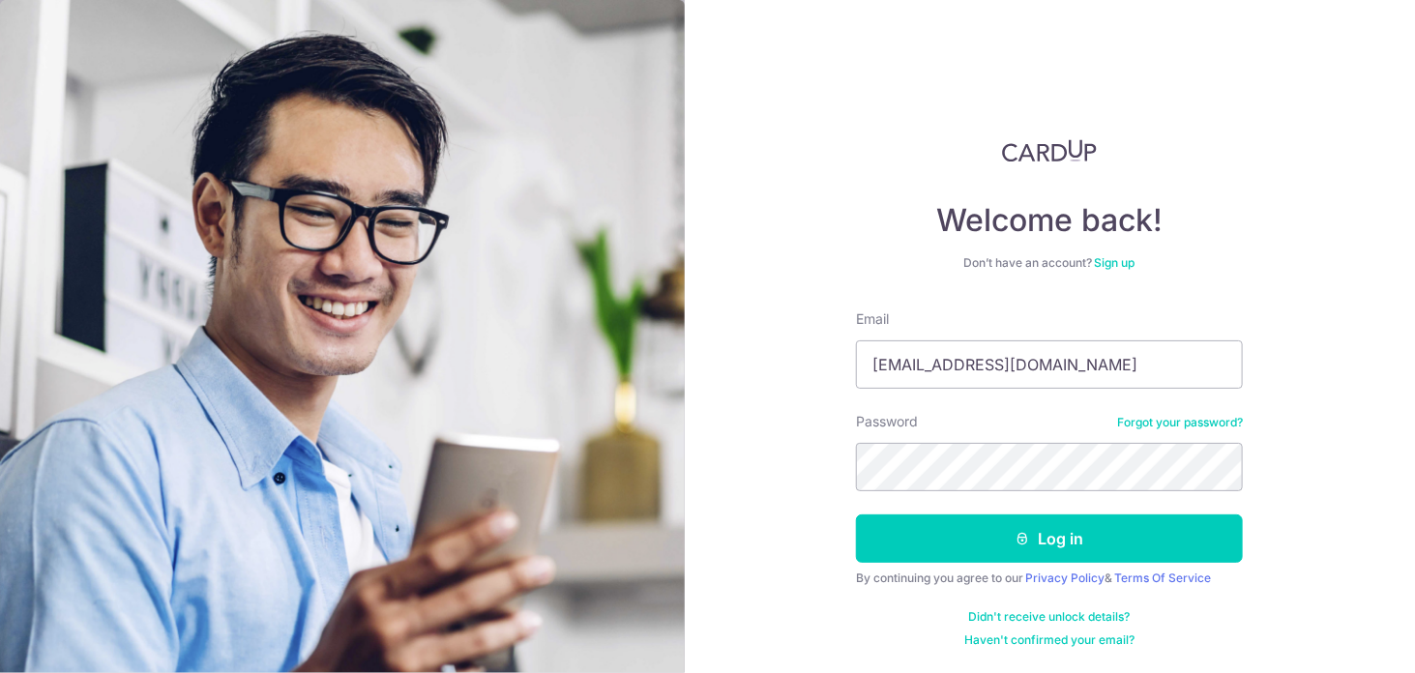
type input "[EMAIL_ADDRESS][DOMAIN_NAME]"
click at [856, 515] on button "Log in" at bounding box center [1049, 539] width 387 height 48
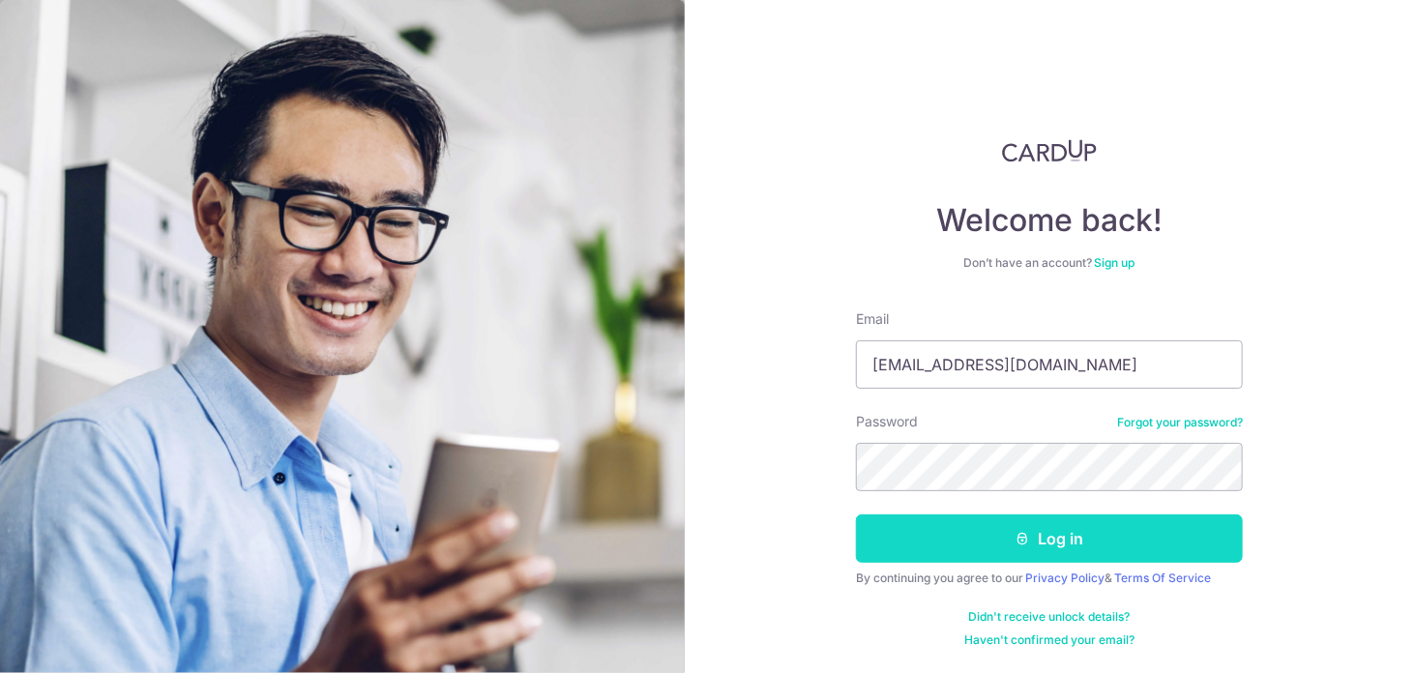
click at [1018, 540] on icon "submit" at bounding box center [1023, 538] width 15 height 15
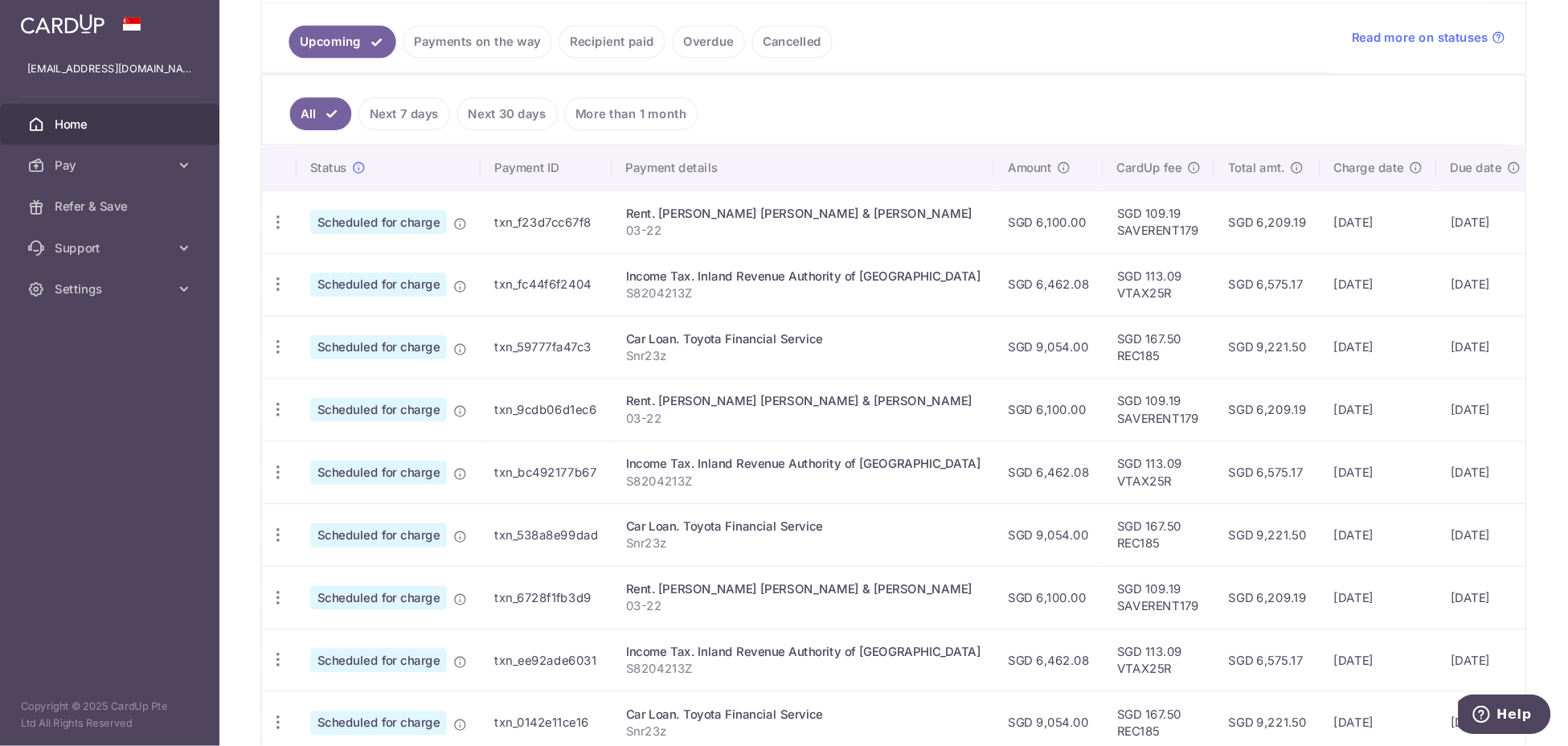
scroll to position [380, 0]
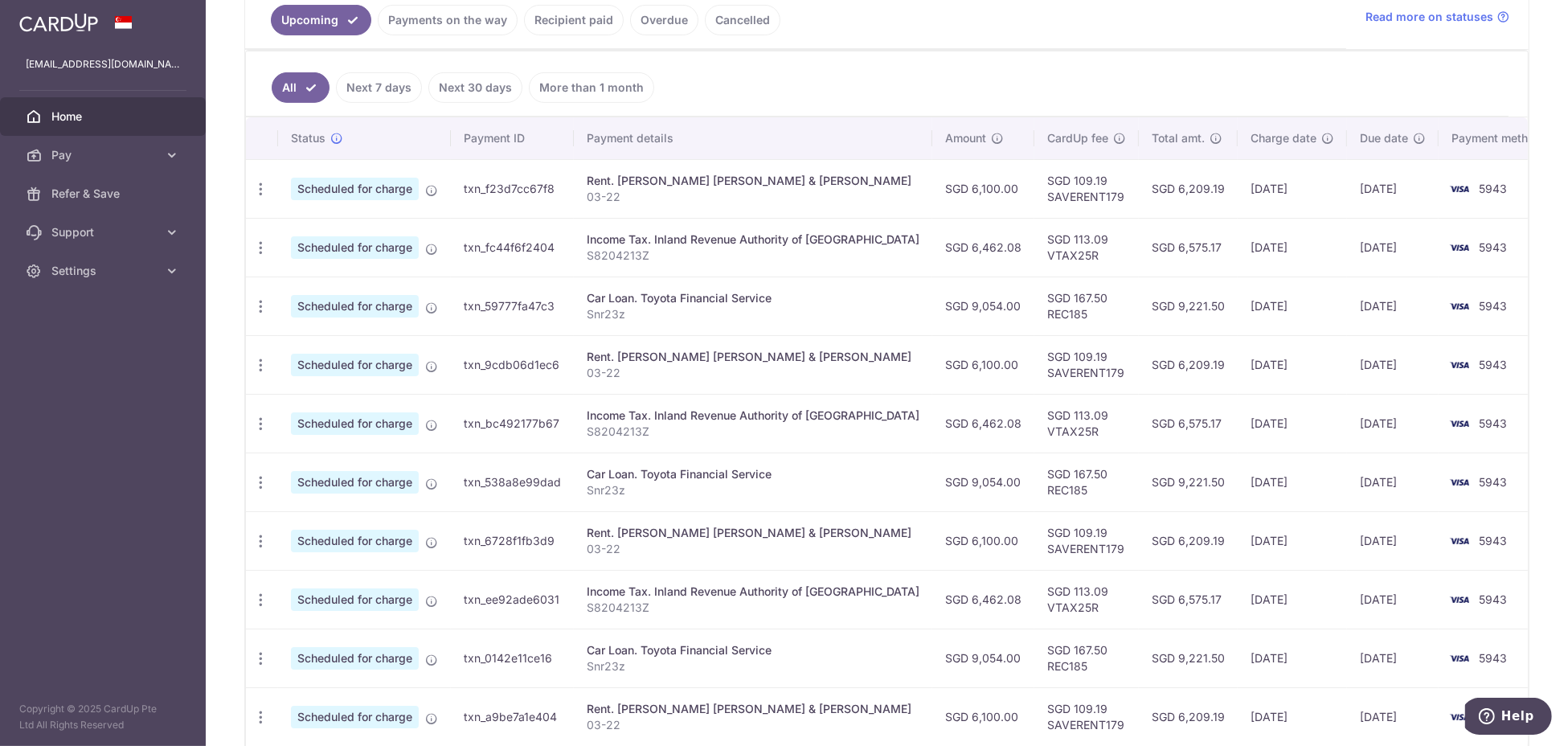
drag, startPoint x: 1175, startPoint y: 0, endPoint x: 981, endPoint y: 65, distance: 204.6
click at [980, 64] on ul "All Next 7 days Next 30 days More than 1 month" at bounding box center [877, 84] width 1263 height 65
click at [267, 189] on icon "button" at bounding box center [261, 189] width 17 height 17
click at [341, 229] on span "Update payment" at bounding box center [347, 233] width 110 height 19
radio input "true"
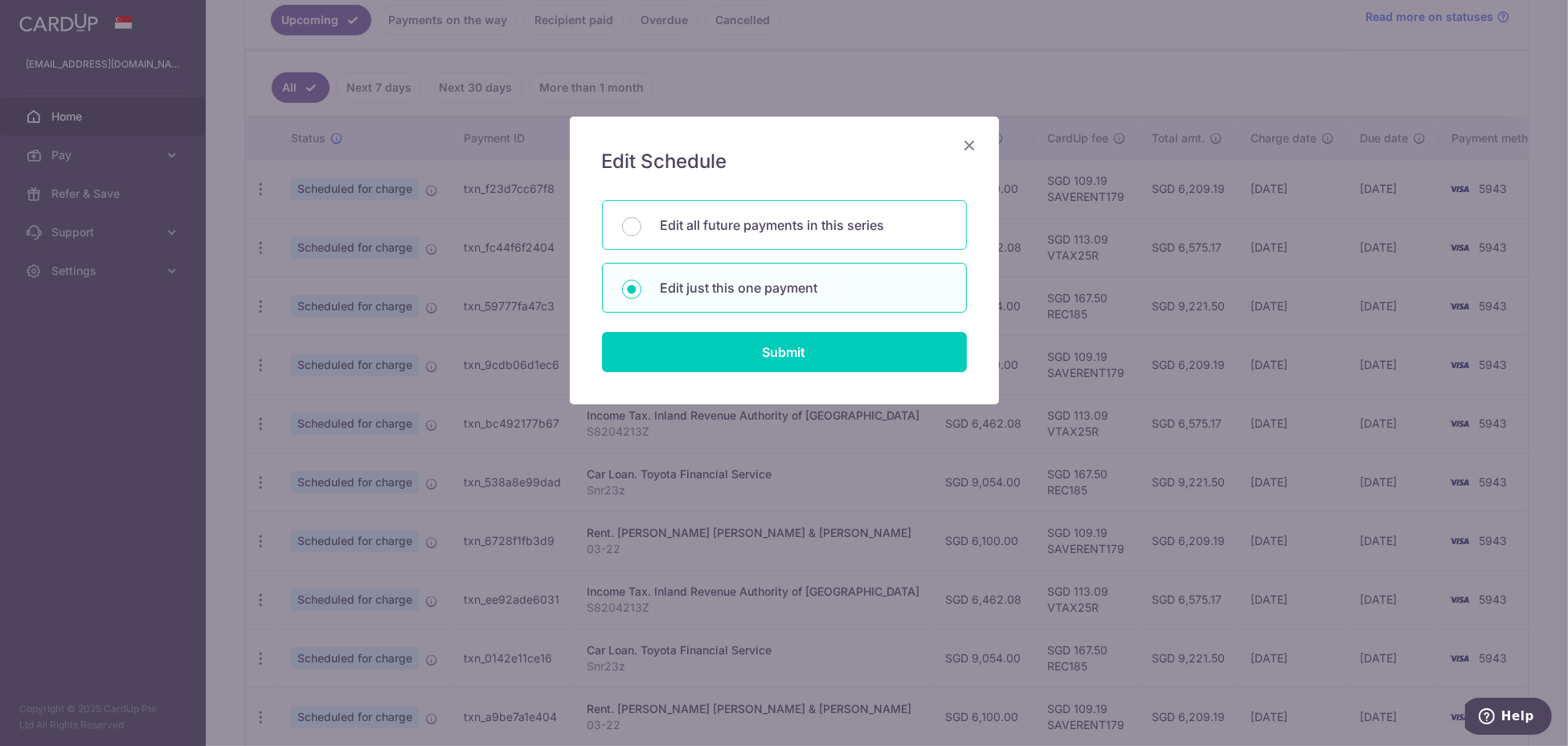
click at [683, 223] on p "Edit all future payments in this series" at bounding box center [804, 224] width 286 height 19
click at [641, 223] on input "Edit all future payments in this series" at bounding box center [632, 226] width 19 height 19
radio input "true"
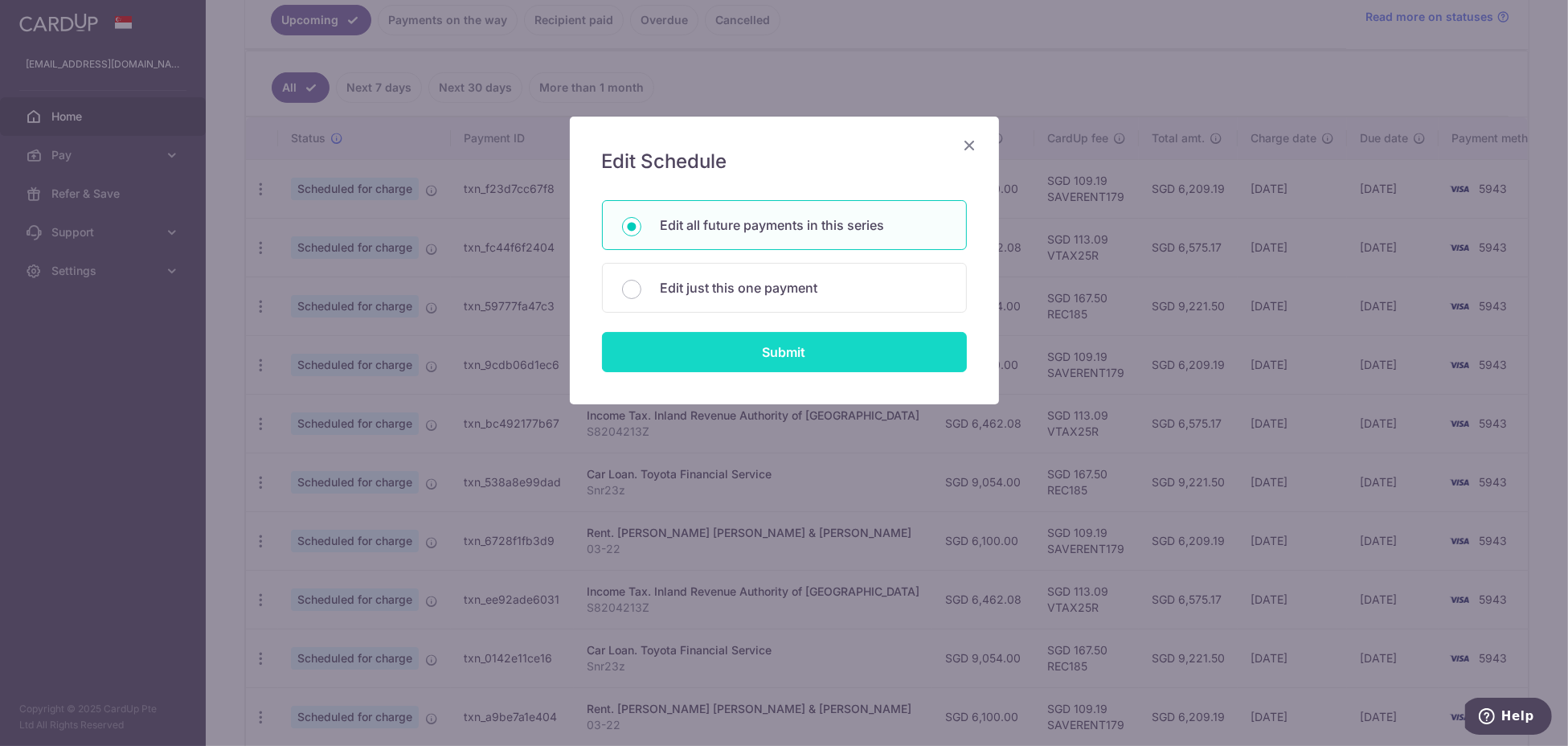
click at [695, 352] on input "Submit" at bounding box center [784, 351] width 365 height 40
radio input "true"
type input "6,100.00"
type input "03-22"
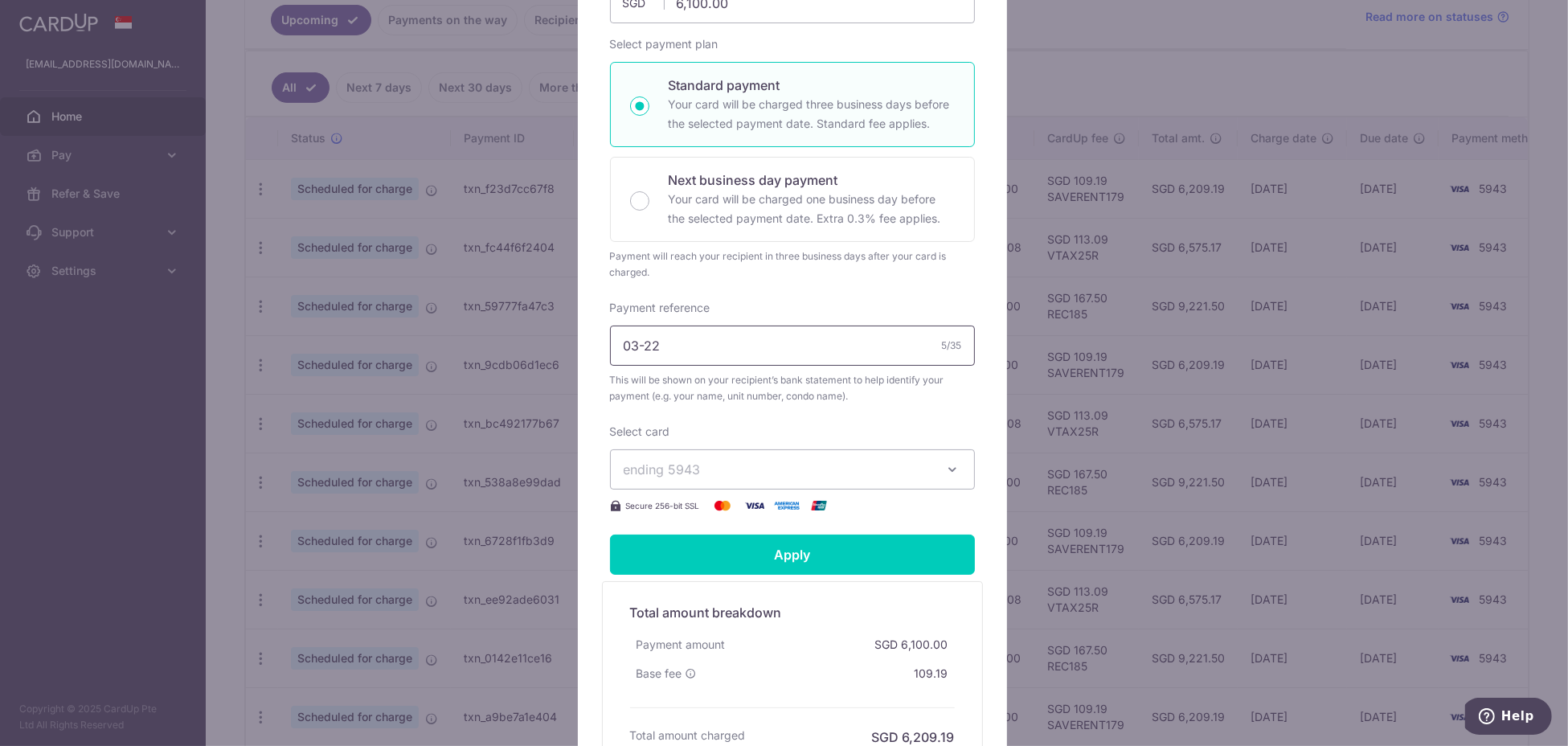
scroll to position [321, 0]
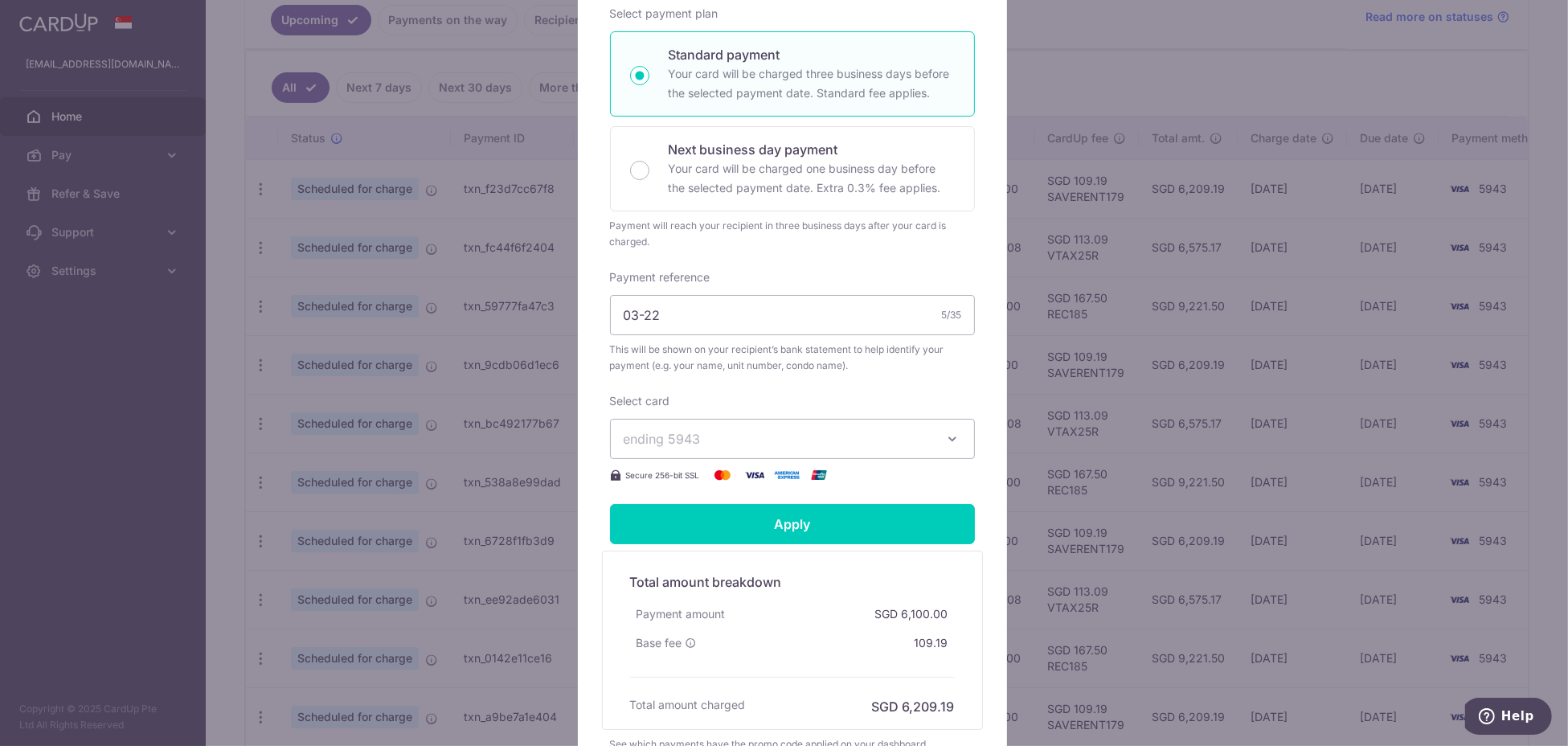
click at [848, 440] on span "ending 5943" at bounding box center [778, 439] width 308 height 19
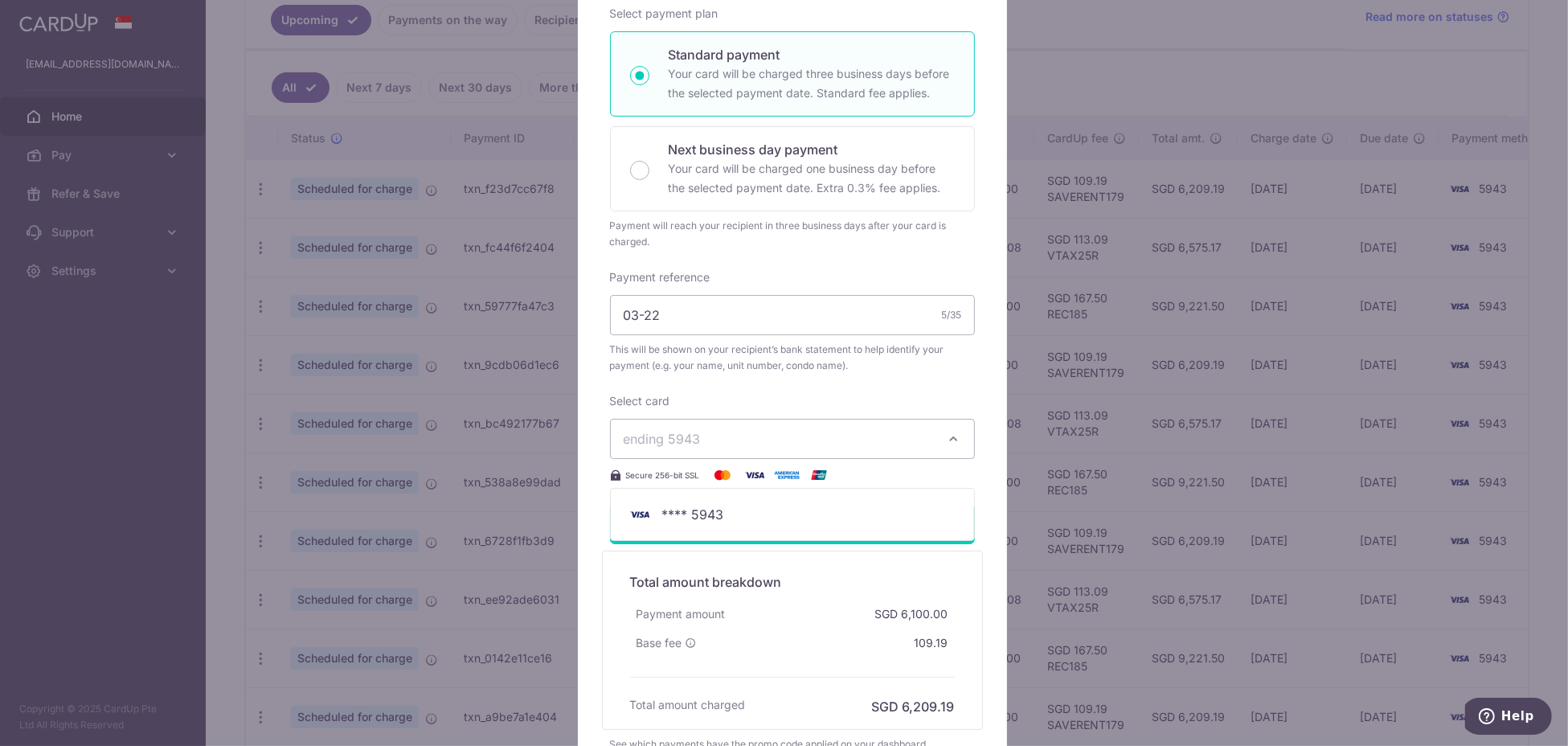
click at [848, 440] on span "ending 5943" at bounding box center [778, 439] width 308 height 19
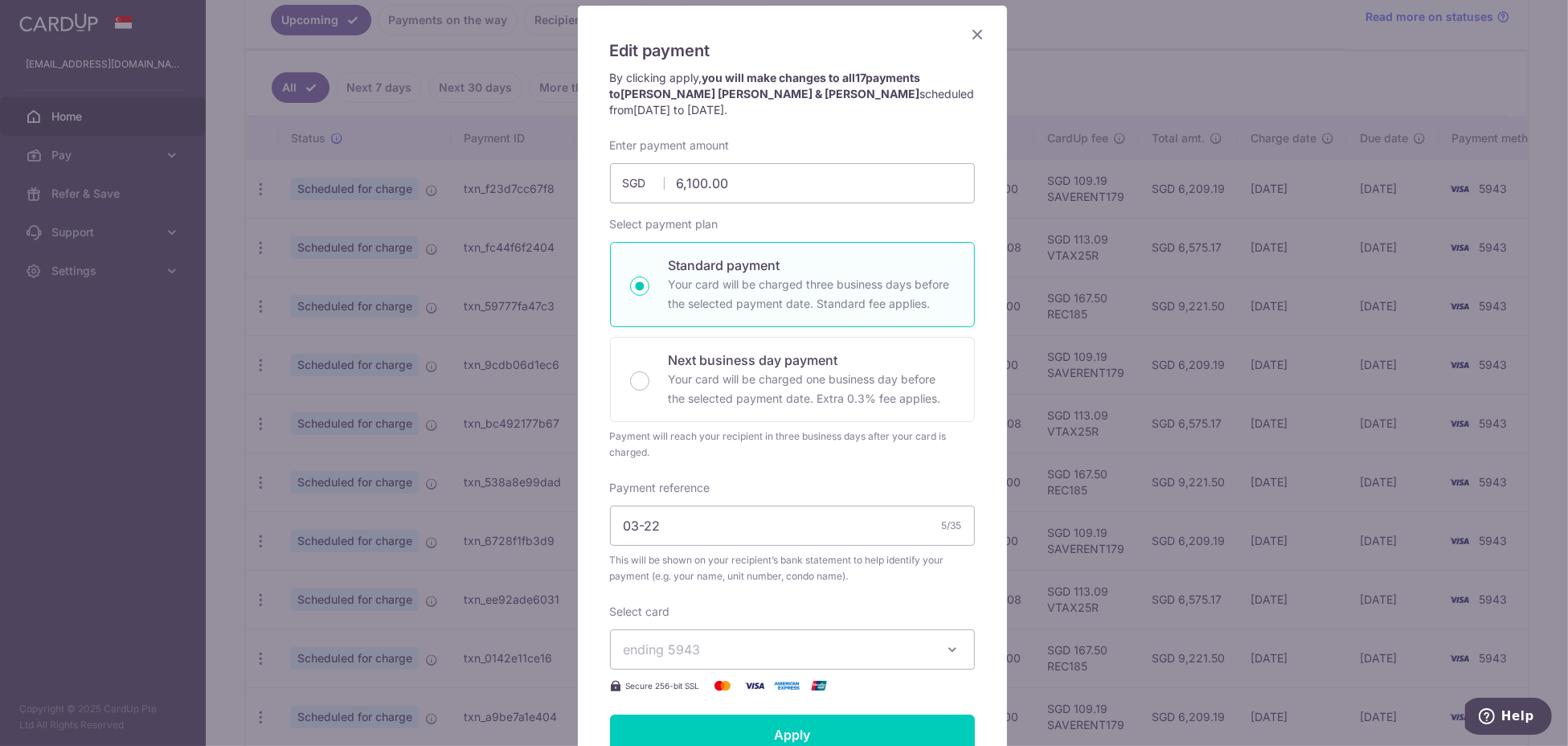
scroll to position [0, 0]
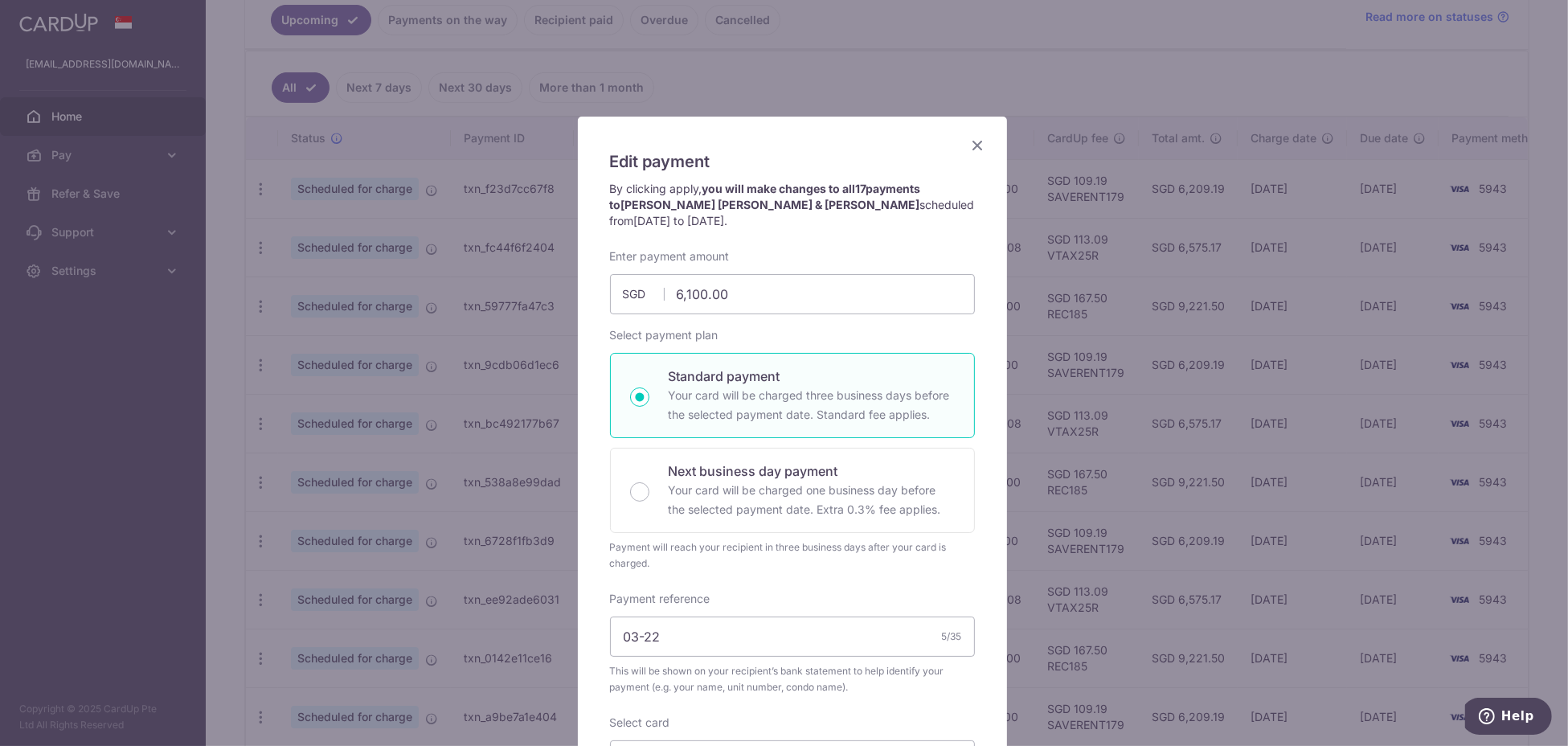
click at [970, 137] on icon "Close" at bounding box center [978, 145] width 19 height 20
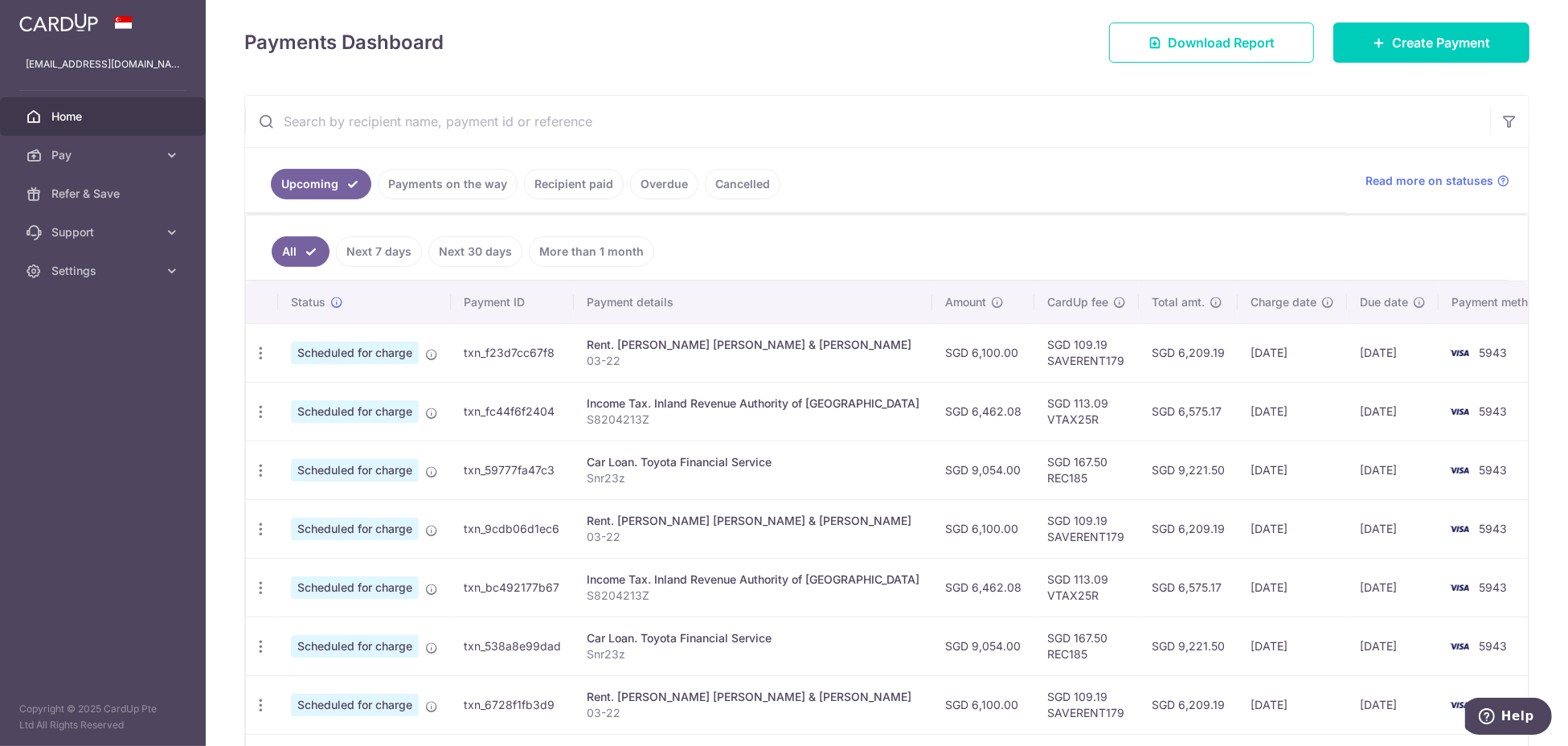
scroll to position [58, 0]
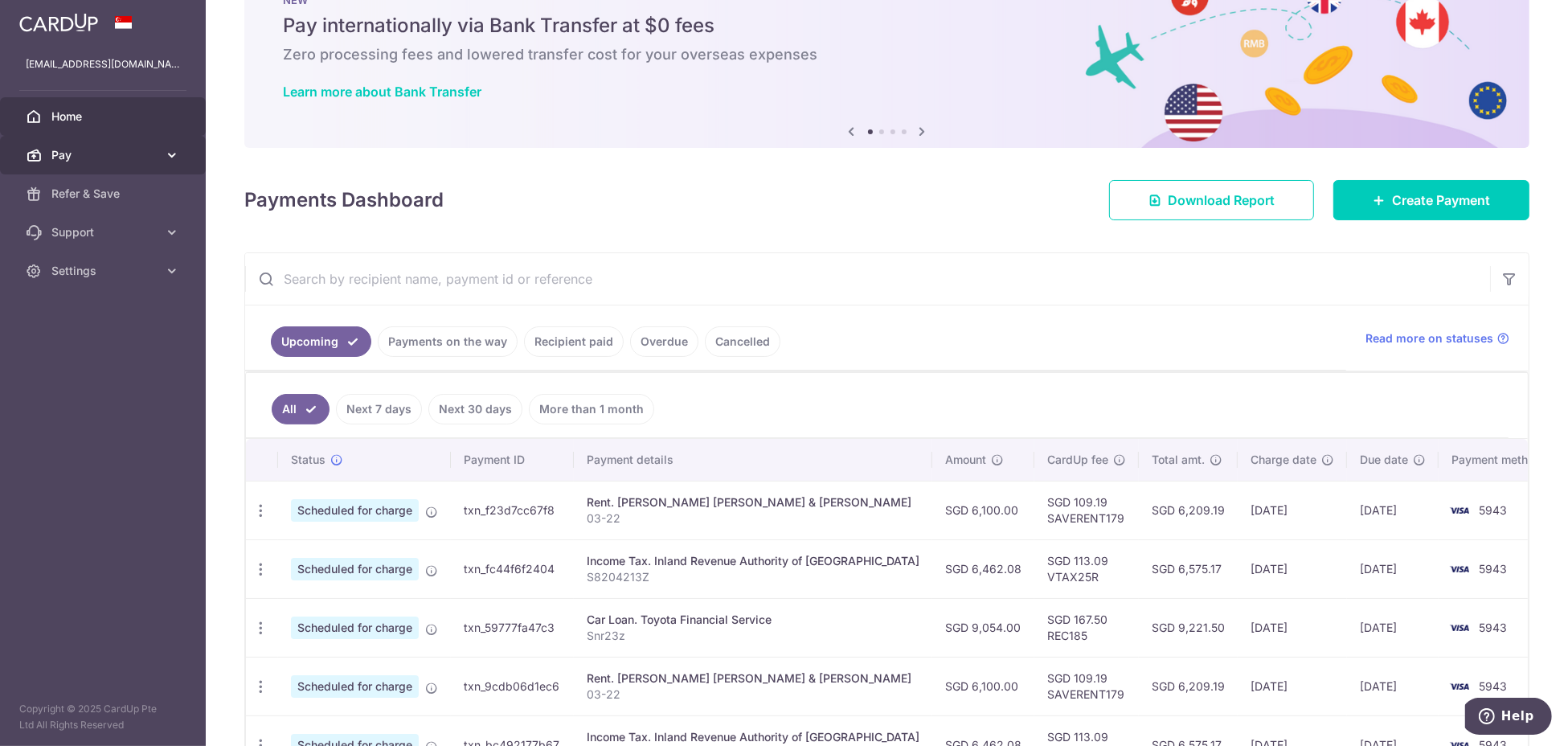
click at [111, 151] on span "Pay" at bounding box center [105, 155] width 106 height 16
click at [112, 164] on link "Pay" at bounding box center [103, 155] width 206 height 38
click at [86, 111] on span "Home" at bounding box center [105, 116] width 106 height 16
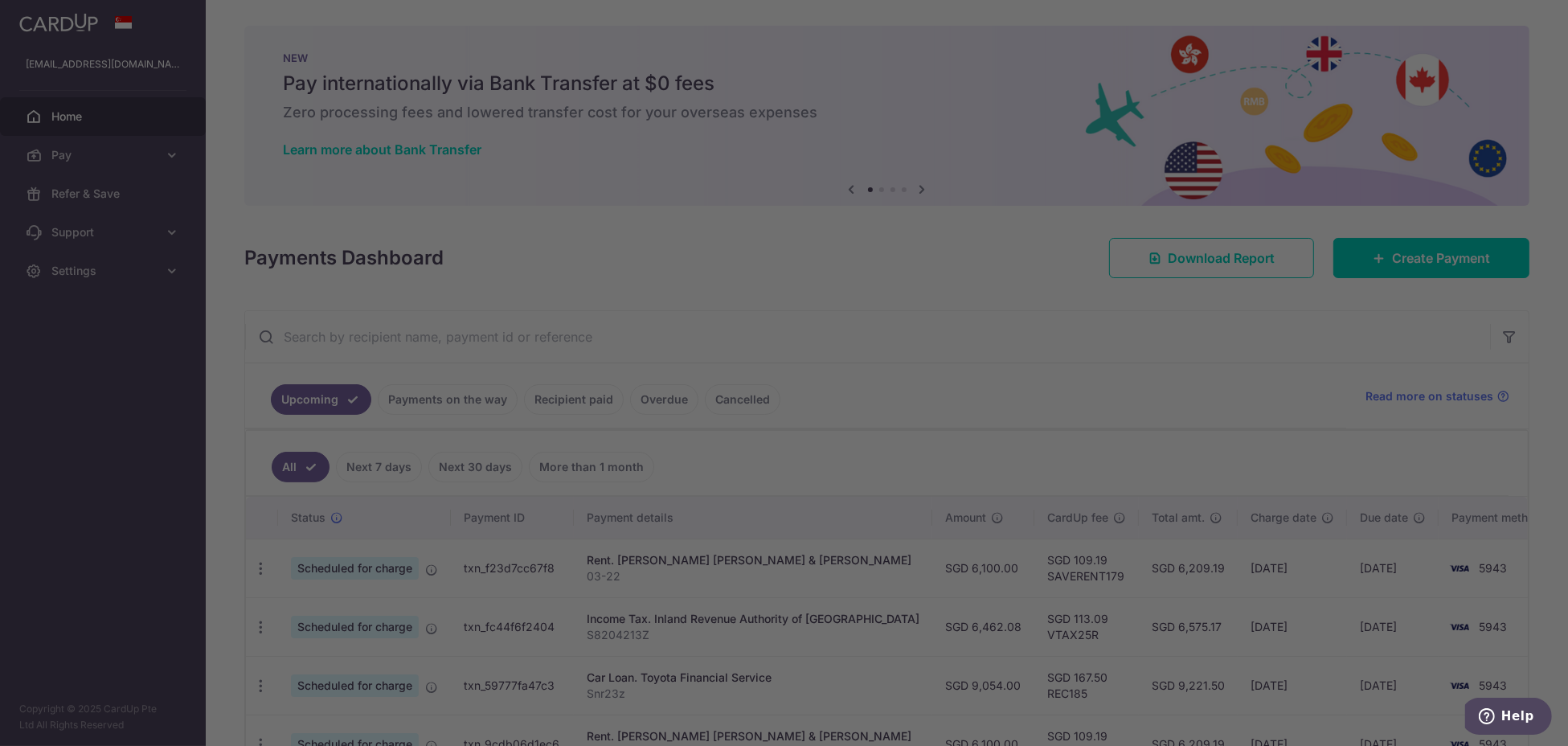
click at [94, 267] on div at bounding box center [792, 376] width 1585 height 753
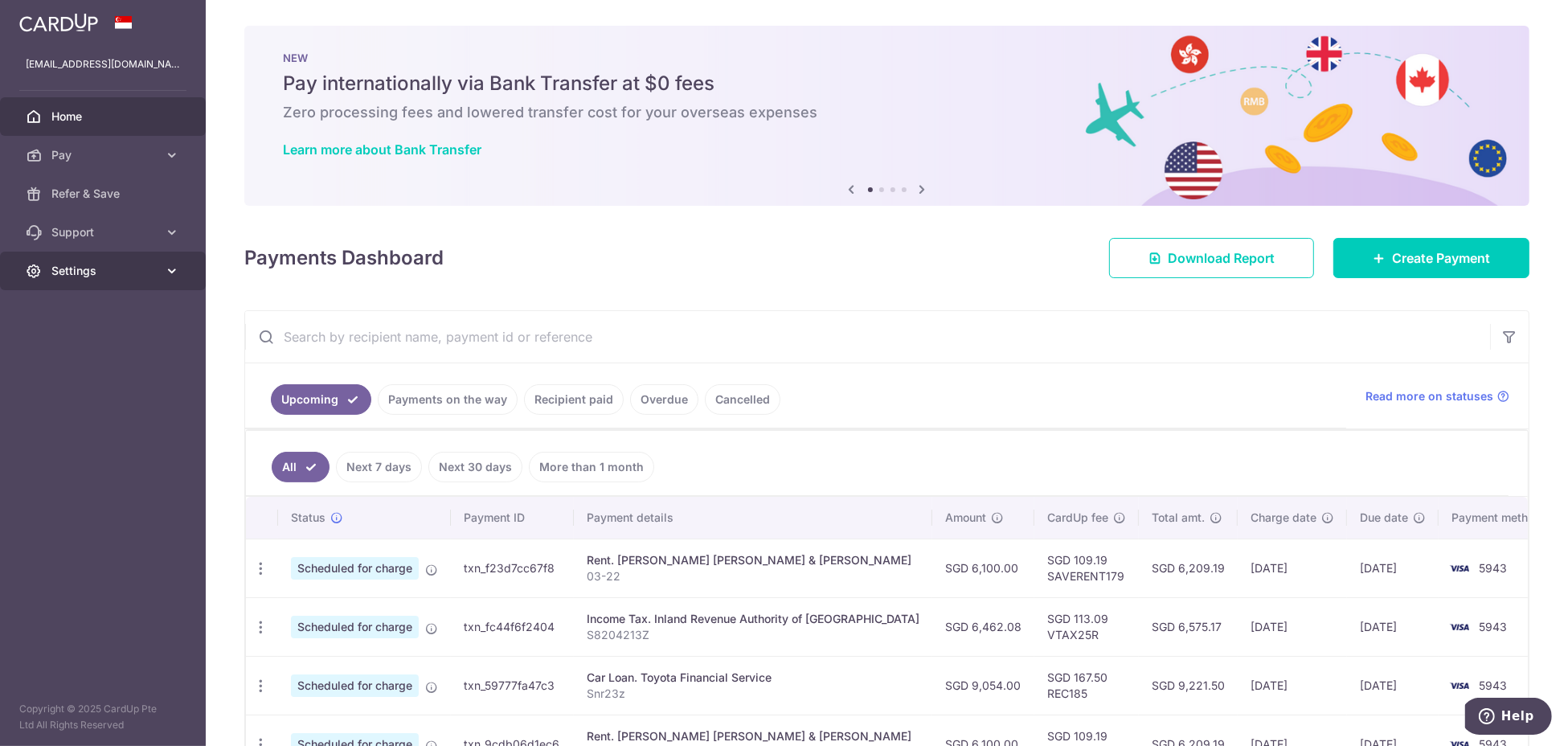
click at [97, 264] on span "Settings" at bounding box center [105, 270] width 106 height 16
drag, startPoint x: 95, startPoint y: 312, endPoint x: 275, endPoint y: 354, distance: 184.8
click at [95, 312] on span "Account" at bounding box center [105, 309] width 106 height 16
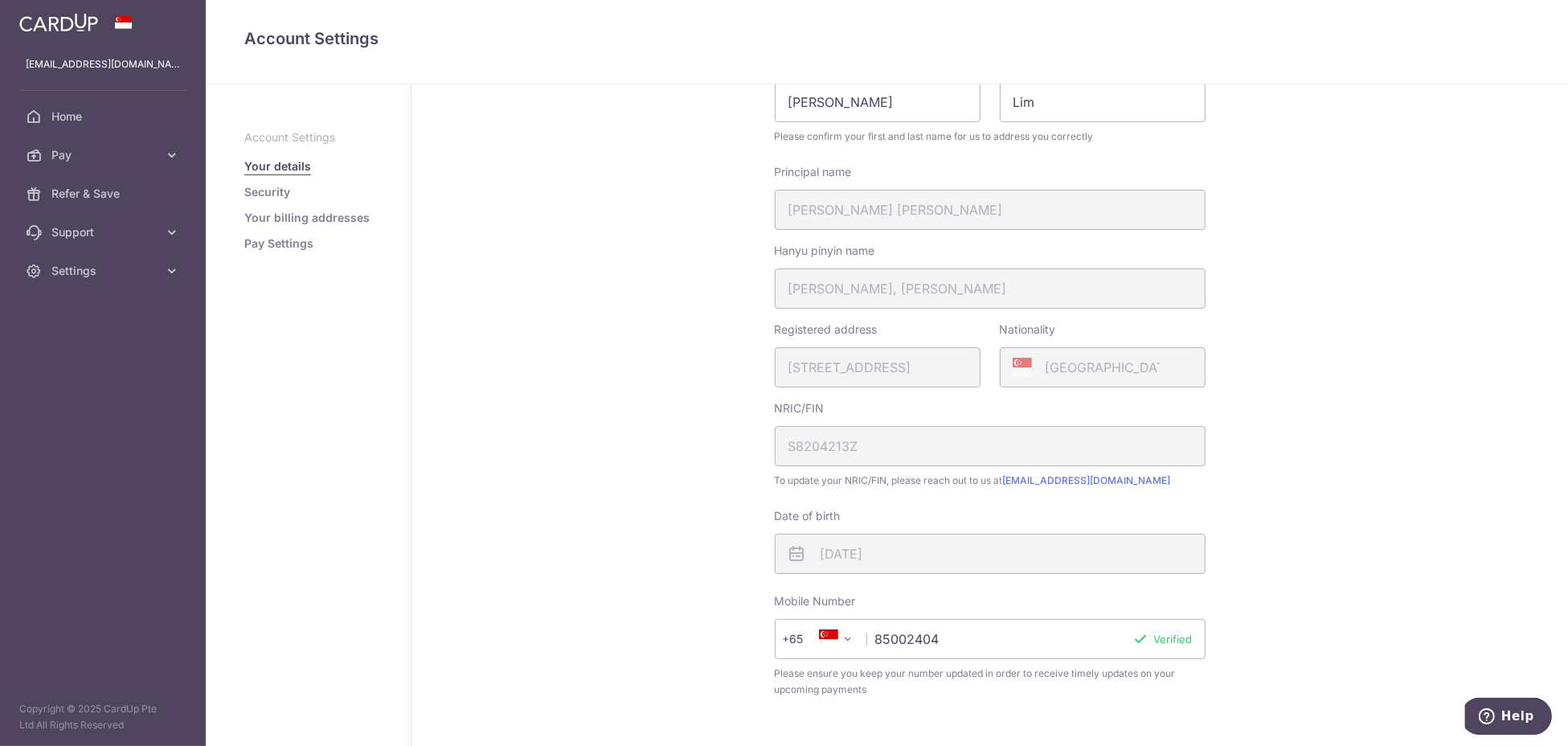
scroll to position [29, 0]
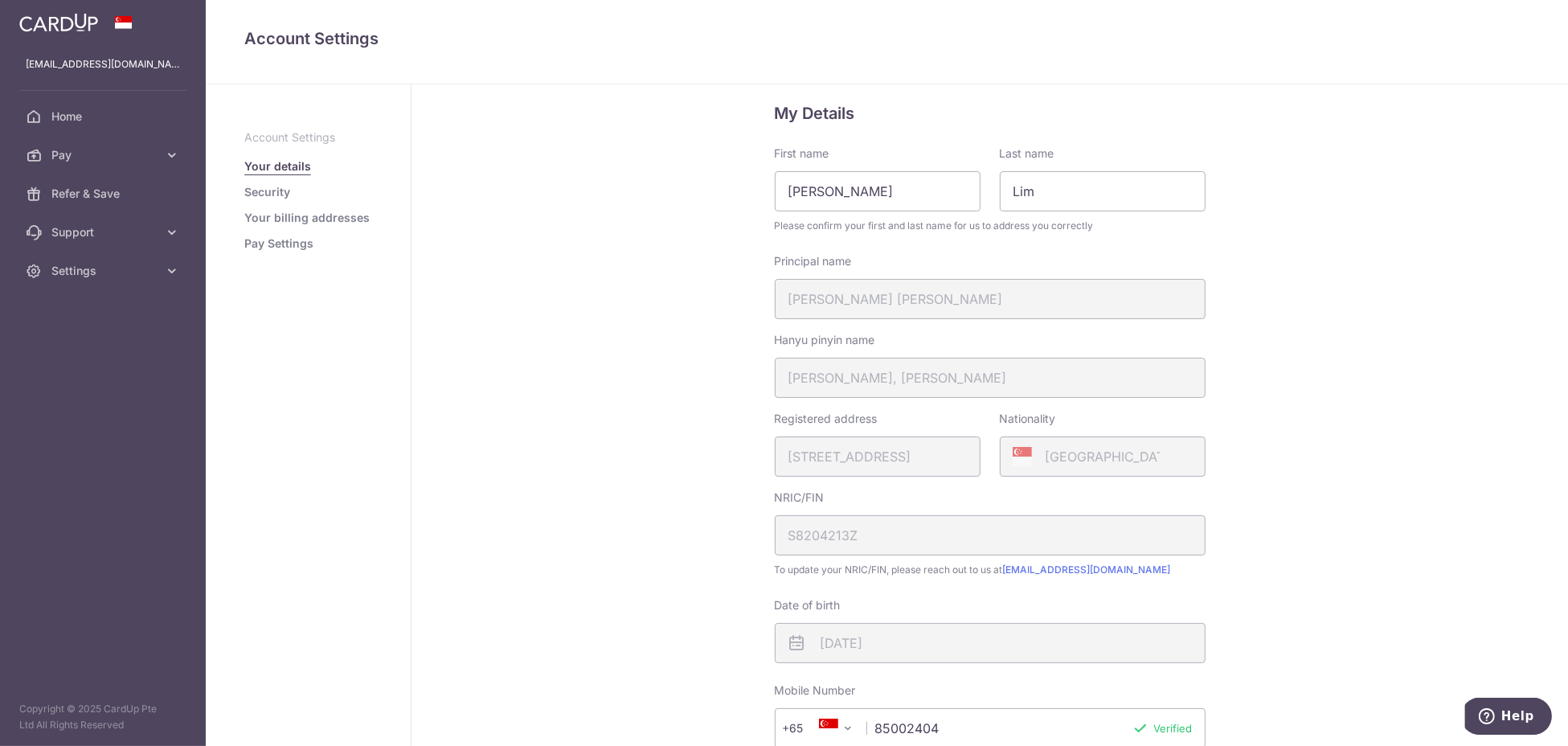
click at [274, 197] on link "Security" at bounding box center [267, 192] width 46 height 16
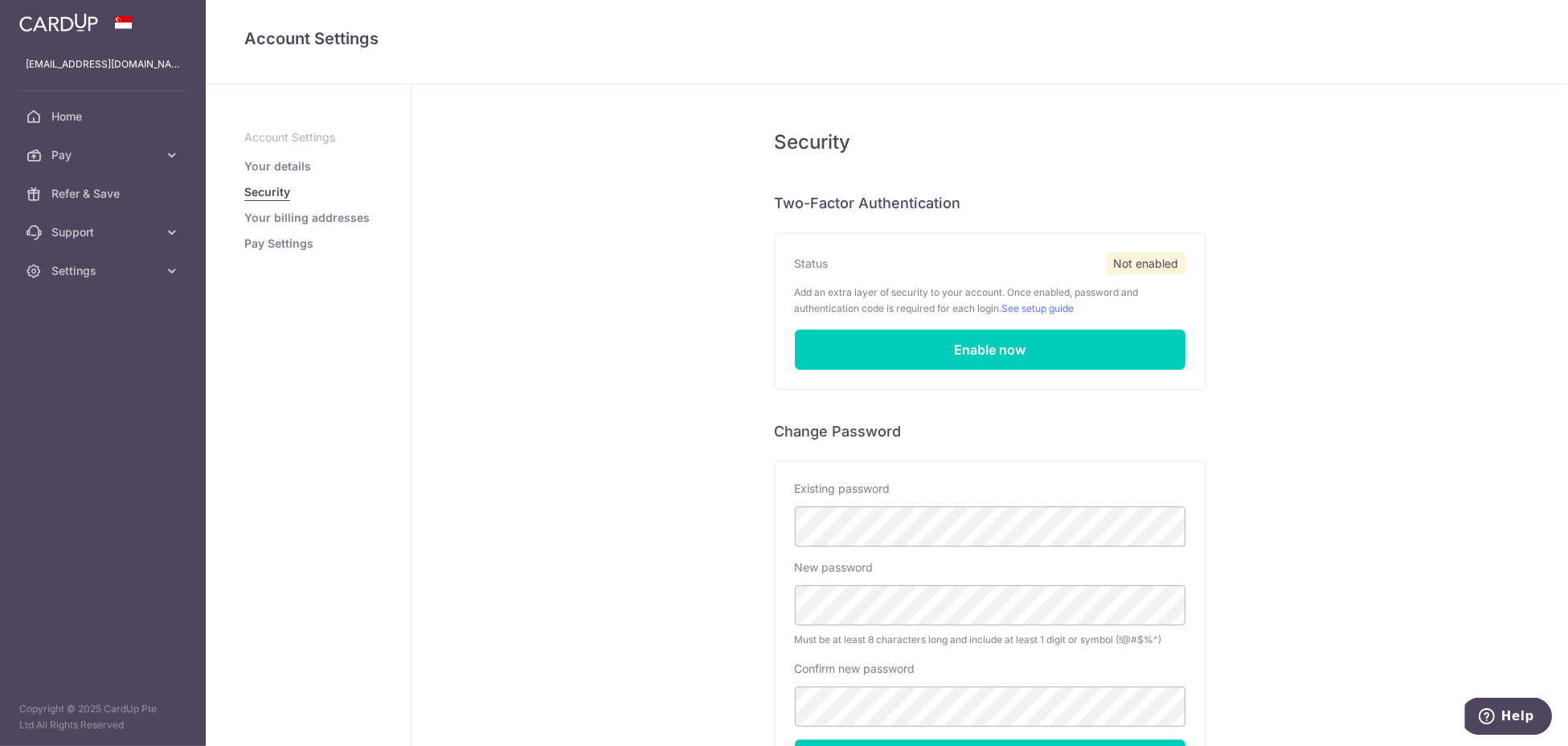
click at [294, 223] on link "Your billing addresses" at bounding box center [307, 217] width 125 height 16
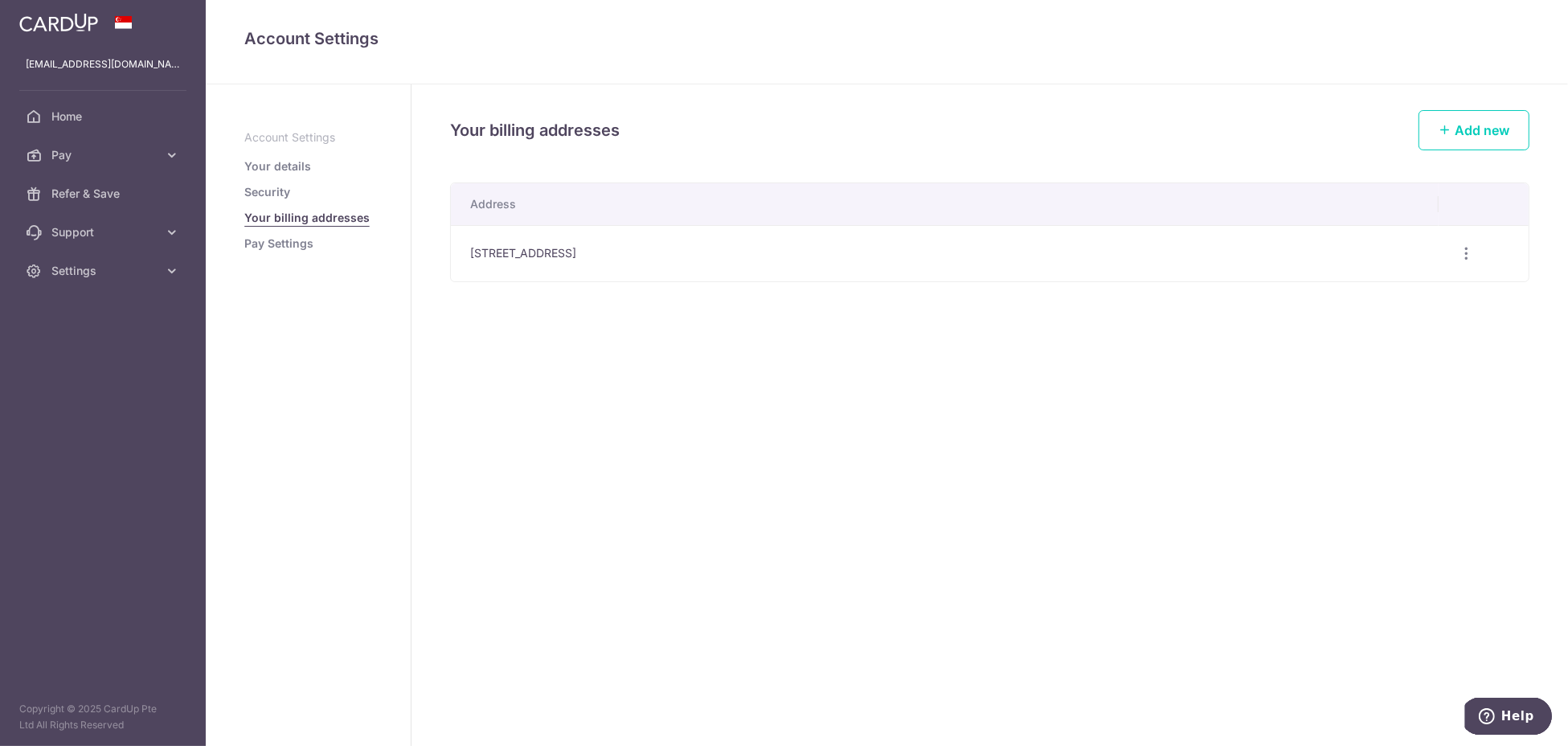
click at [293, 246] on link "Pay Settings" at bounding box center [278, 243] width 69 height 16
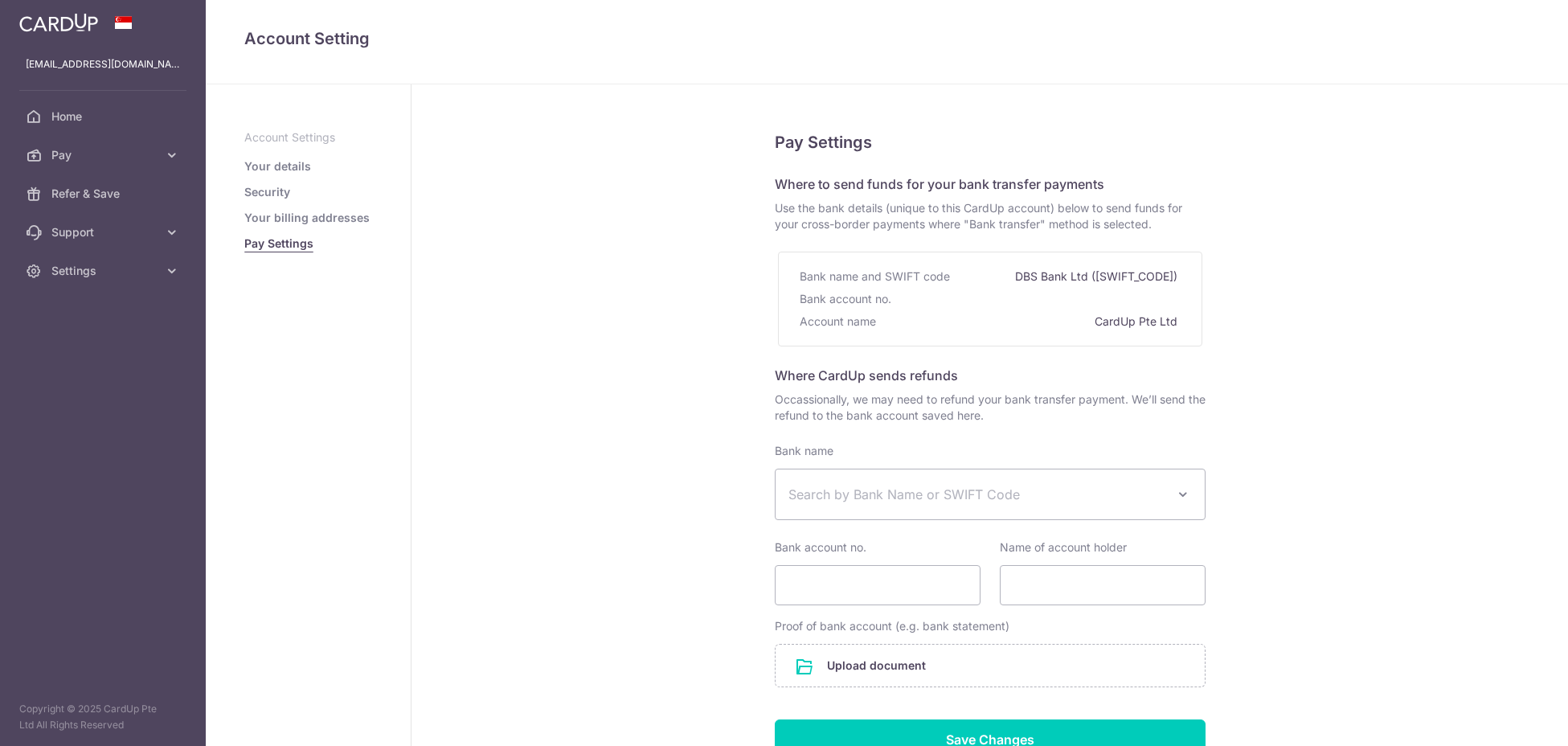
select select
click at [103, 118] on span "Home" at bounding box center [105, 116] width 106 height 16
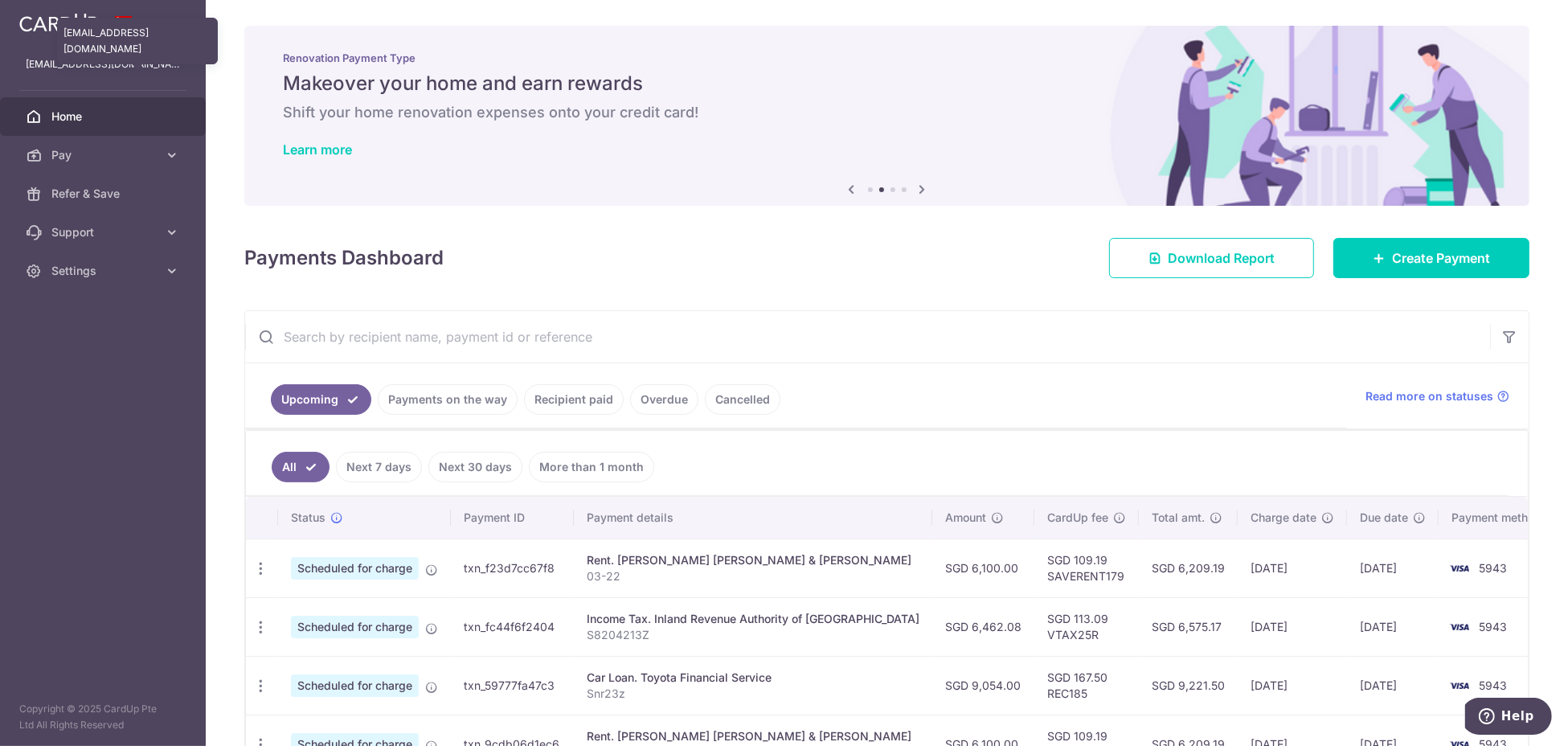
click at [63, 66] on p "[EMAIL_ADDRESS][DOMAIN_NAME]" at bounding box center [103, 64] width 155 height 16
click at [58, 22] on img at bounding box center [58, 22] width 79 height 19
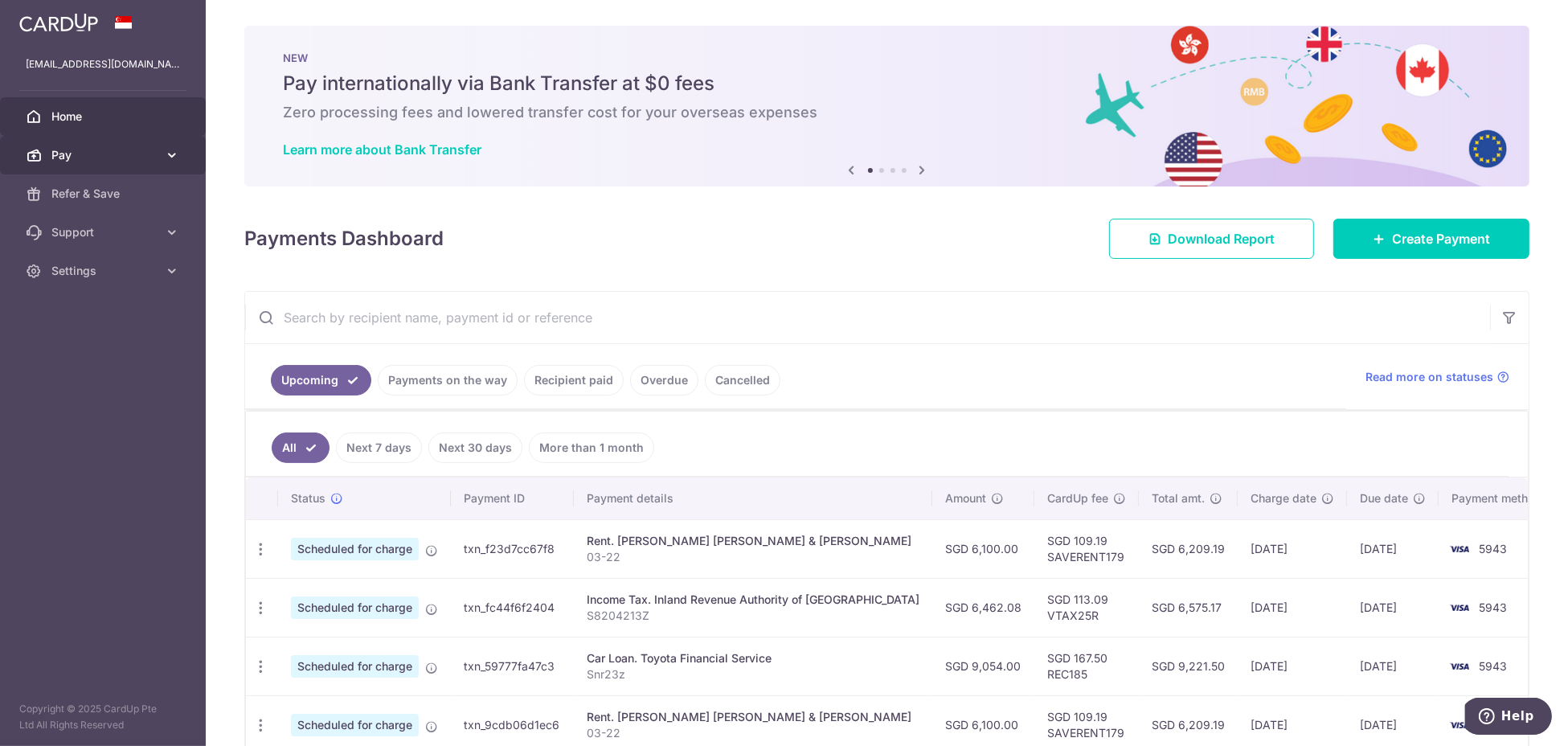
click at [86, 152] on span "Pay" at bounding box center [105, 155] width 106 height 16
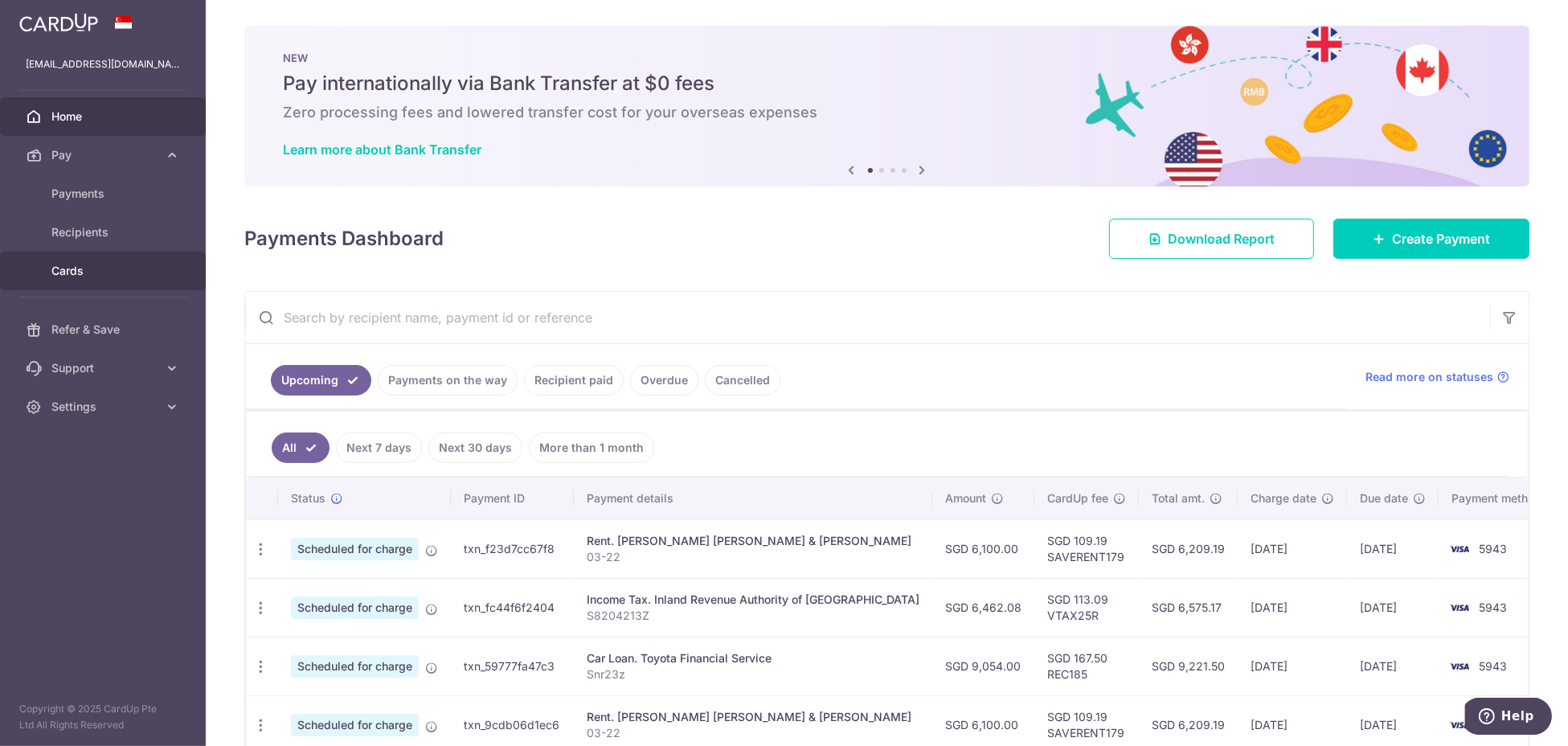
click at [76, 275] on span "Cards" at bounding box center [105, 270] width 106 height 16
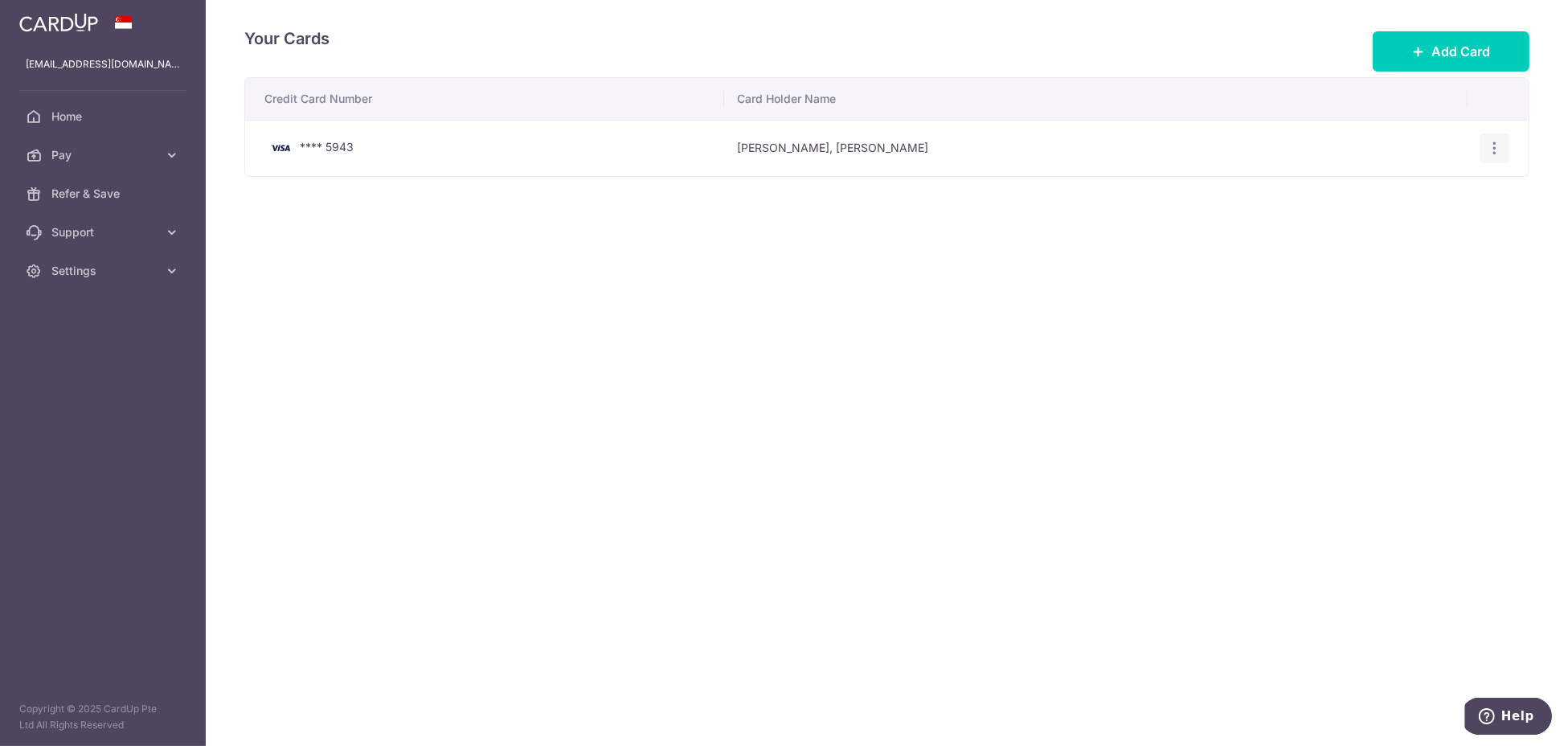
click at [1487, 150] on icon "button" at bounding box center [1496, 148] width 17 height 17
click at [1445, 193] on span "View/Edit" at bounding box center [1442, 193] width 110 height 19
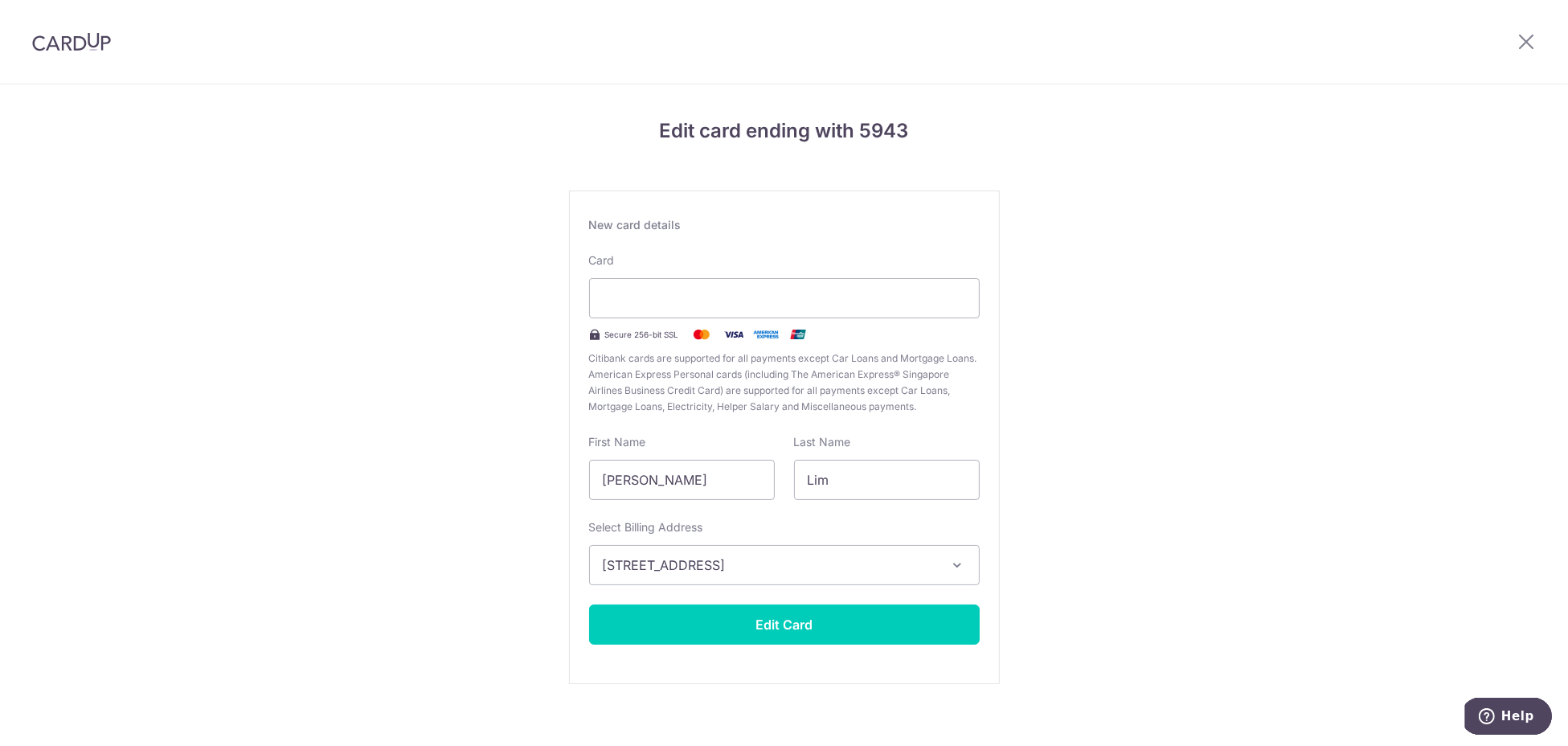
click at [1224, 243] on div "Edit card ending with 5943 New card details Card Secure 256-bit SSL Citibank ca…" at bounding box center [784, 422] width 1568 height 675
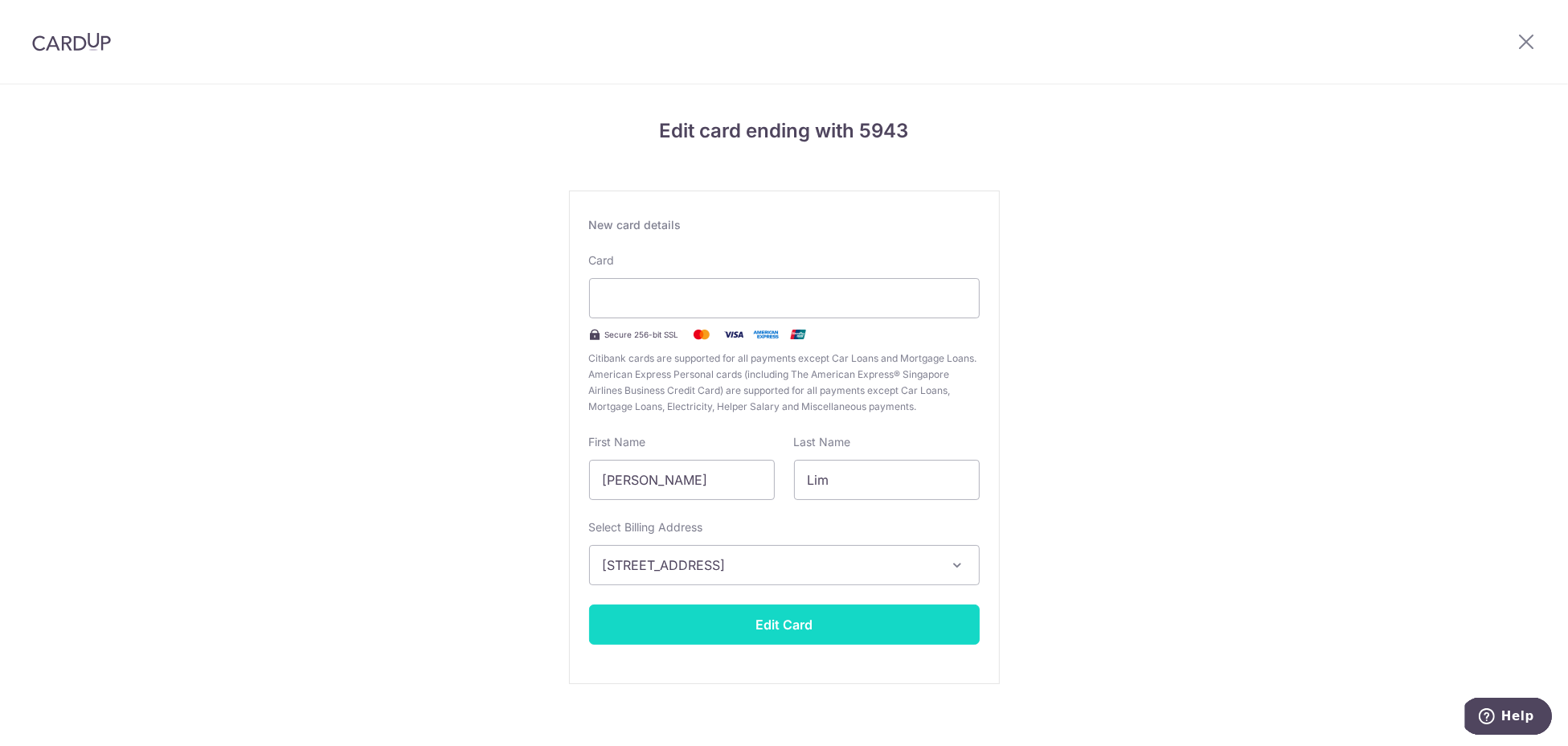
click at [833, 629] on button "Edit Card" at bounding box center [784, 624] width 391 height 40
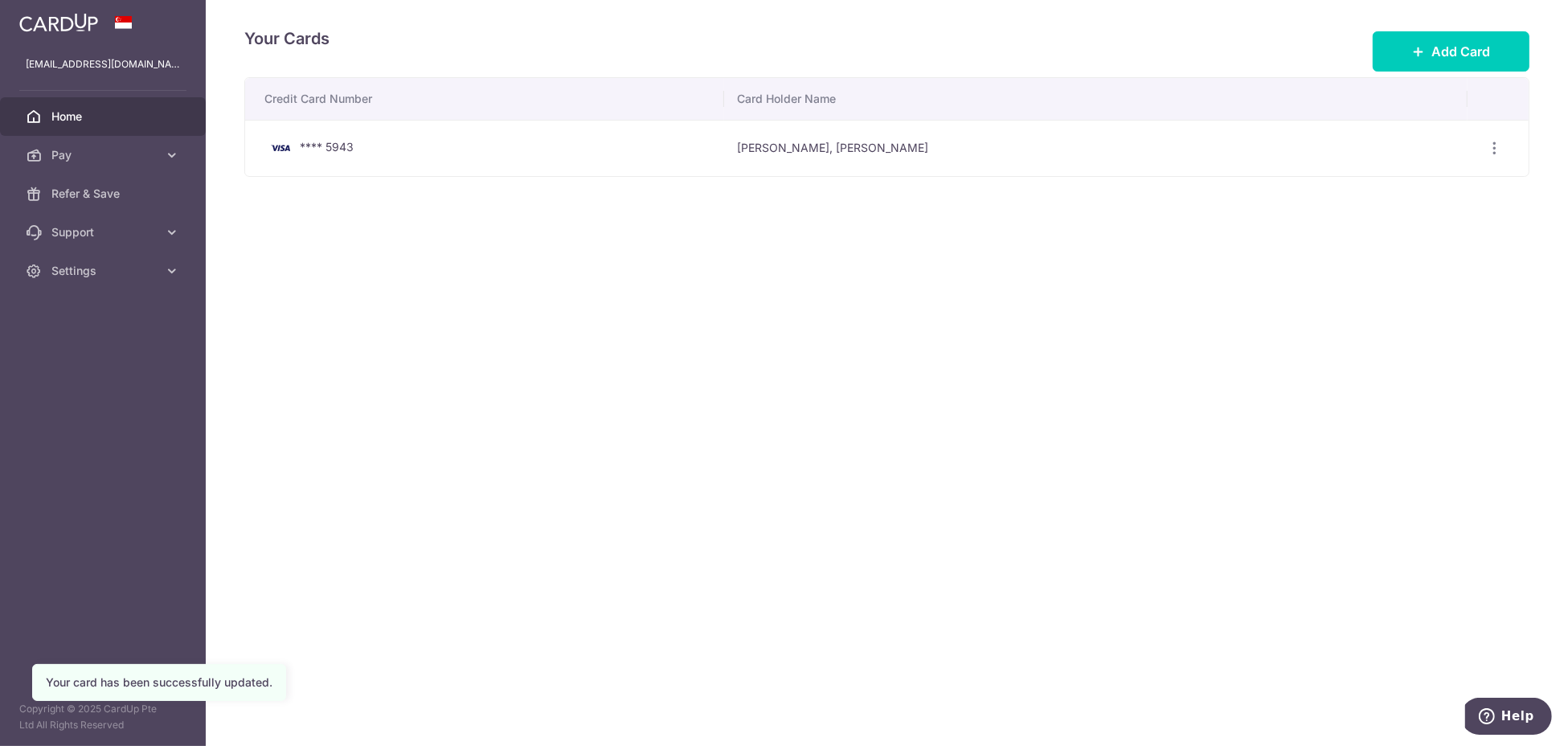
click at [77, 125] on link "Home" at bounding box center [103, 116] width 206 height 38
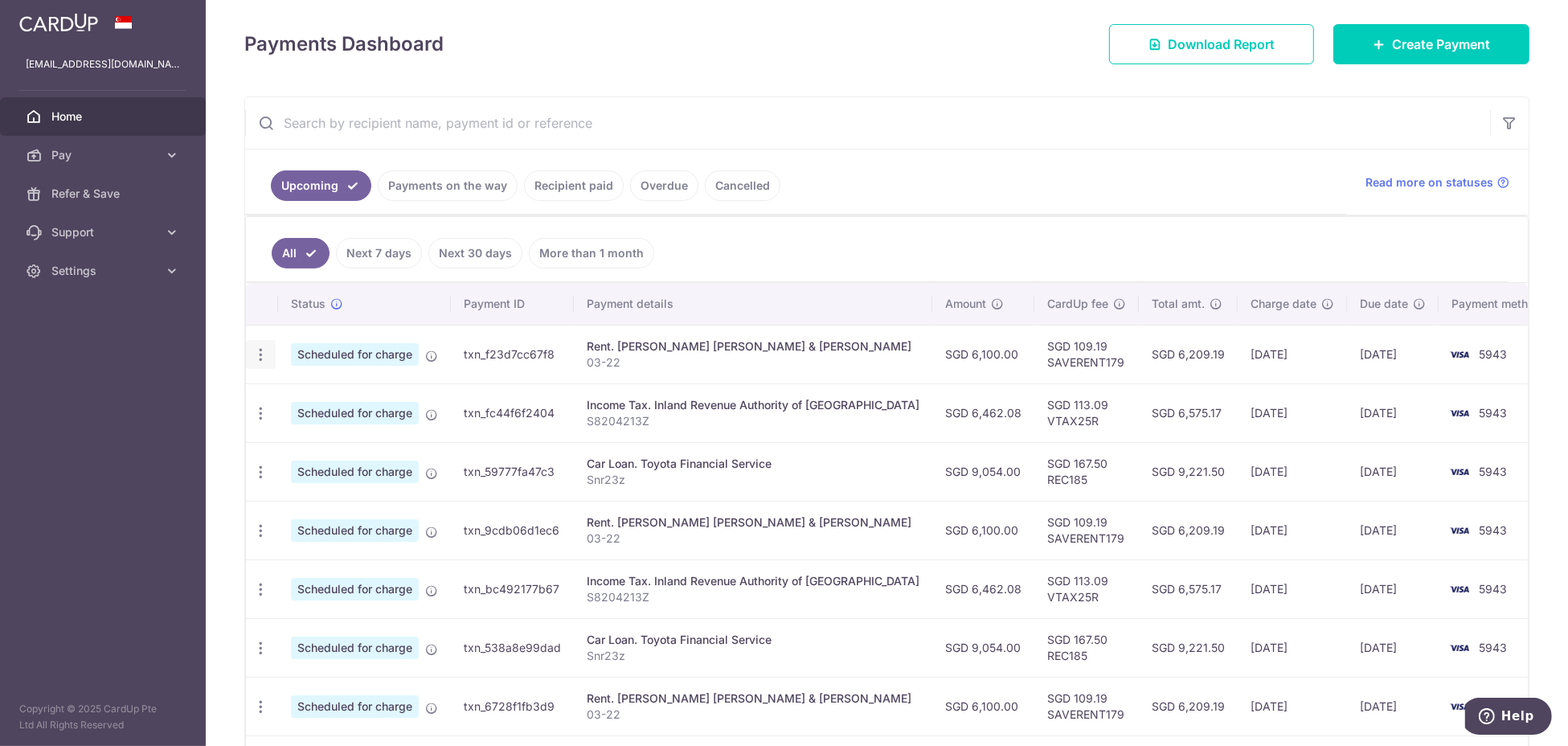
scroll to position [233, 0]
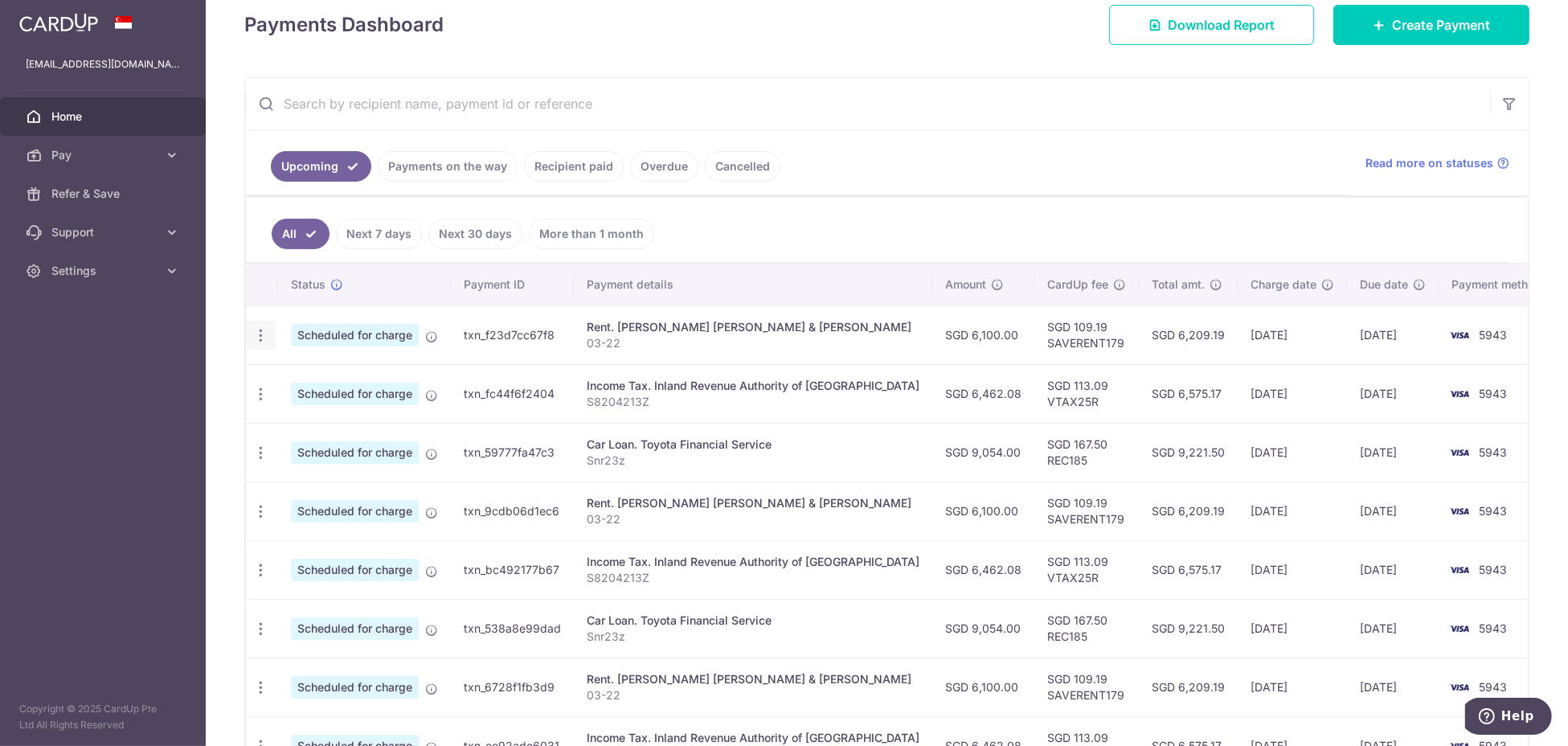
click at [263, 332] on icon "button" at bounding box center [261, 336] width 17 height 17
click at [338, 374] on span "Update payment" at bounding box center [347, 379] width 110 height 19
radio input "true"
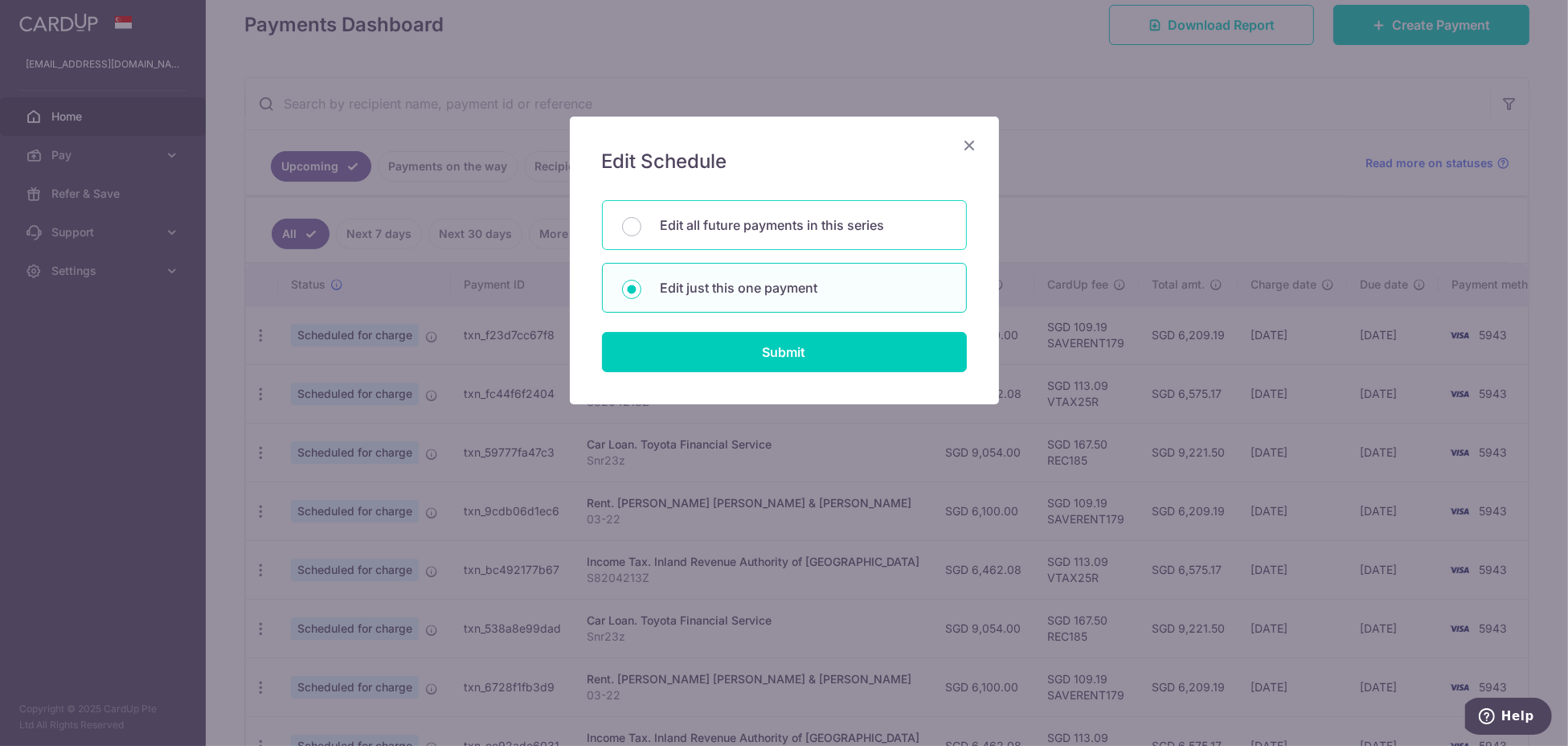
click at [691, 231] on p "Edit all future payments in this series" at bounding box center [804, 224] width 286 height 19
click at [641, 231] on input "Edit all future payments in this series" at bounding box center [632, 226] width 19 height 19
radio input "true"
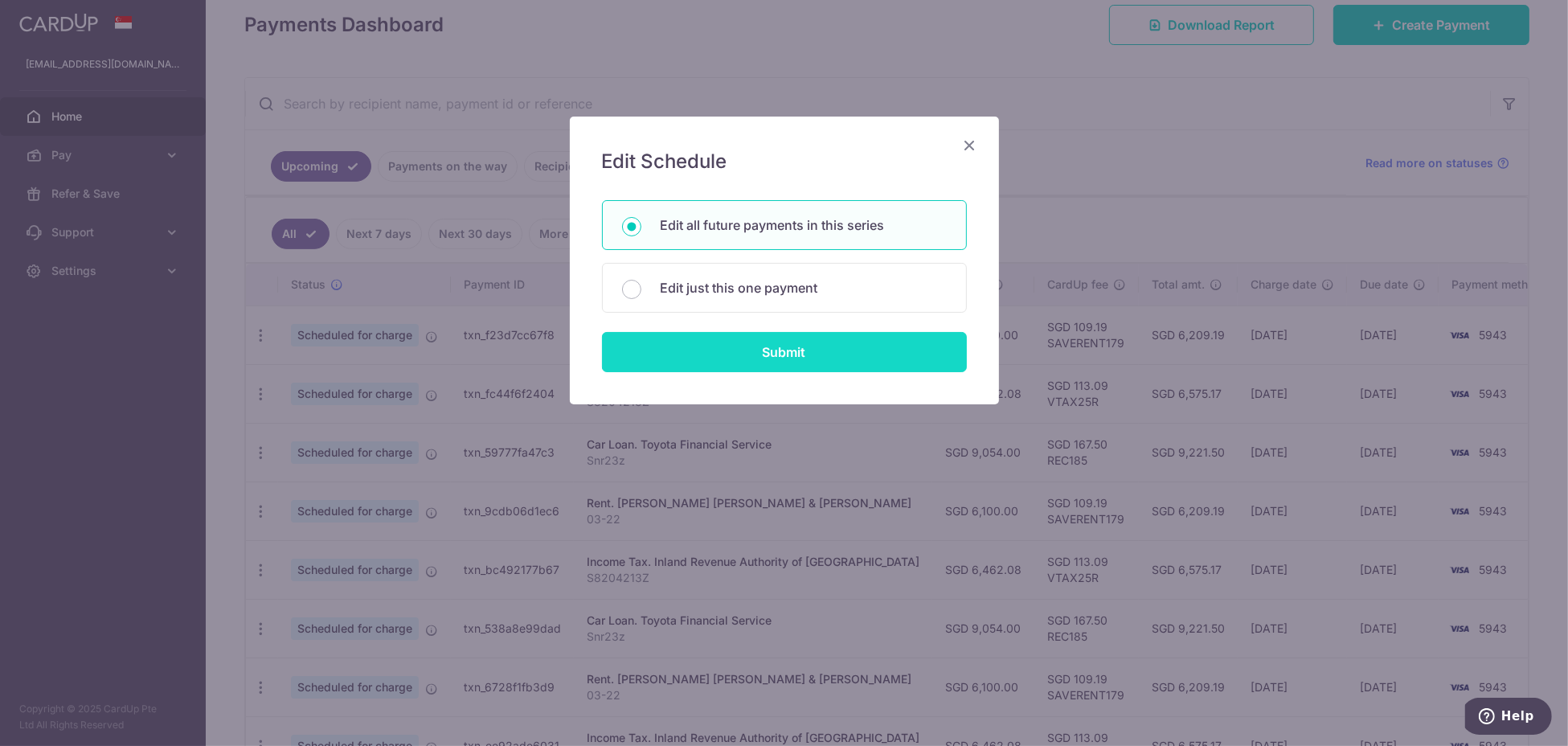
click at [720, 358] on input "Submit" at bounding box center [784, 351] width 365 height 40
radio input "true"
type input "6,100.00"
type input "03-22"
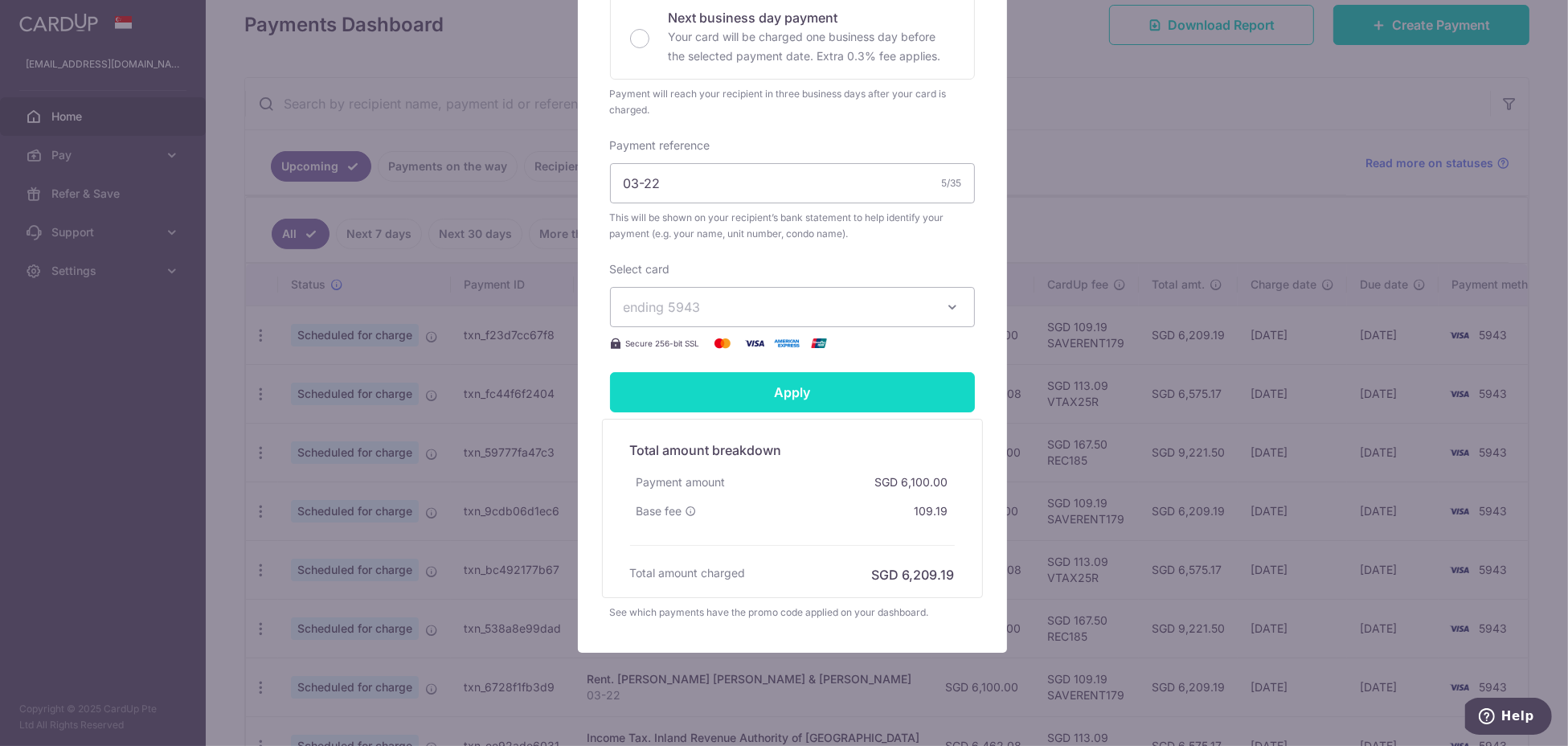
scroll to position [474, 0]
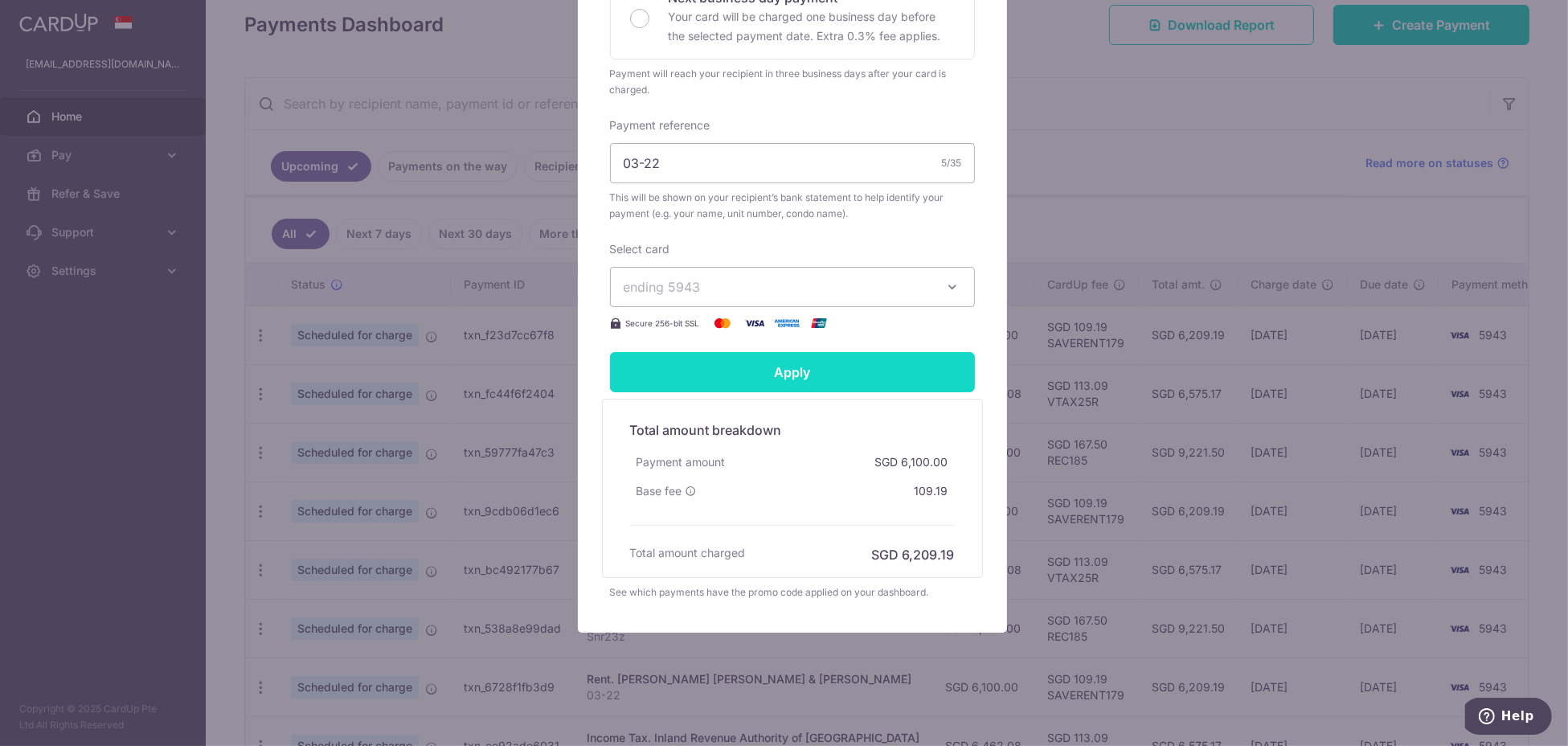
click at [905, 381] on input "Apply" at bounding box center [792, 372] width 365 height 40
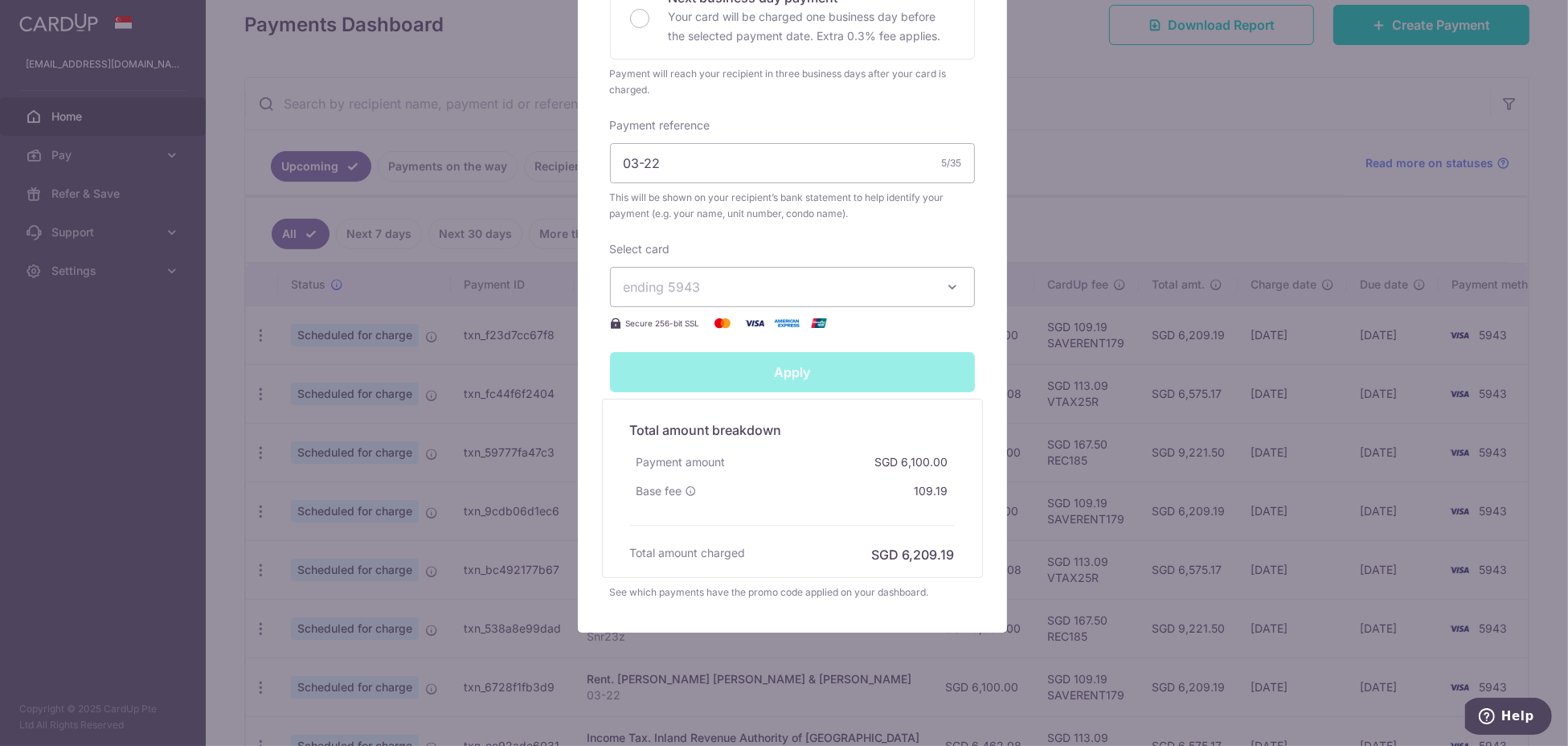
type input "Successfully Applied"
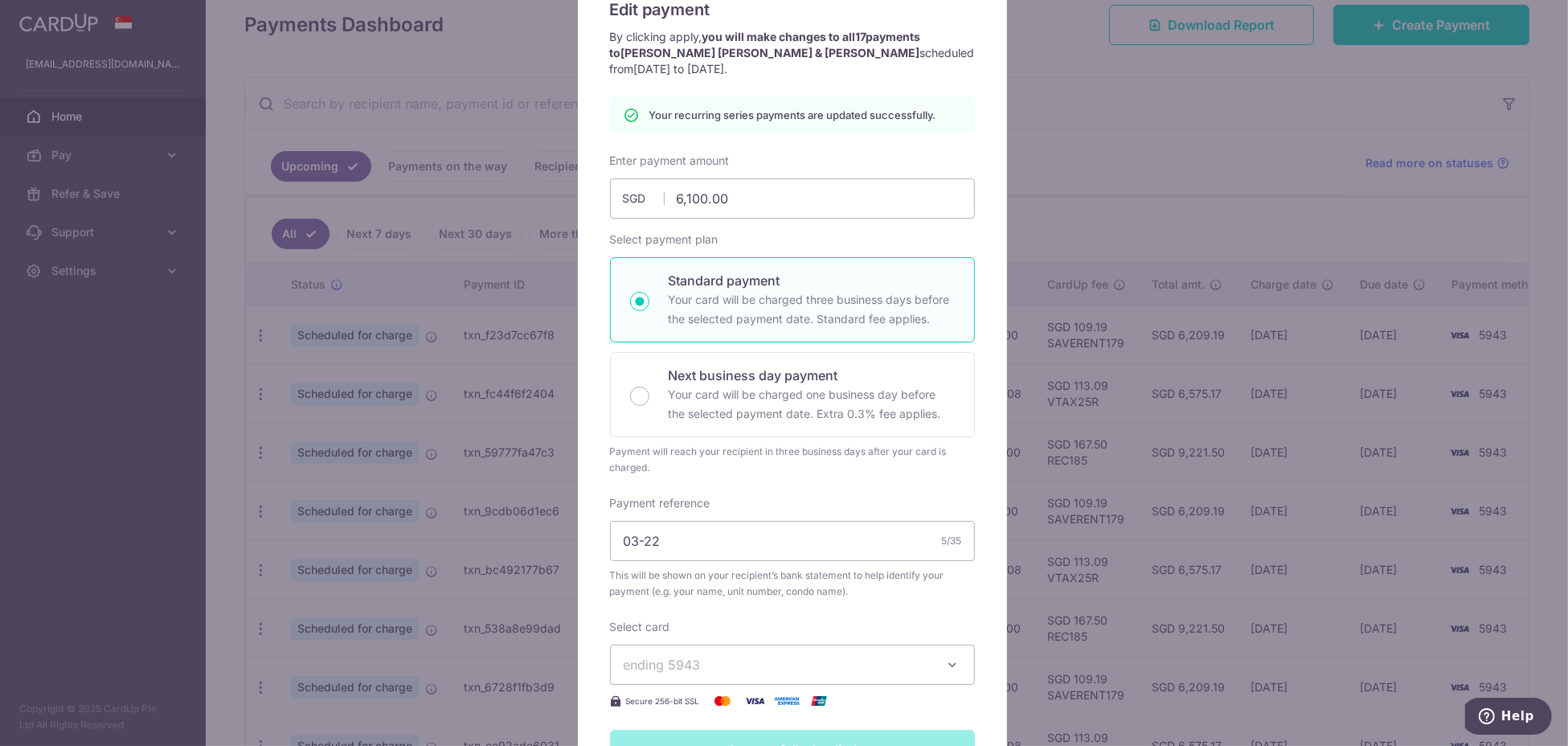
scroll to position [0, 0]
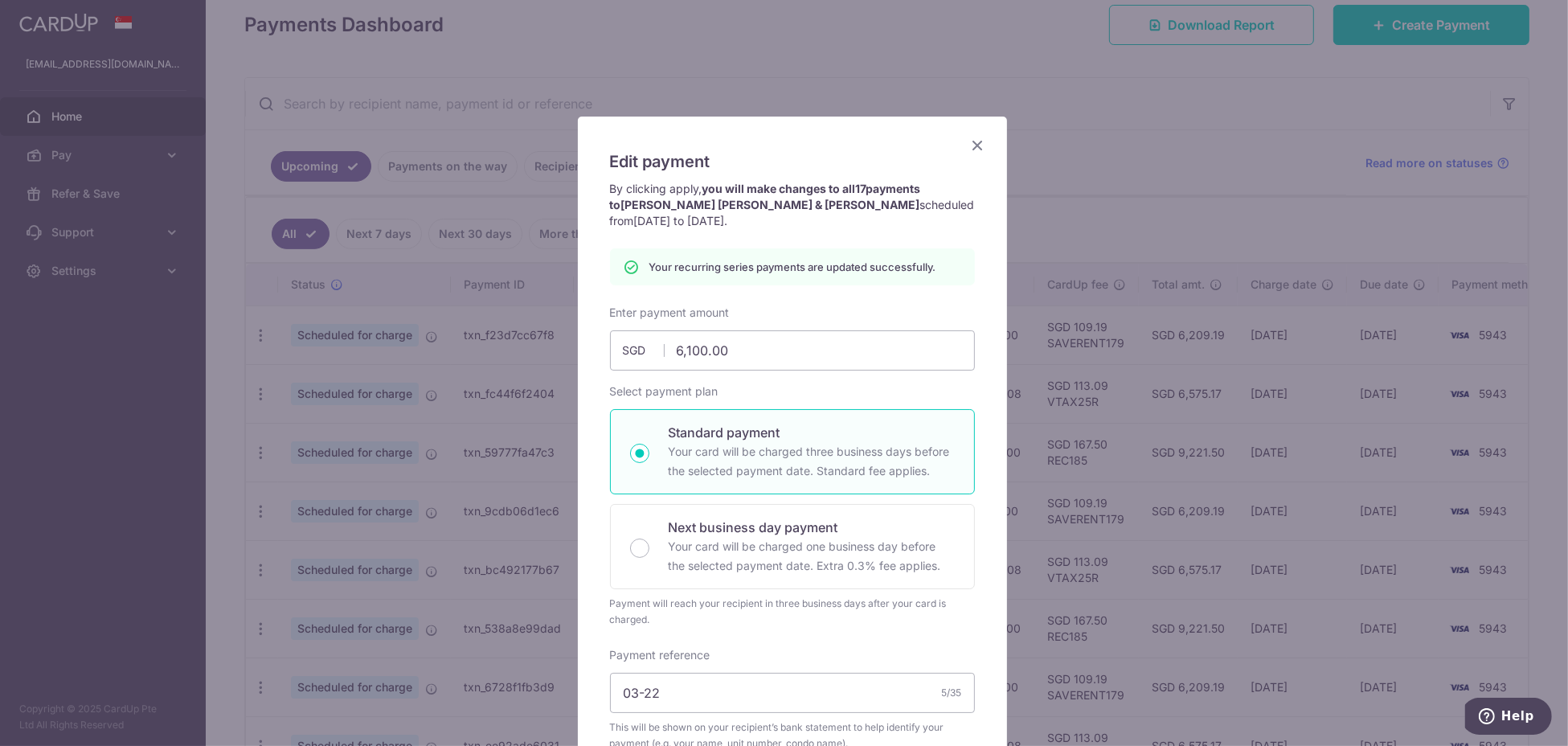
click at [1130, 169] on div "Edit payment By clicking apply, you will make changes to all 17 payments to Che…" at bounding box center [784, 373] width 1568 height 746
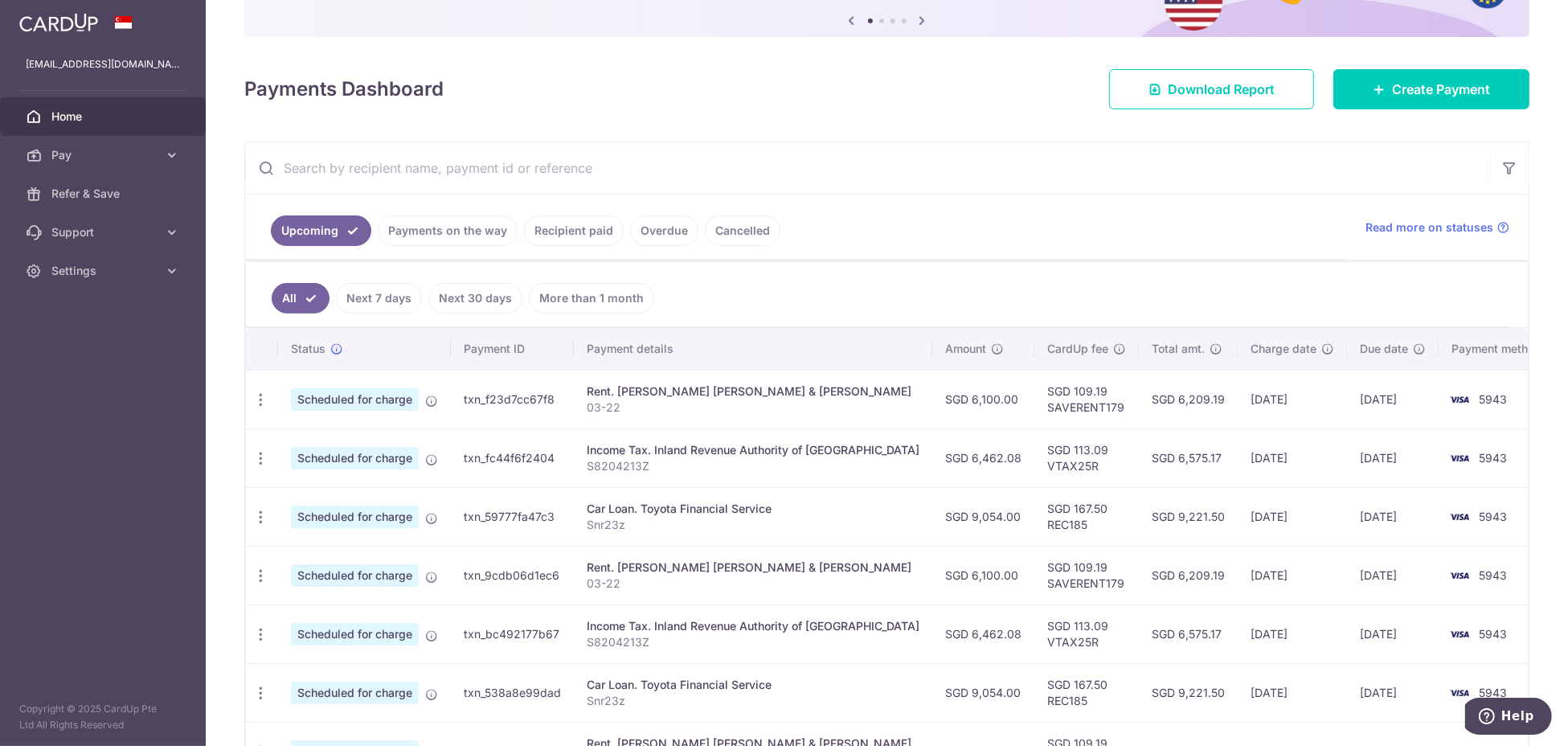
scroll to position [213, 0]
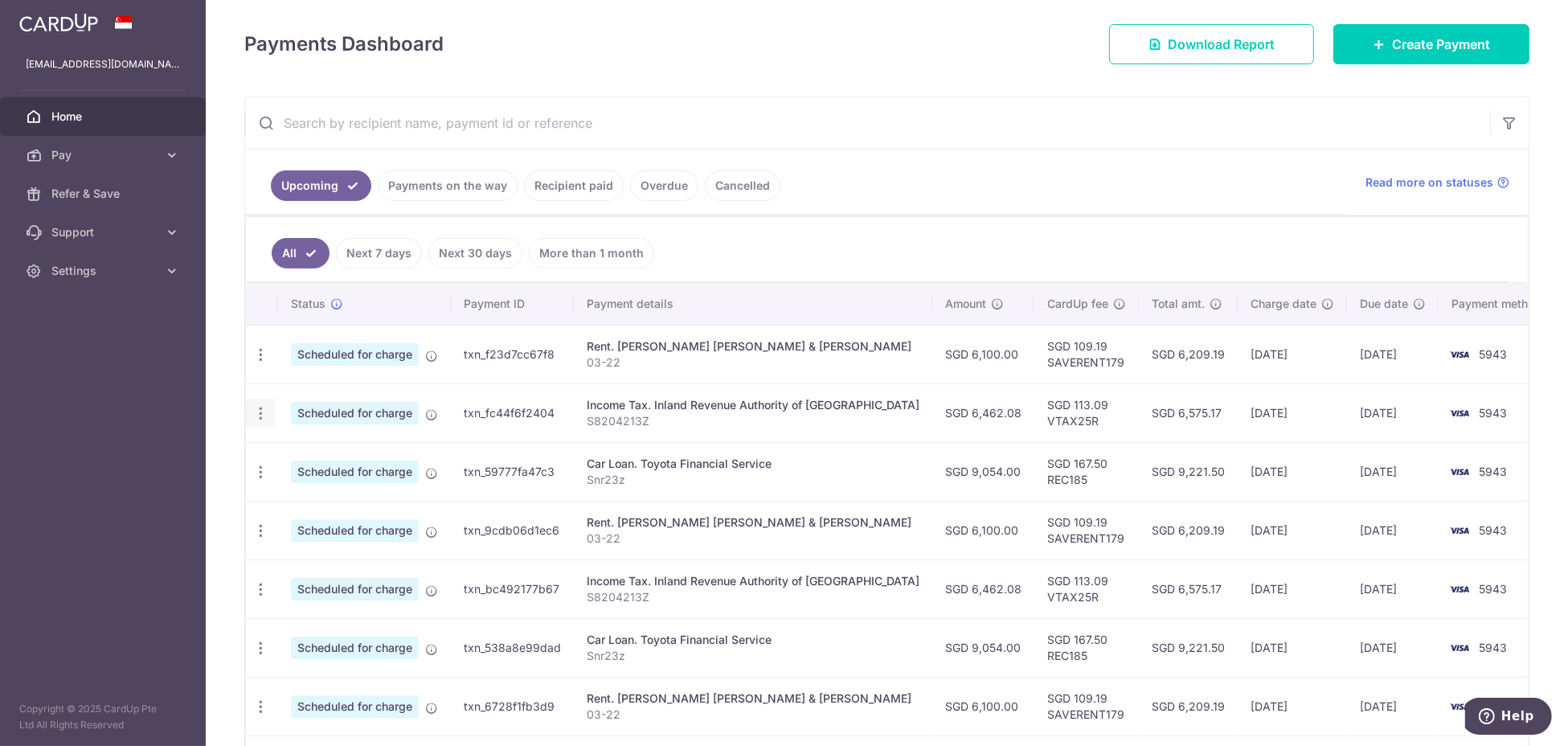
click at [258, 363] on icon "button" at bounding box center [261, 355] width 17 height 17
click at [344, 455] on span "Update payment" at bounding box center [347, 457] width 110 height 19
radio input "true"
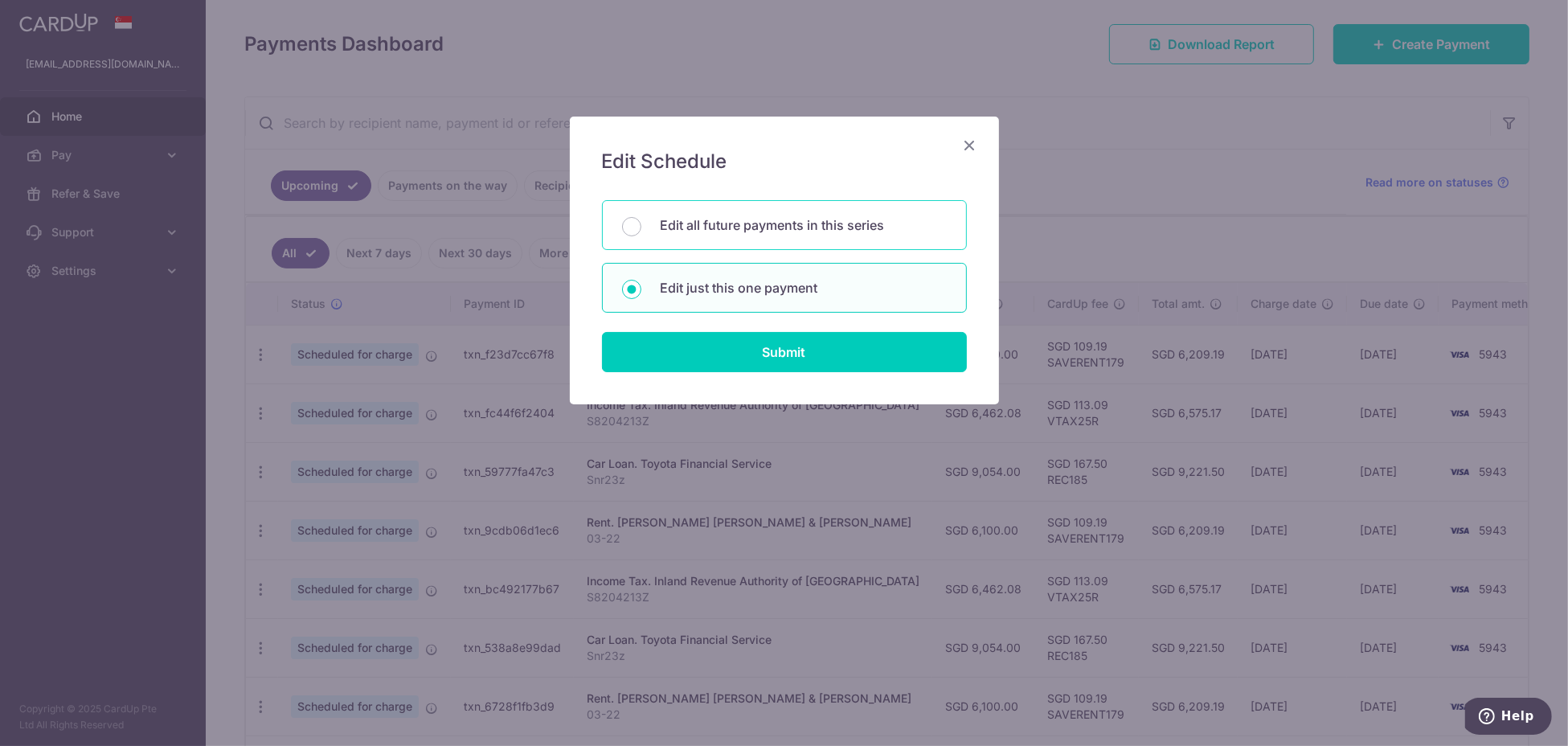
click at [769, 223] on p "Edit all future payments in this series" at bounding box center [804, 224] width 286 height 19
click at [641, 223] on input "Edit all future payments in this series" at bounding box center [632, 226] width 19 height 19
radio input "true"
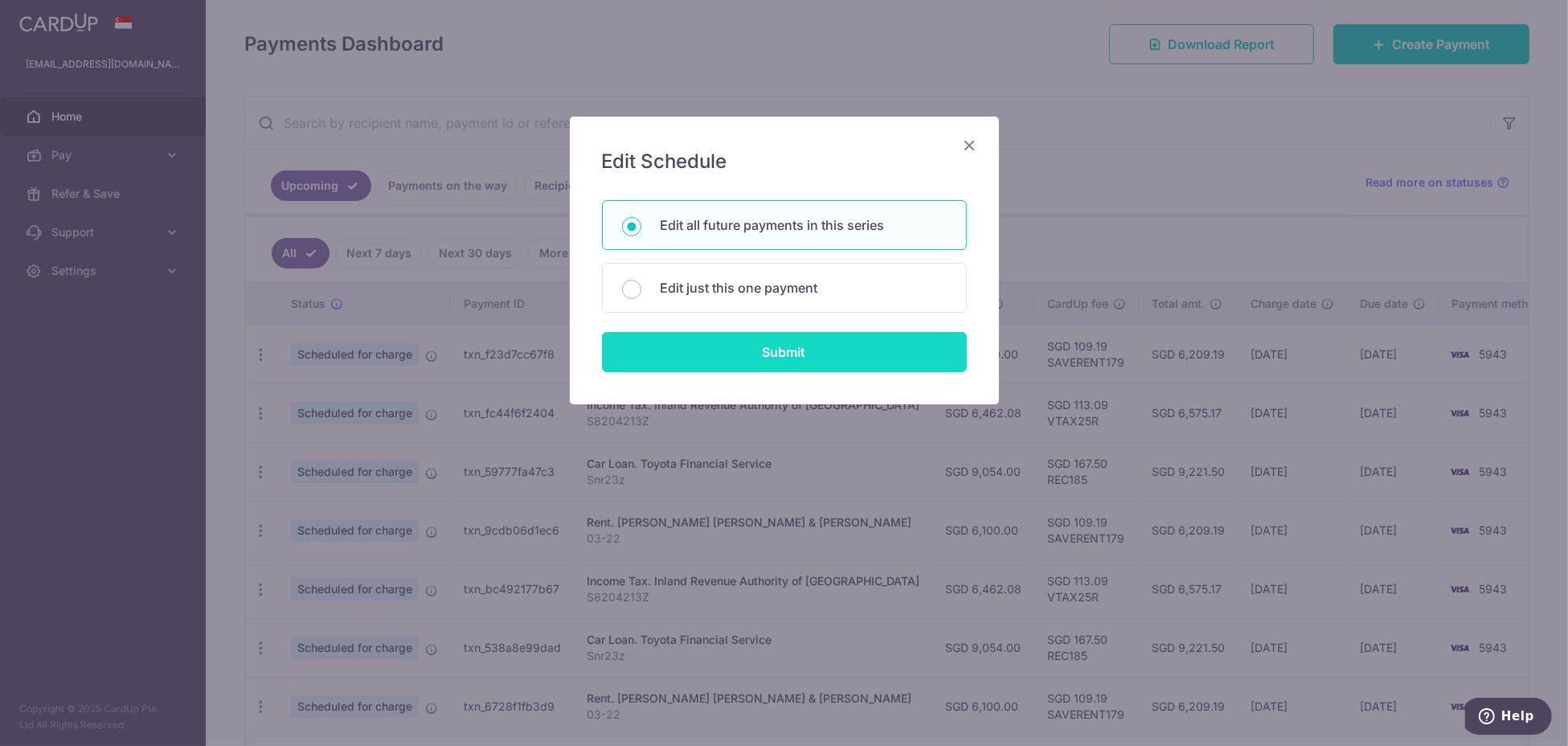
click at [766, 354] on input "Submit" at bounding box center [784, 351] width 365 height 40
radio input "true"
type input "6,462.08"
type input "S8204213Z"
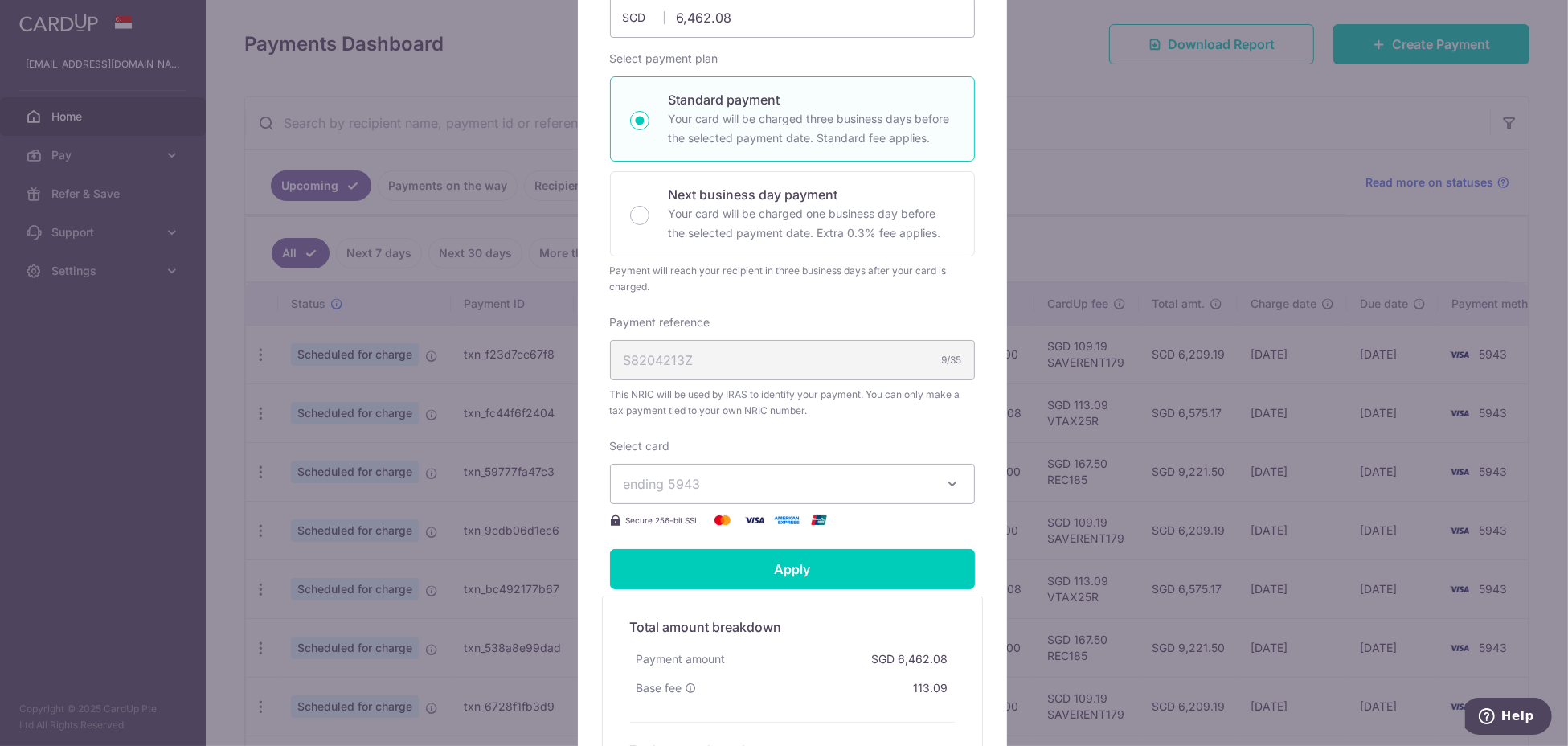
scroll to position [429, 0]
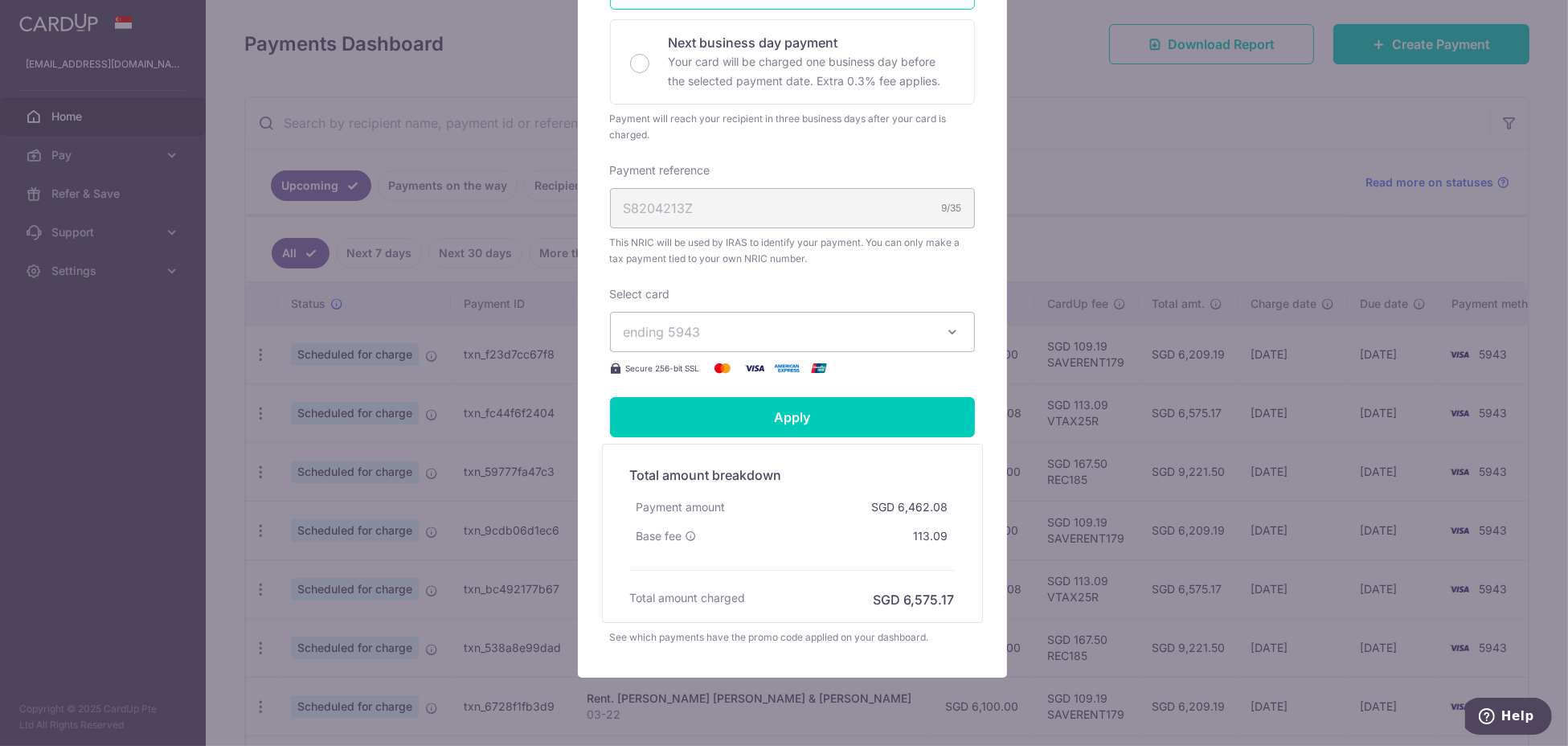
click at [834, 335] on span "ending 5943" at bounding box center [778, 331] width 308 height 19
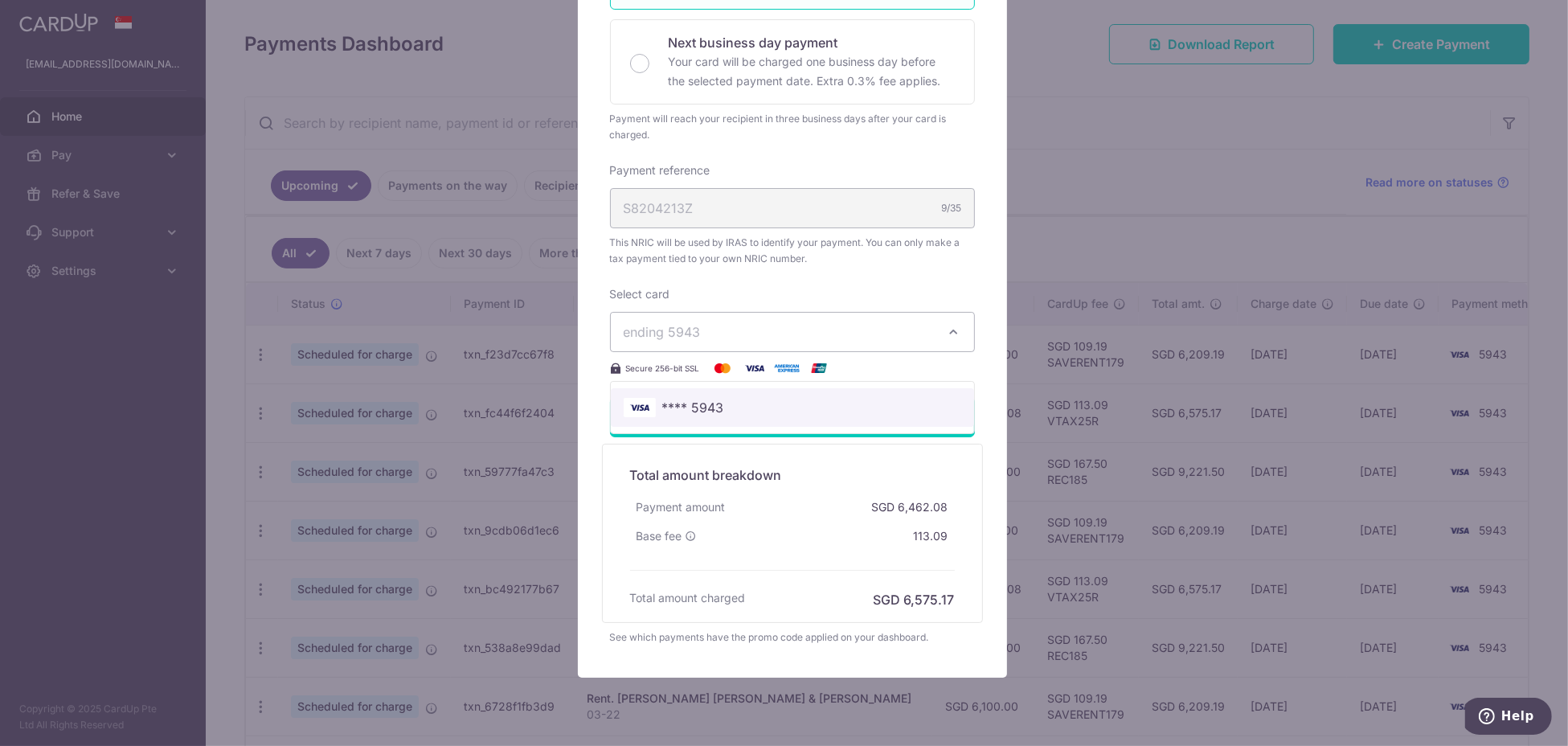
click at [783, 399] on span "**** 5943" at bounding box center [793, 407] width 337 height 19
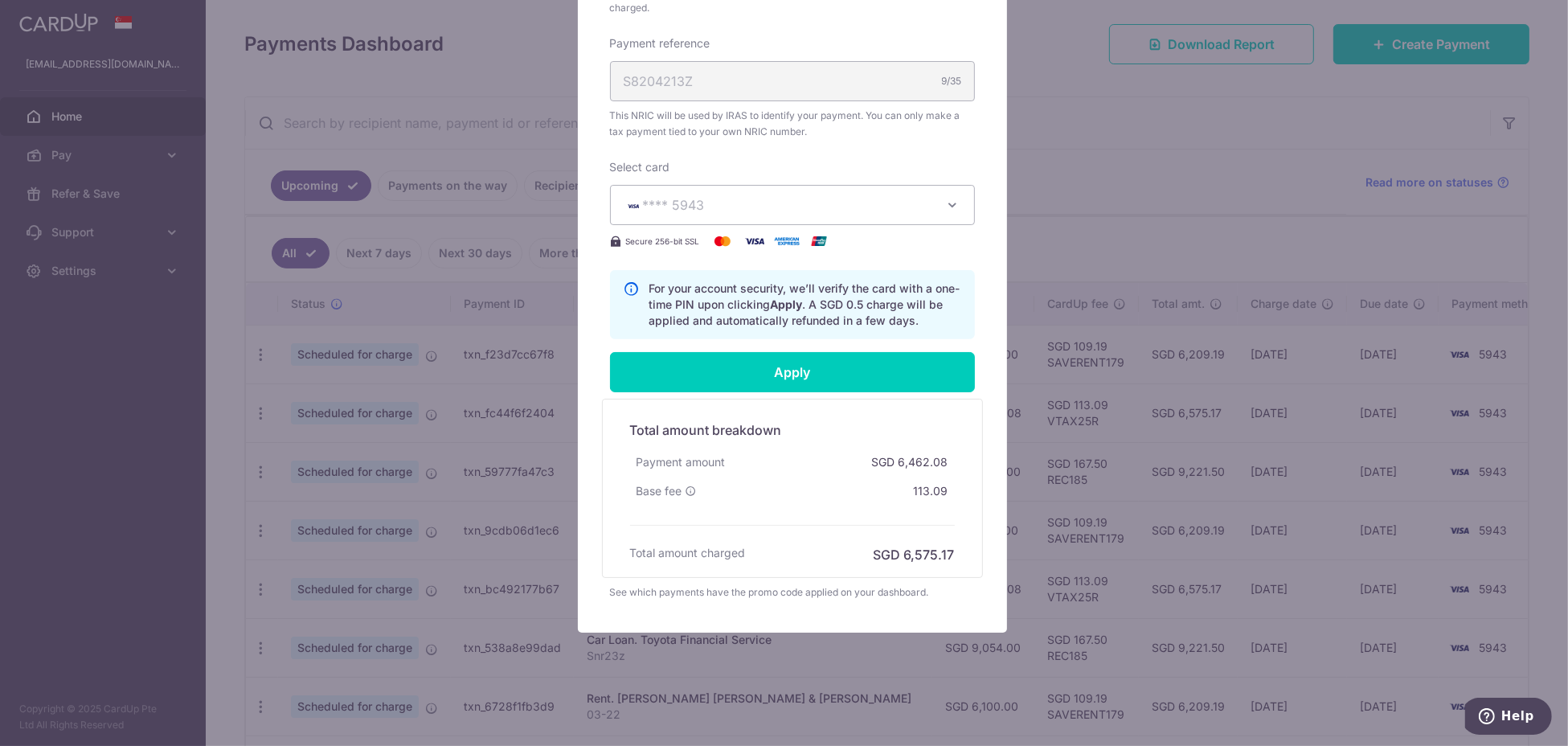
scroll to position [555, 0]
click at [802, 364] on input "Apply" at bounding box center [792, 372] width 365 height 40
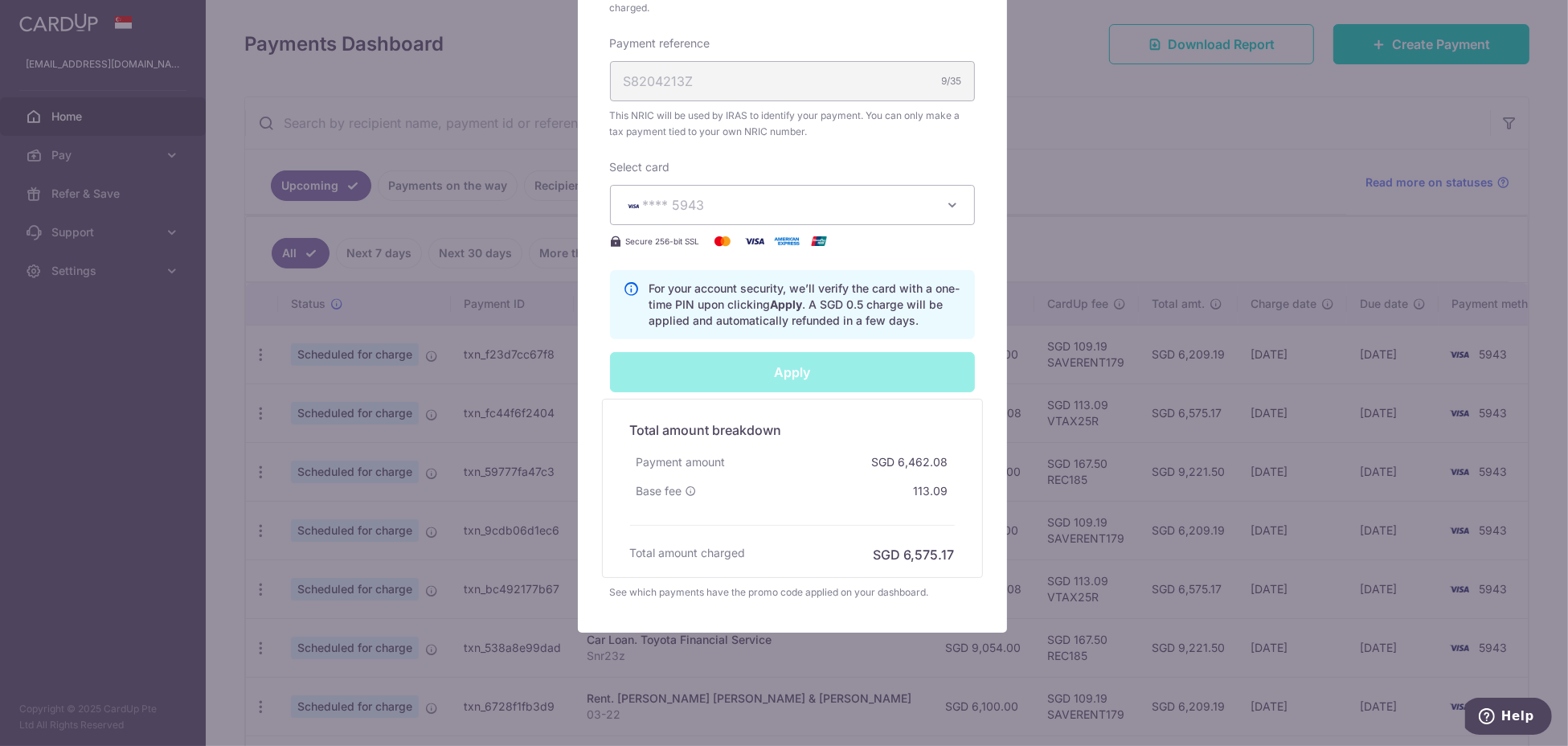
type input "Successfully Applied"
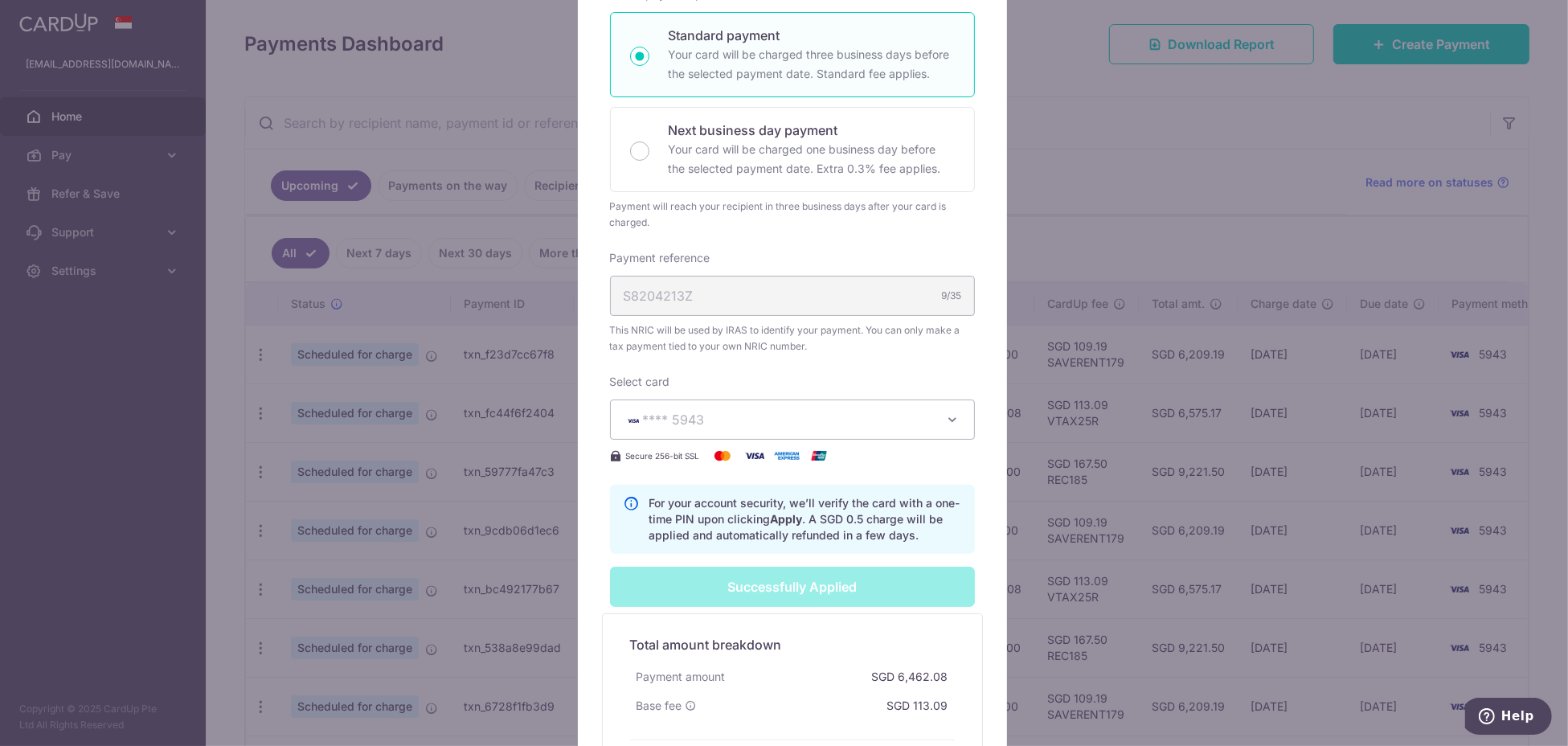
scroll to position [611, 0]
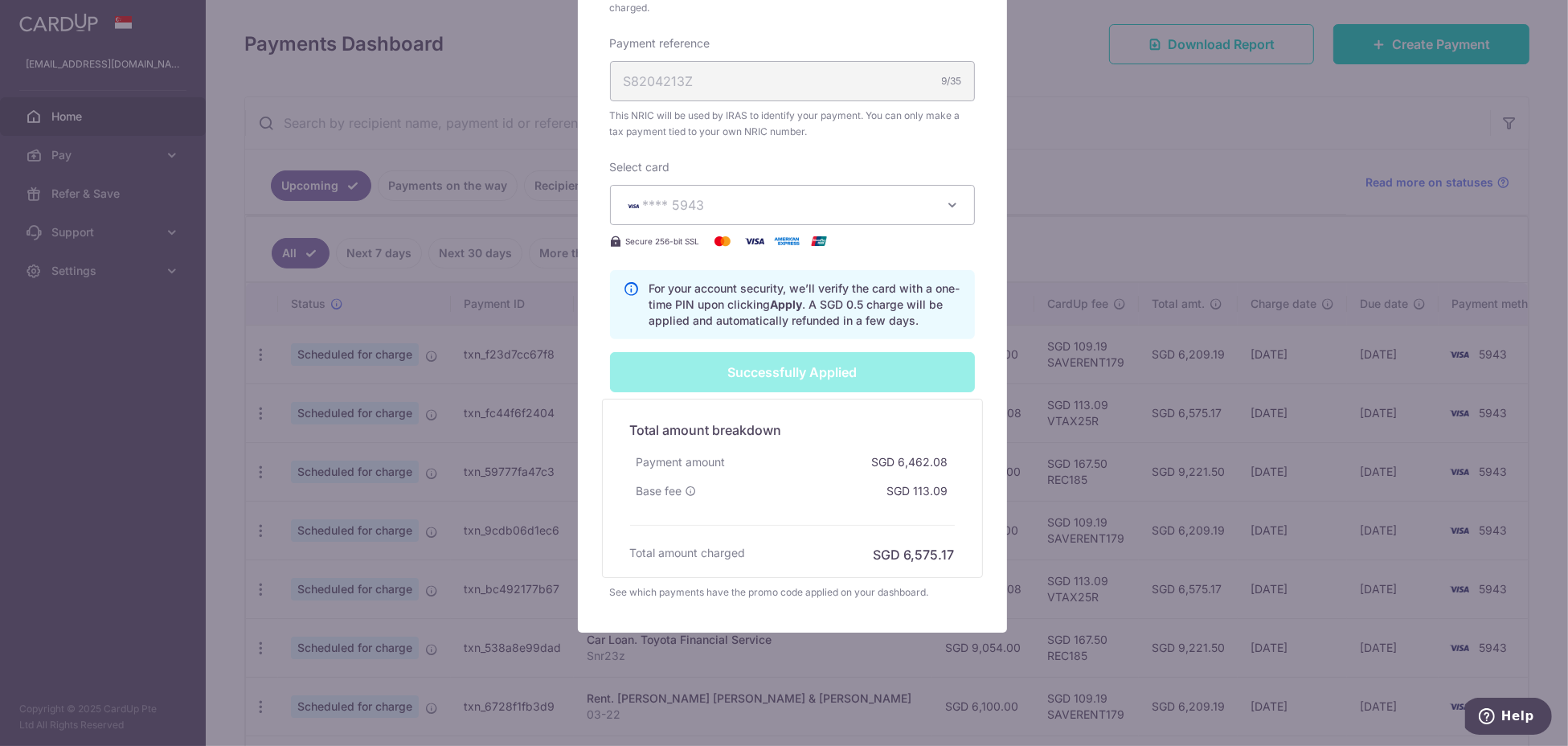
click at [1177, 174] on div "Edit payment By clicking apply, you will make changes to all 8 payments to Inla…" at bounding box center [784, 373] width 1568 height 746
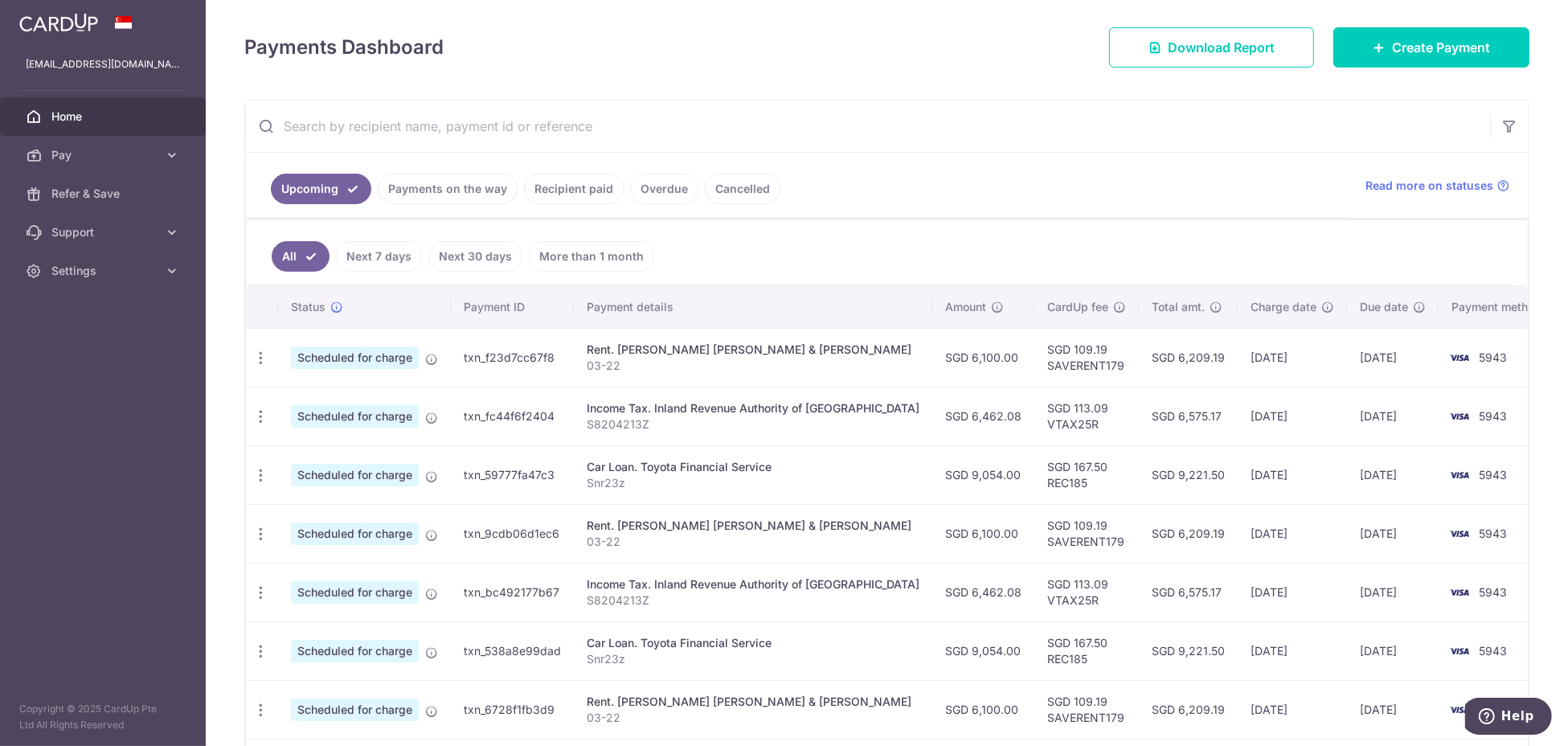
scroll to position [429, 0]
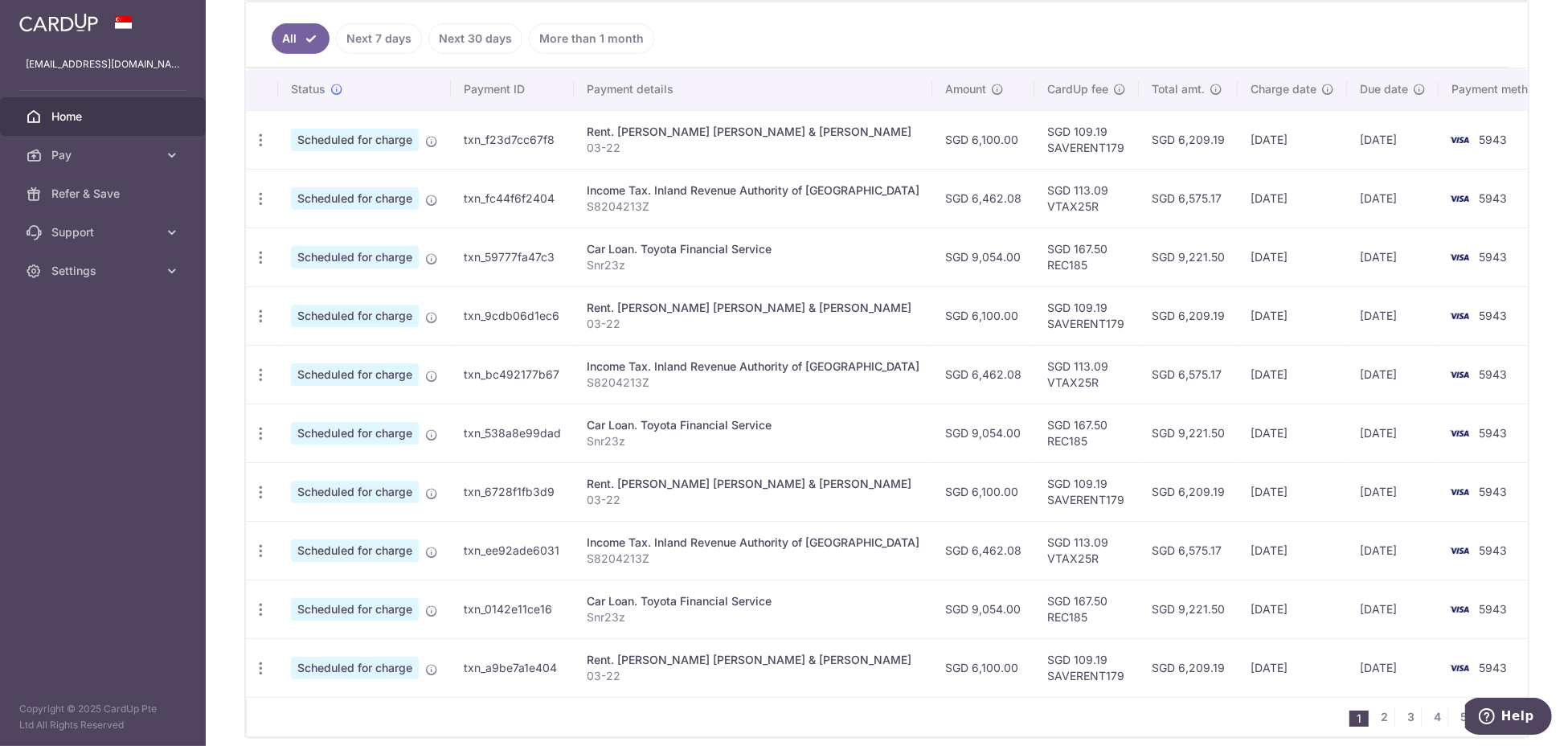
click at [108, 120] on span "Home" at bounding box center [105, 116] width 106 height 16
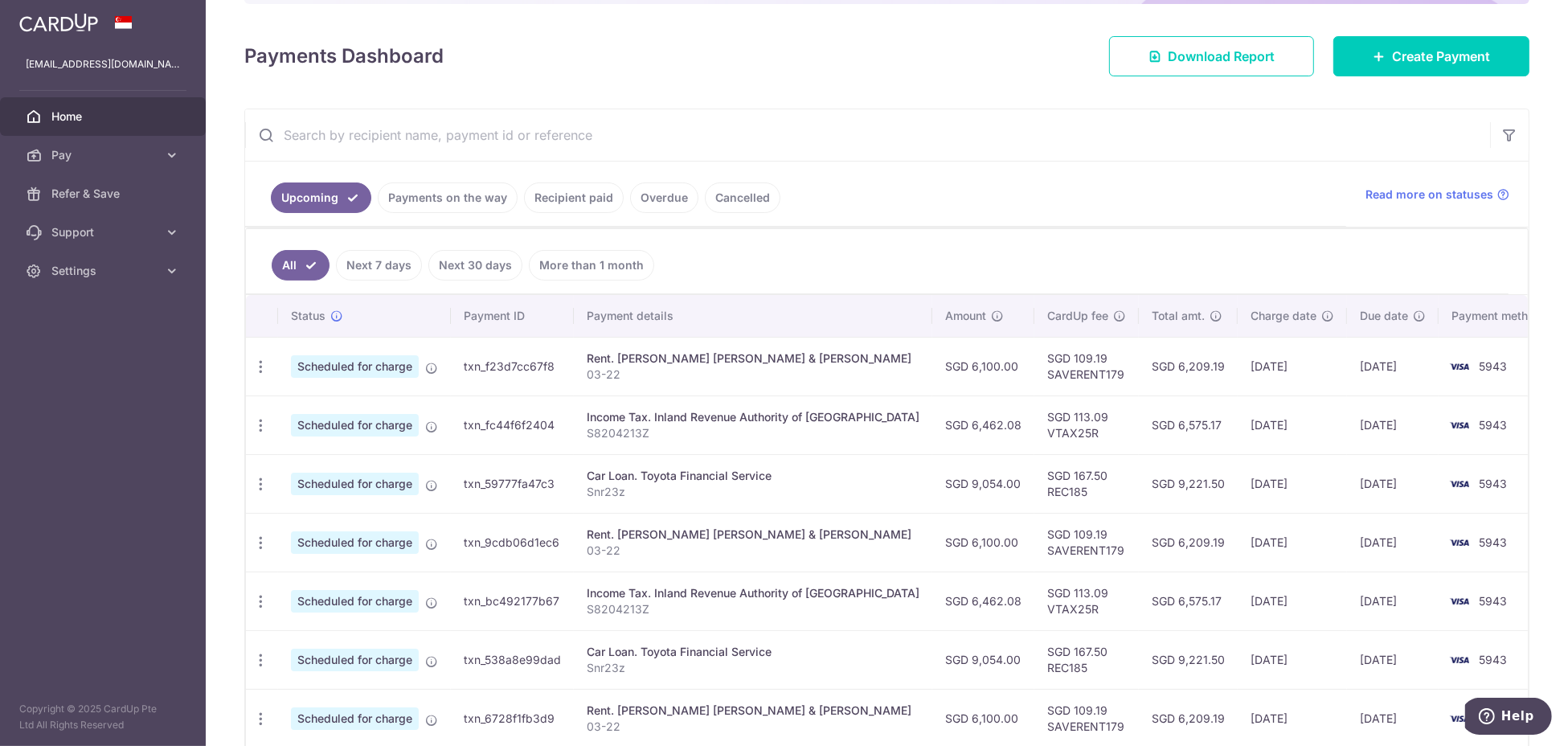
scroll to position [321, 0]
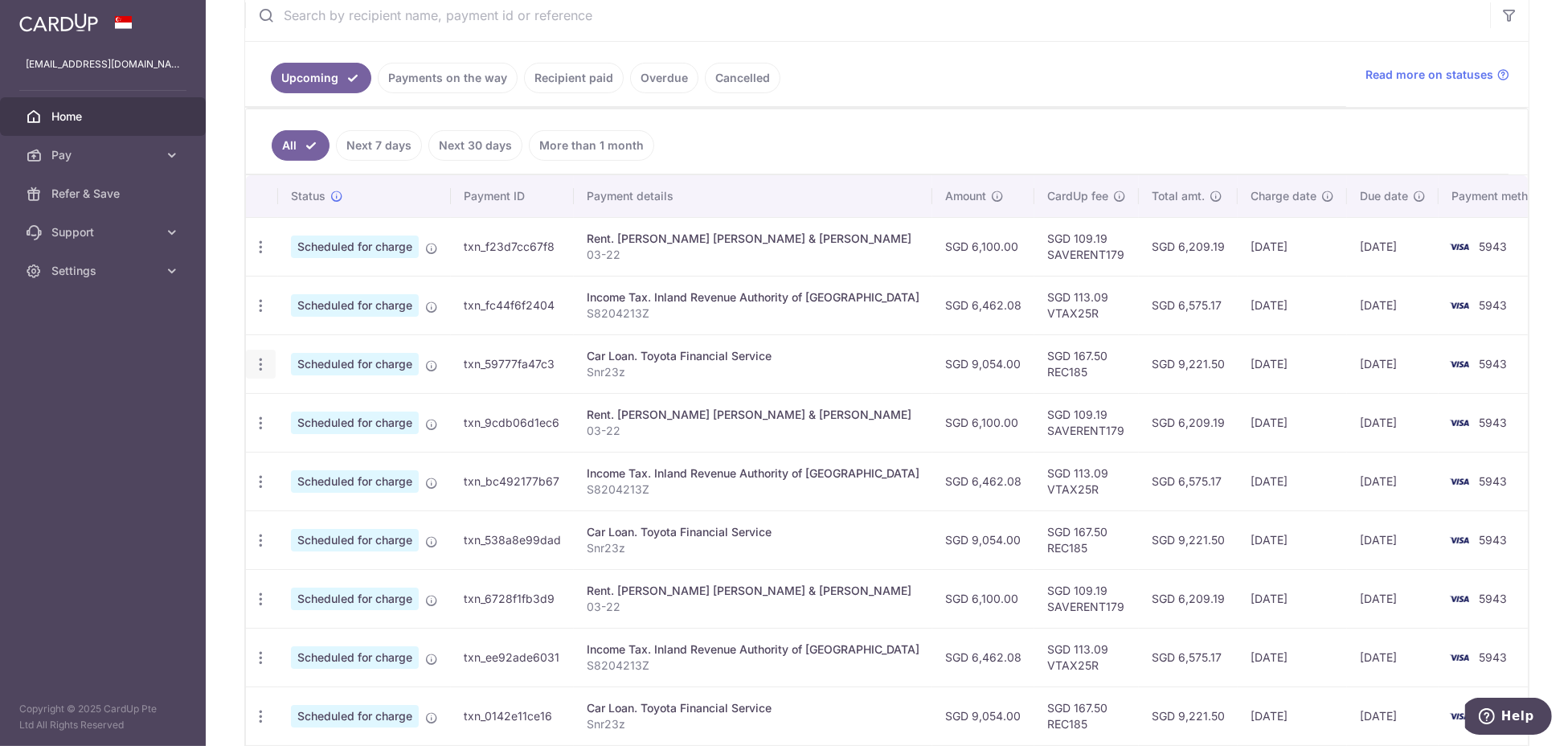
click at [260, 256] on icon "button" at bounding box center [261, 247] width 17 height 17
click at [338, 410] on span "Update payment" at bounding box center [347, 408] width 110 height 19
radio input "true"
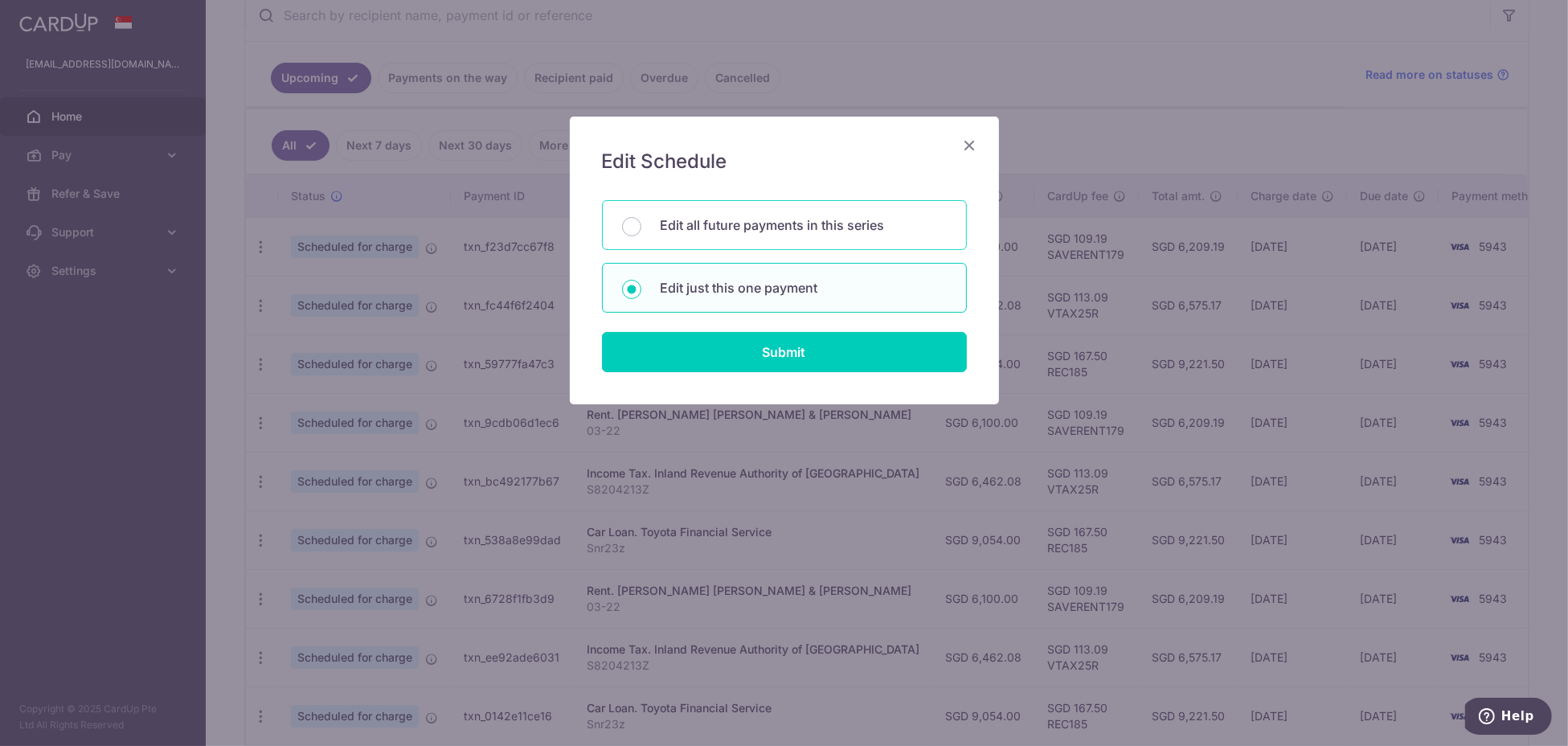
click at [725, 228] on p "Edit all future payments in this series" at bounding box center [804, 224] width 286 height 19
click at [641, 228] on input "Edit all future payments in this series" at bounding box center [632, 226] width 19 height 19
radio input "true"
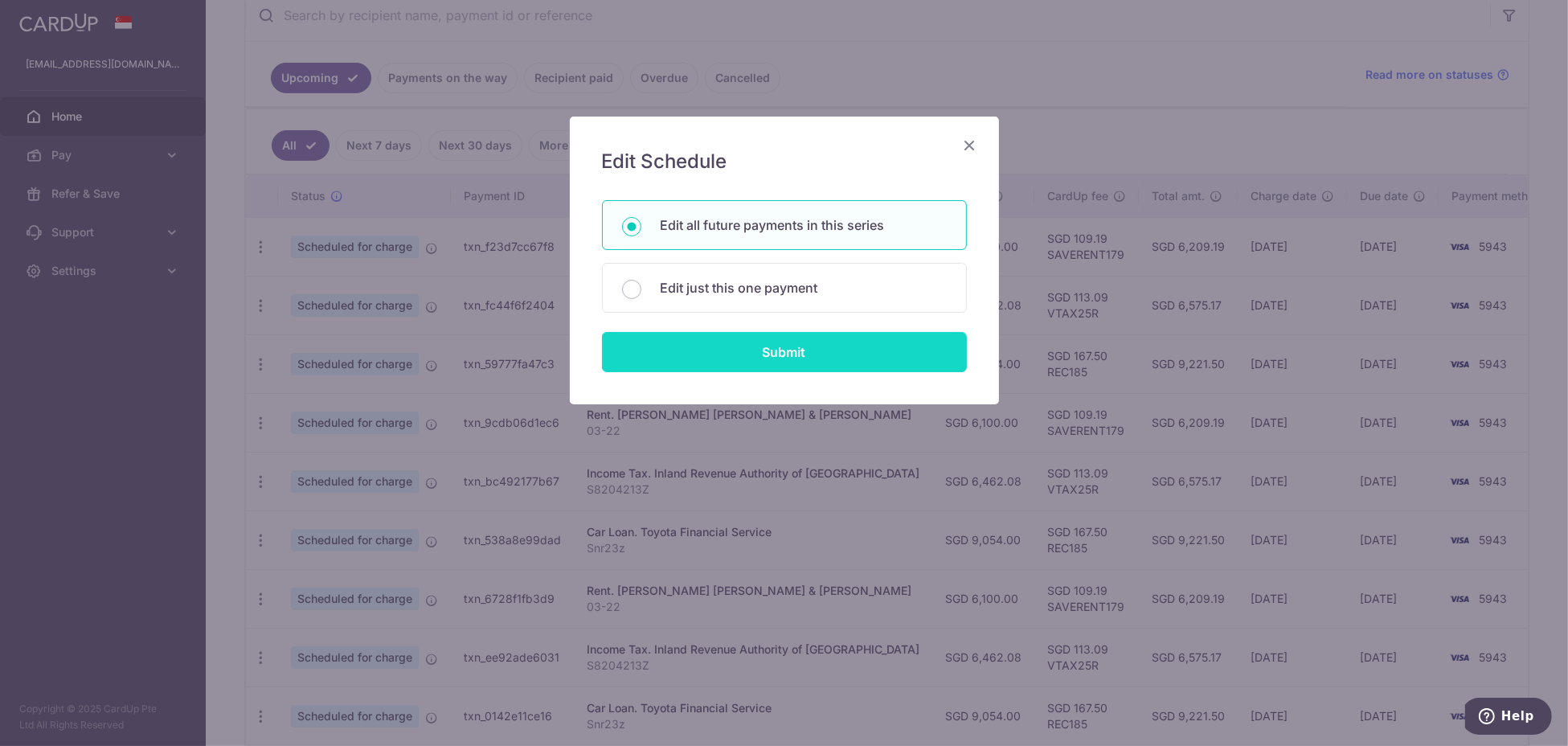
click at [753, 343] on input "Submit" at bounding box center [784, 351] width 365 height 40
radio input "true"
type input "9,054.00"
type input "Snr23z"
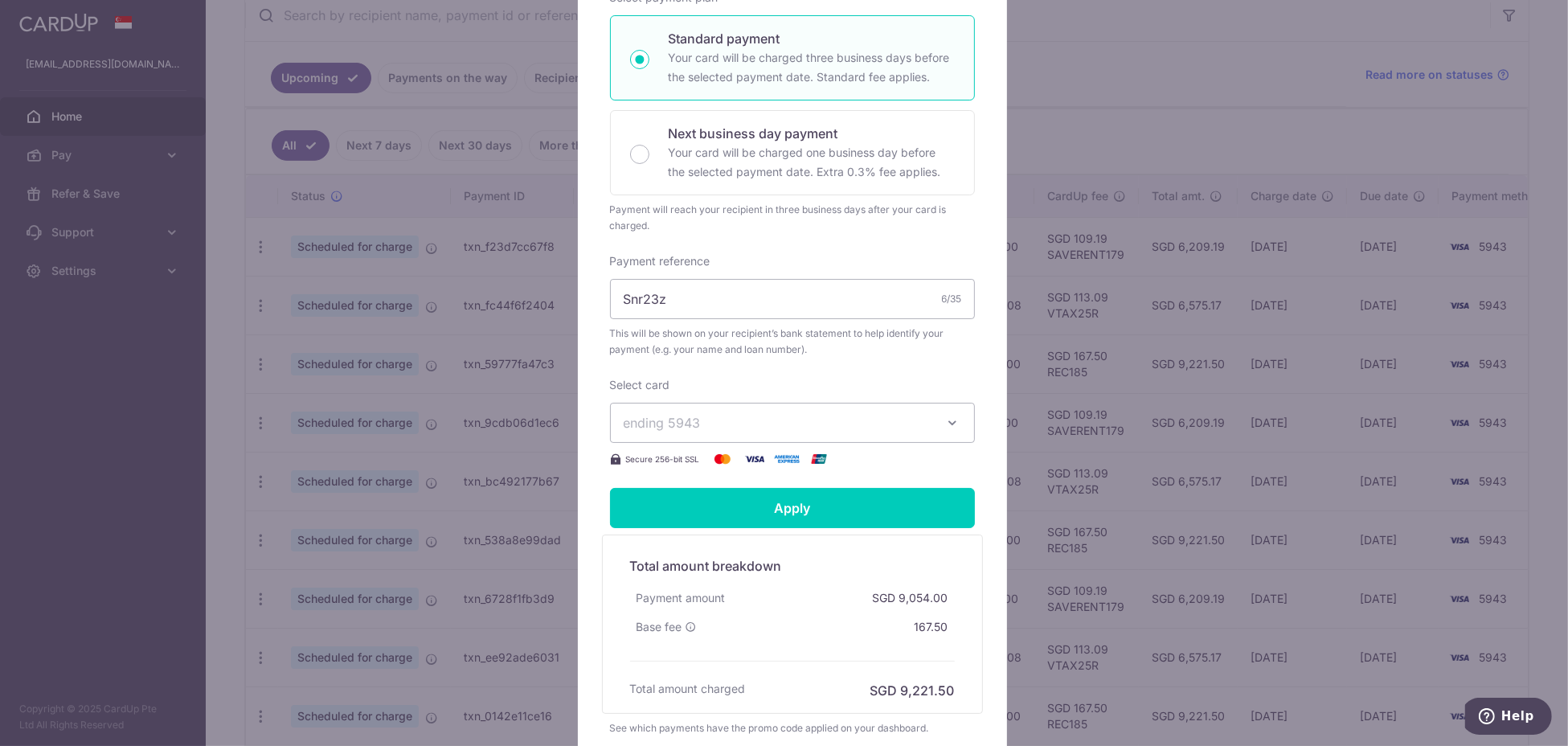
click at [800, 432] on span "ending 5943" at bounding box center [778, 422] width 308 height 19
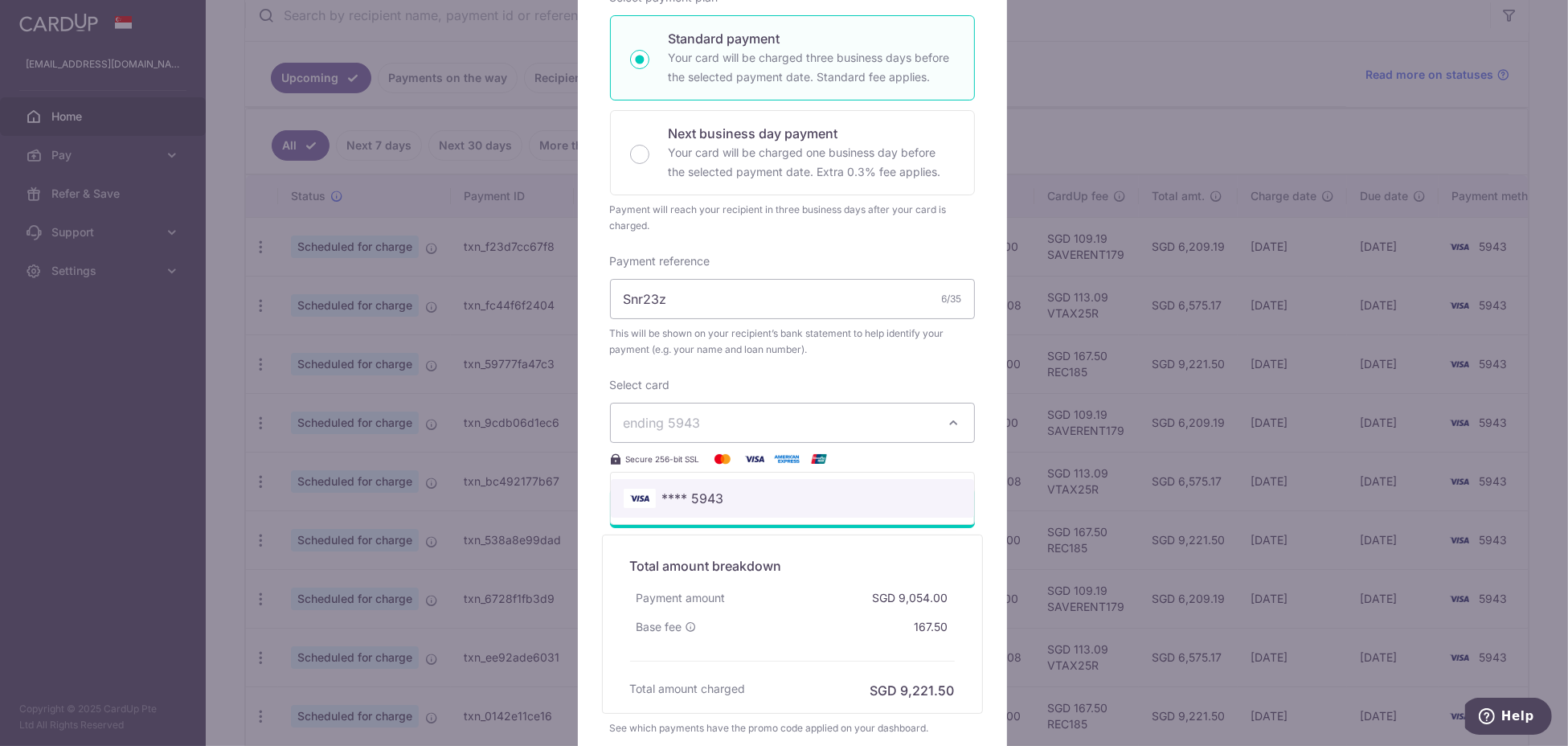
click at [784, 518] on link "**** 5943" at bounding box center [792, 498] width 363 height 38
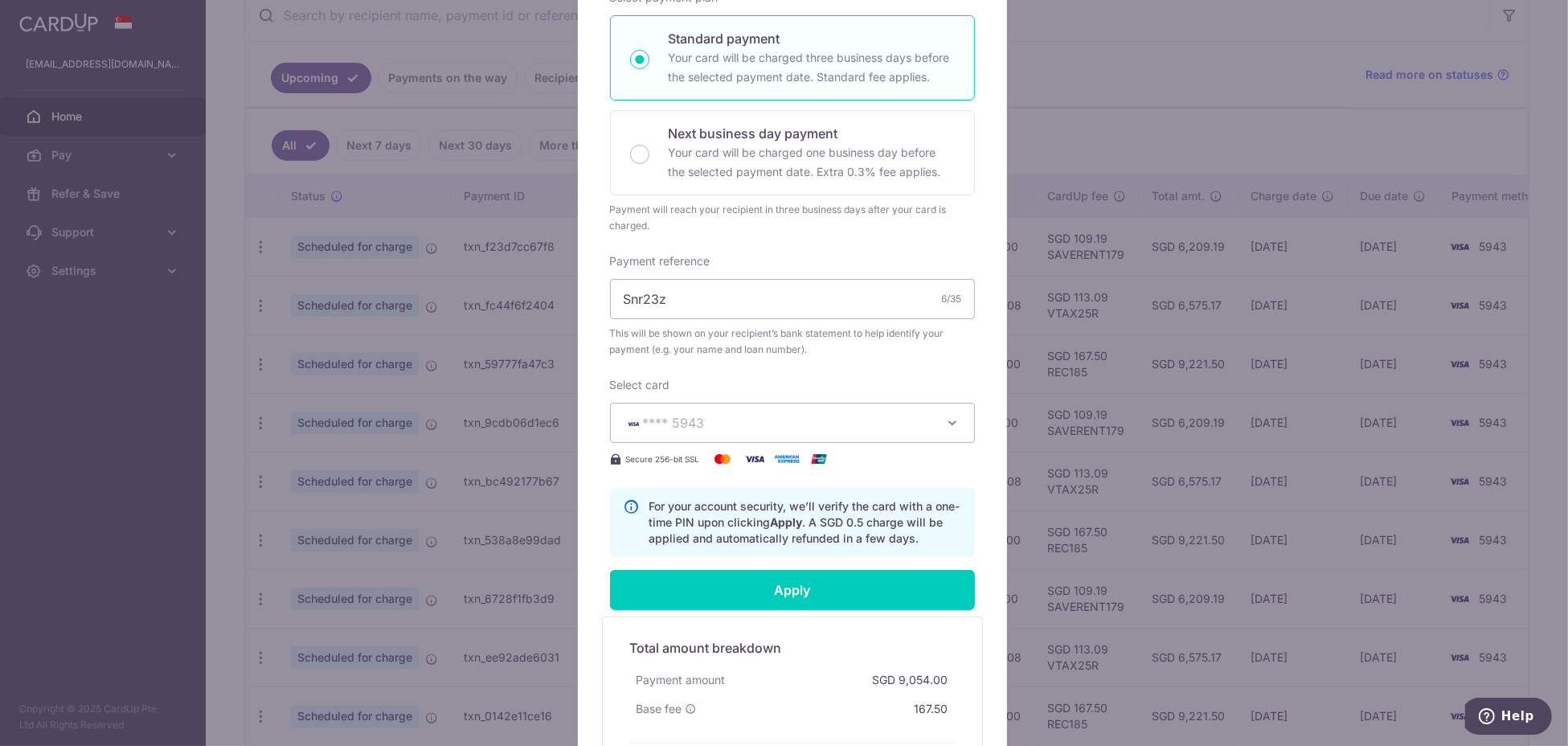
scroll to position [535, 0]
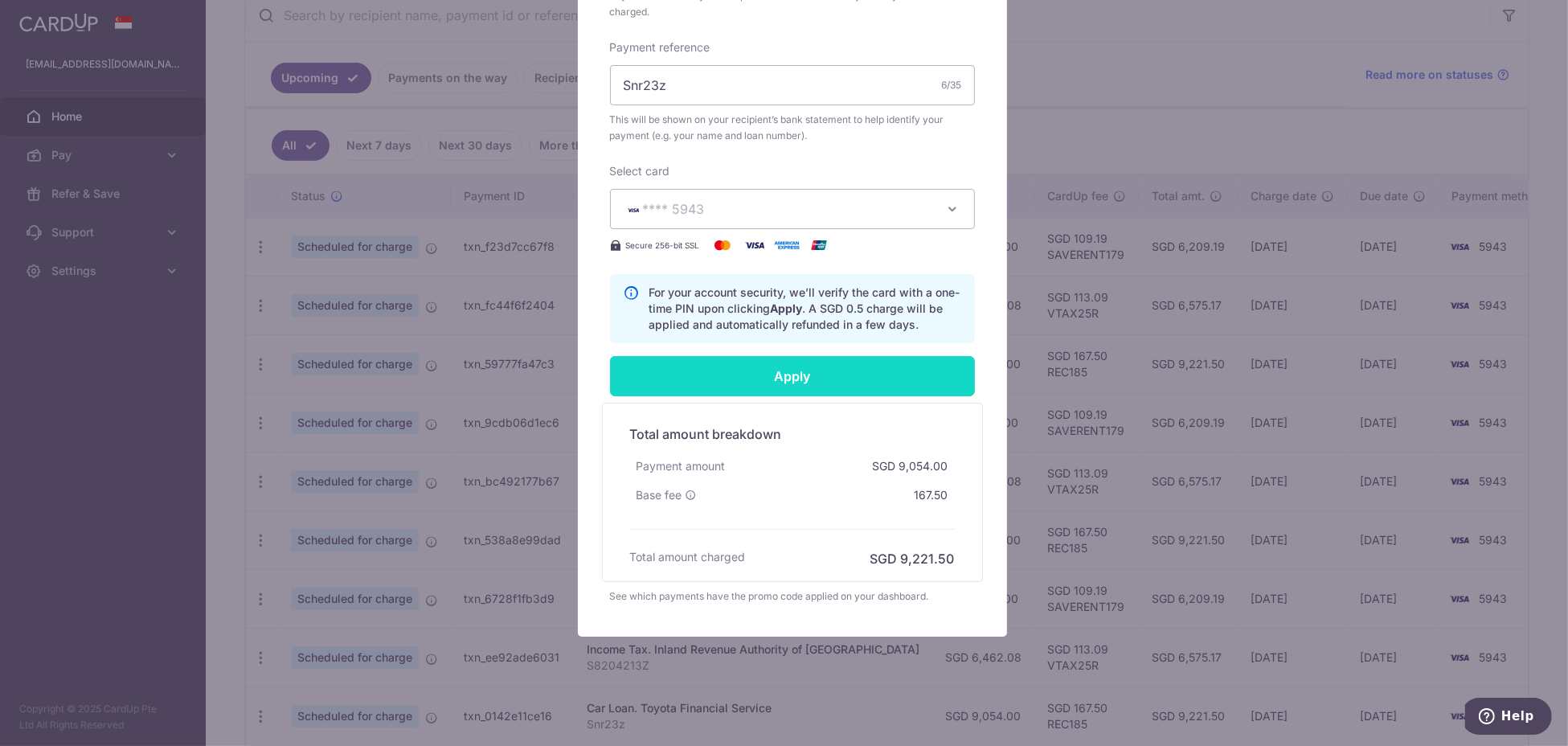
click at [825, 386] on input "Apply" at bounding box center [792, 376] width 365 height 40
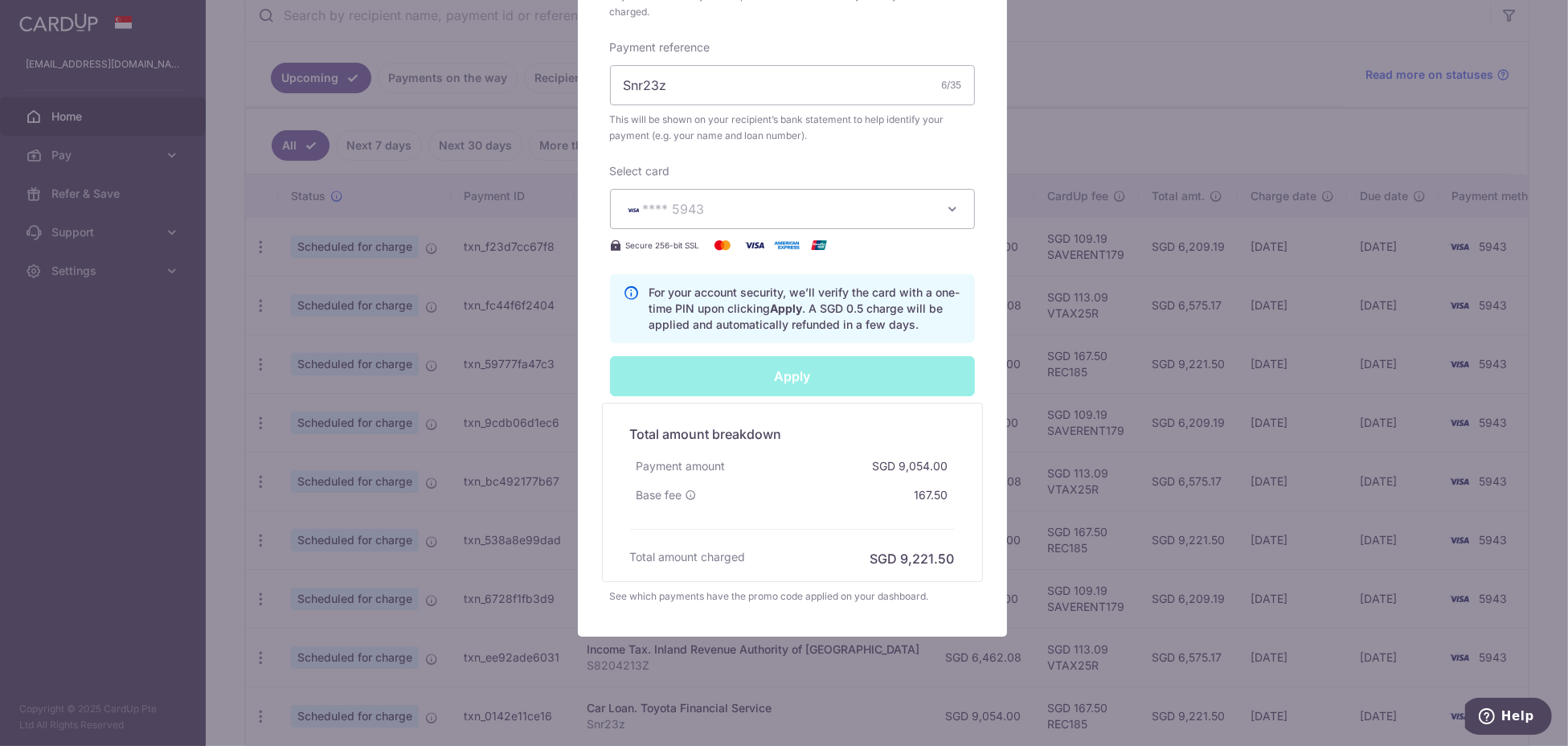
type input "Successfully Applied"
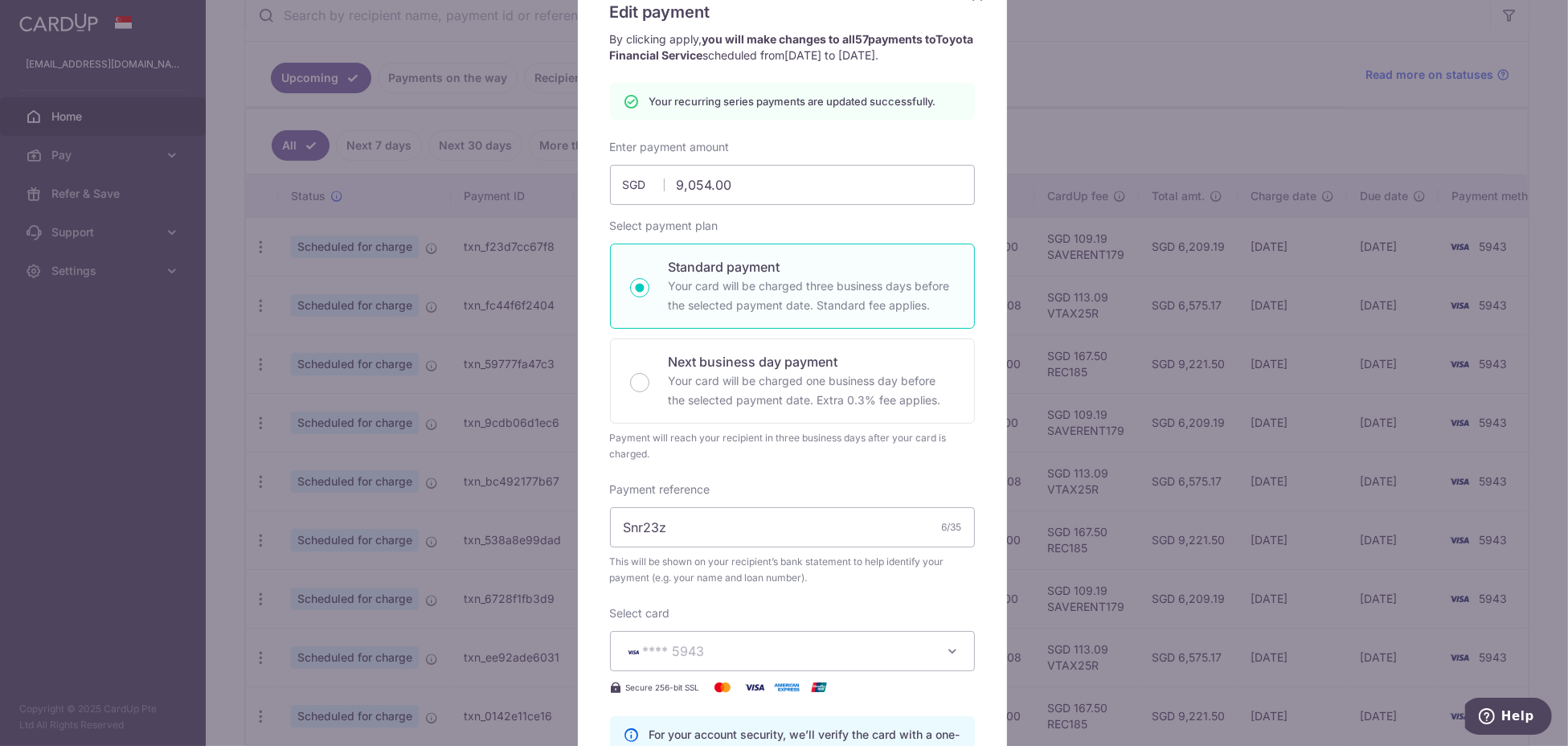
scroll to position [0, 0]
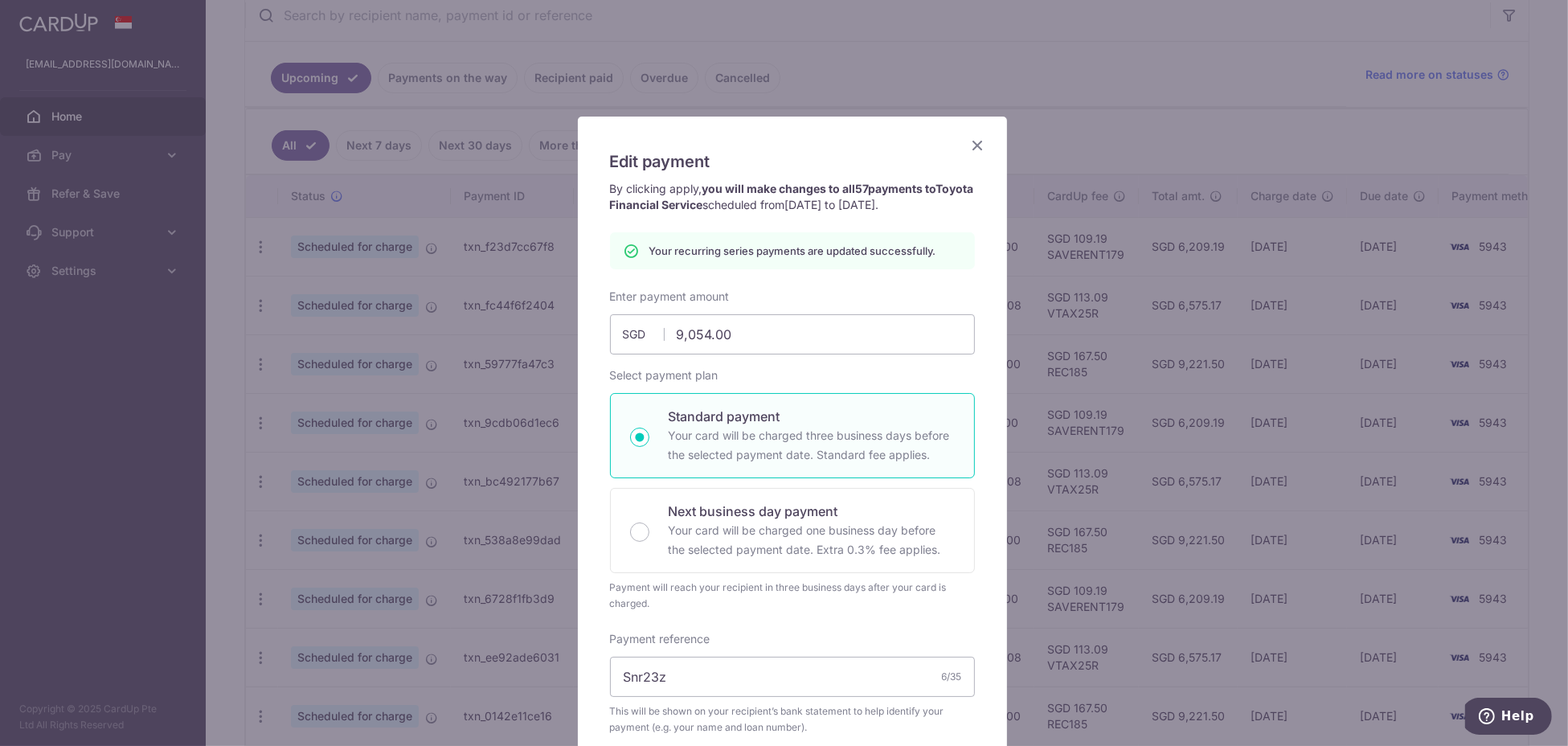
click at [974, 149] on icon "Close" at bounding box center [978, 145] width 19 height 20
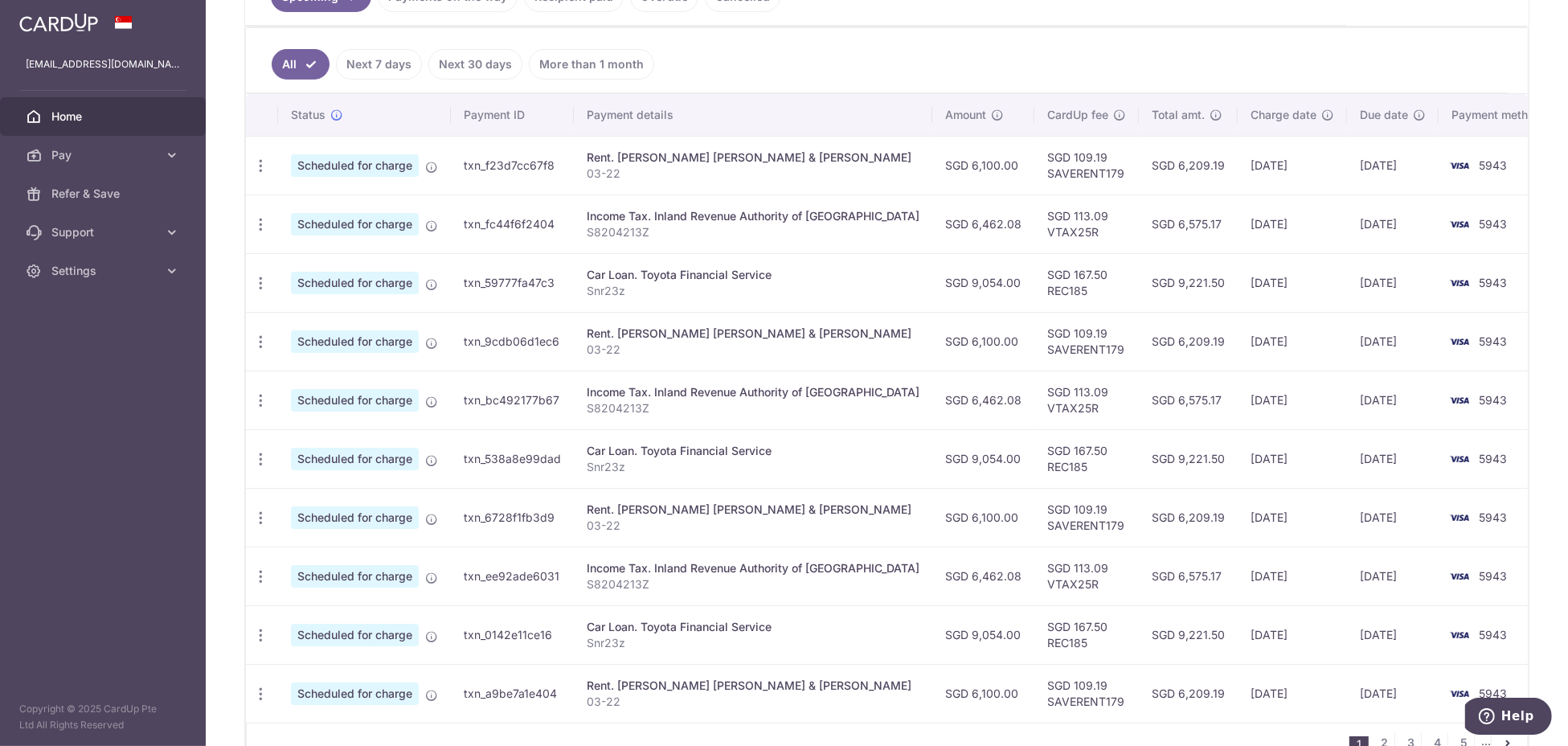
scroll to position [491, 0]
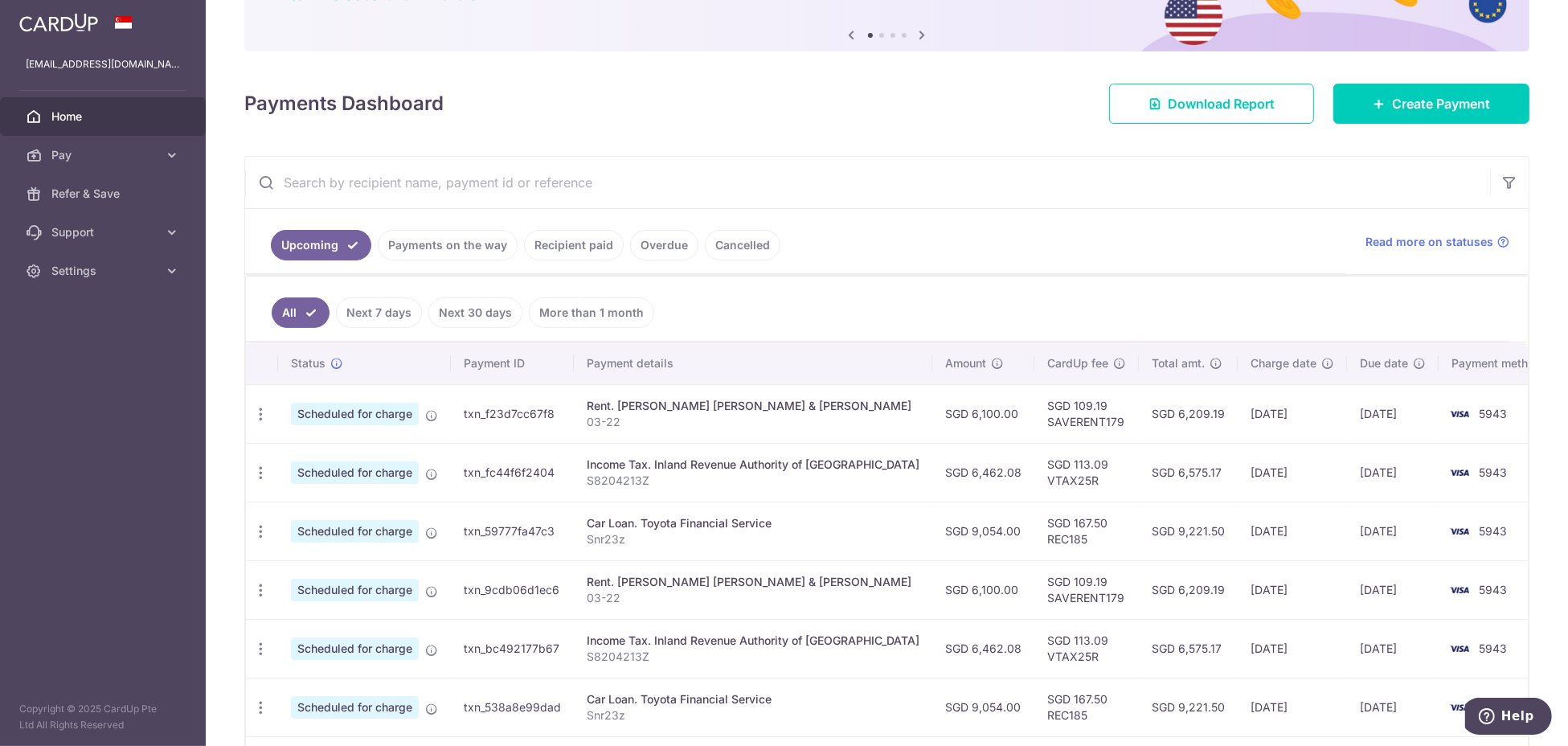
scroll to position [213, 0]
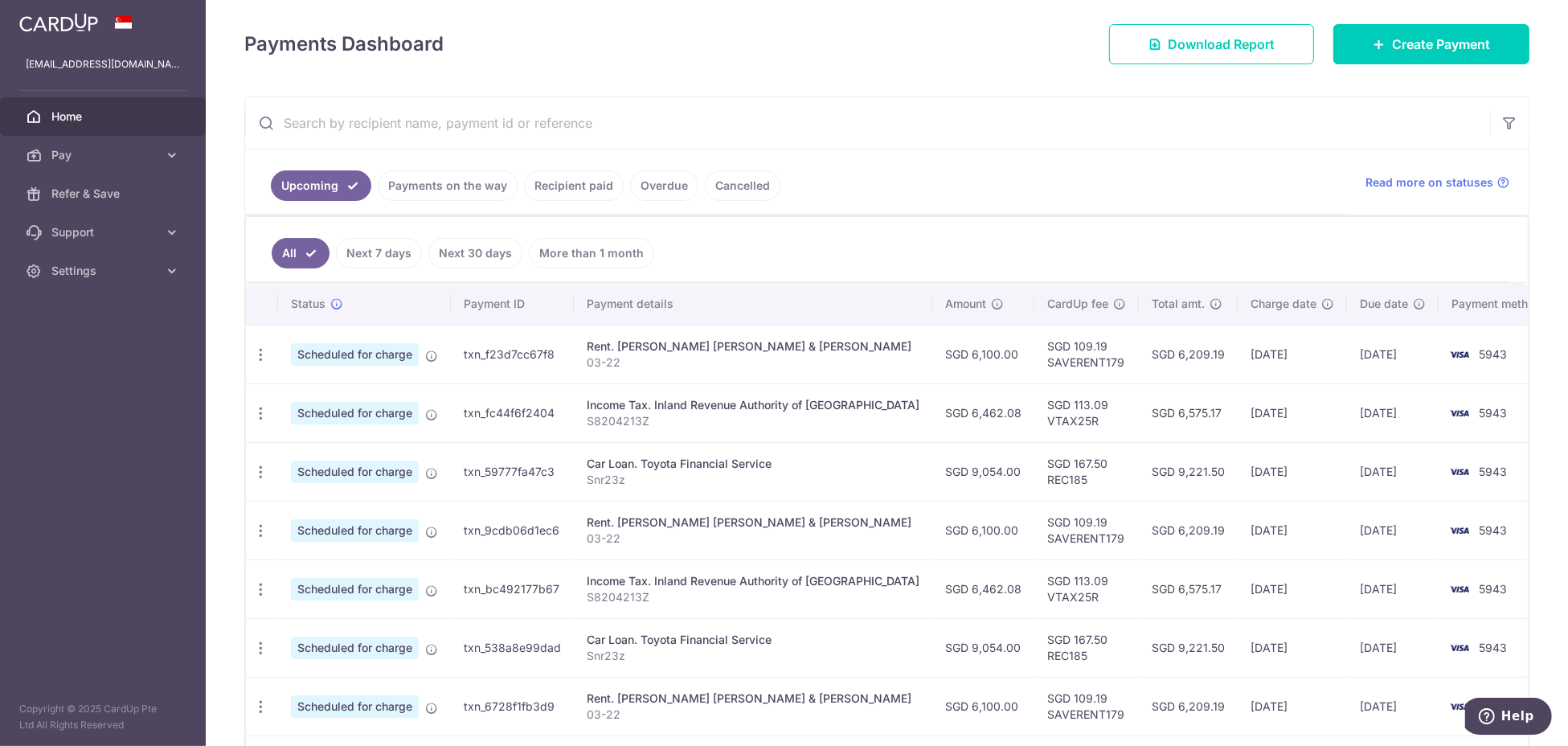
click at [92, 118] on span "Home" at bounding box center [105, 116] width 106 height 16
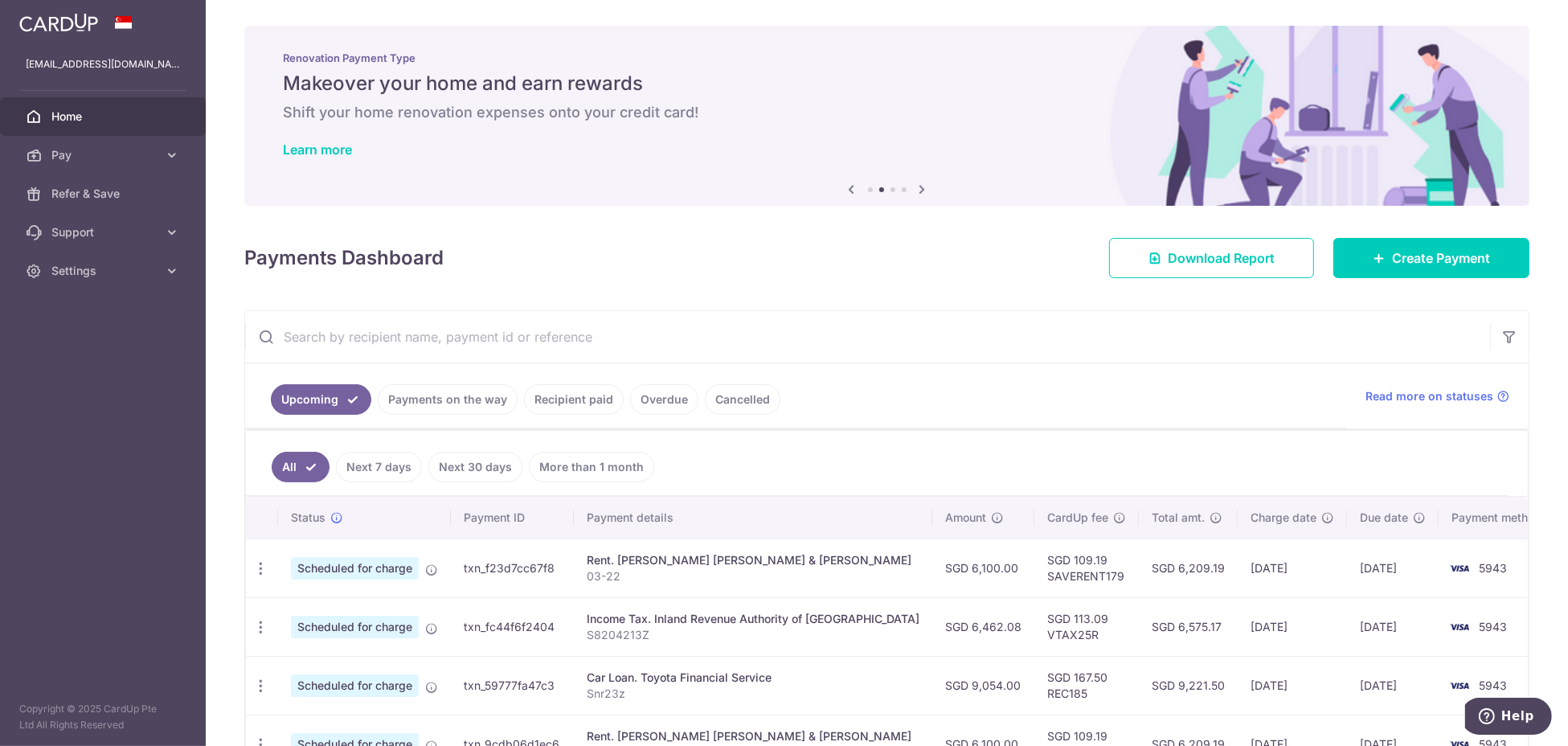
click at [468, 391] on link "Payments on the way" at bounding box center [448, 399] width 140 height 31
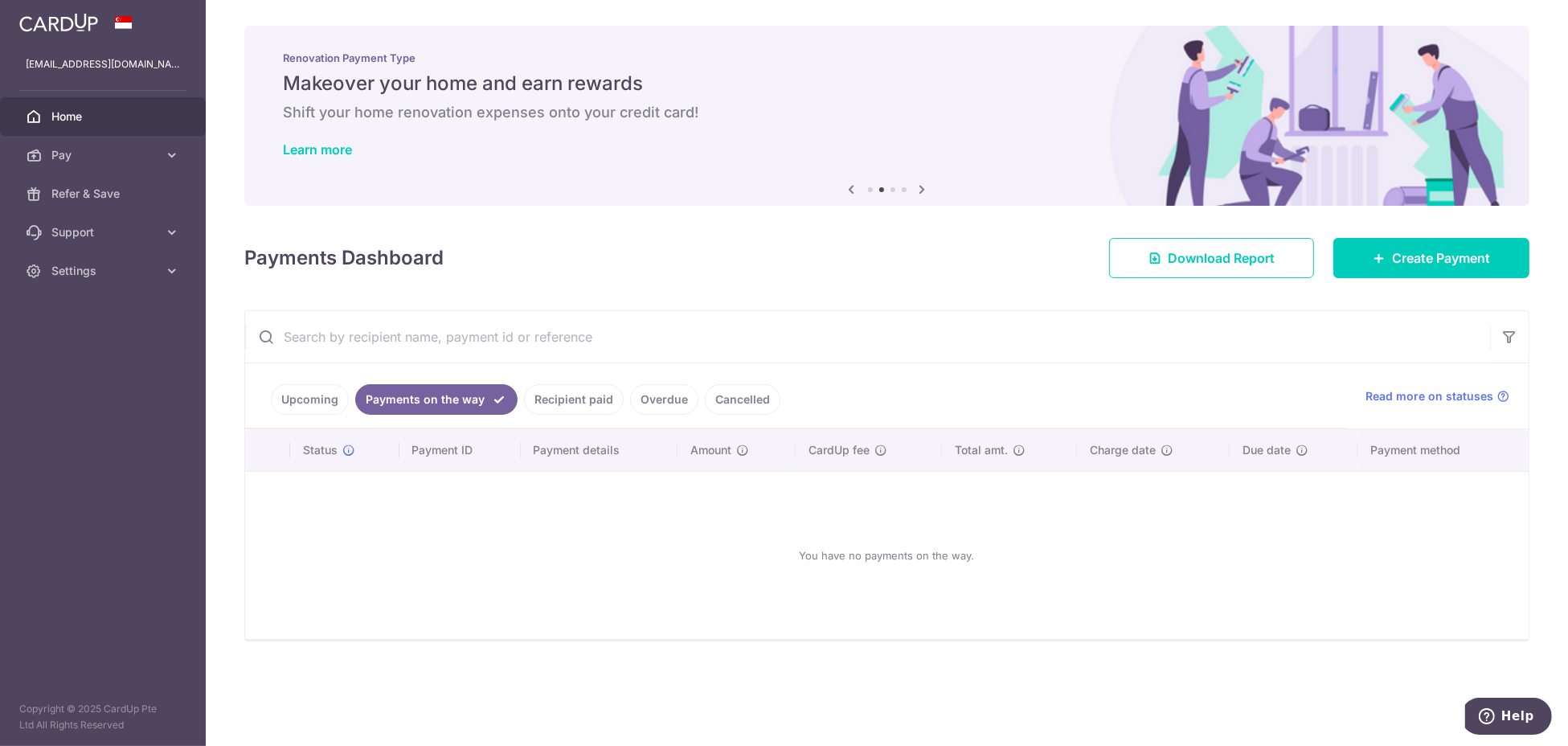
click at [577, 400] on link "Recipient paid" at bounding box center [574, 399] width 100 height 31
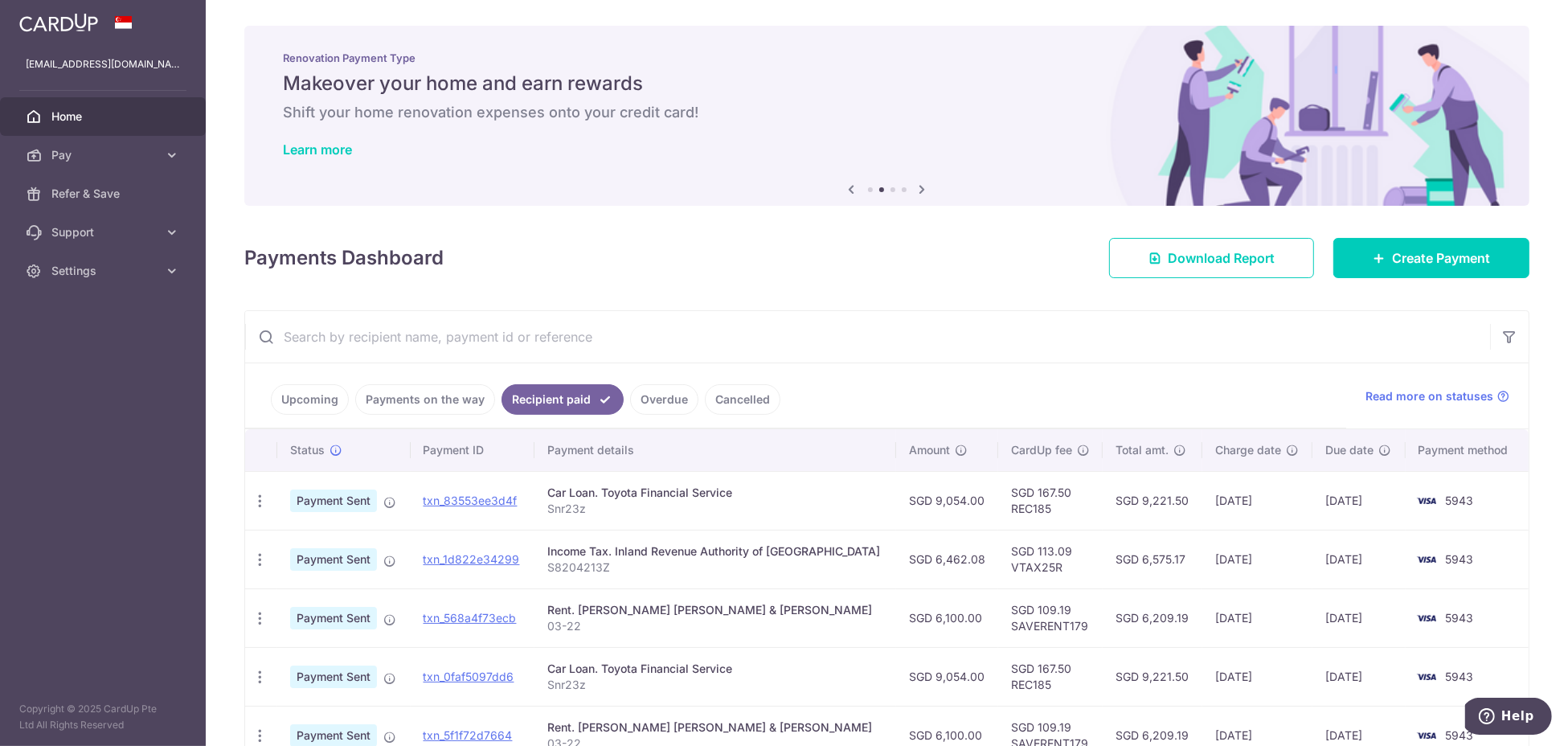
click at [431, 397] on link "Payments on the way" at bounding box center [425, 399] width 140 height 31
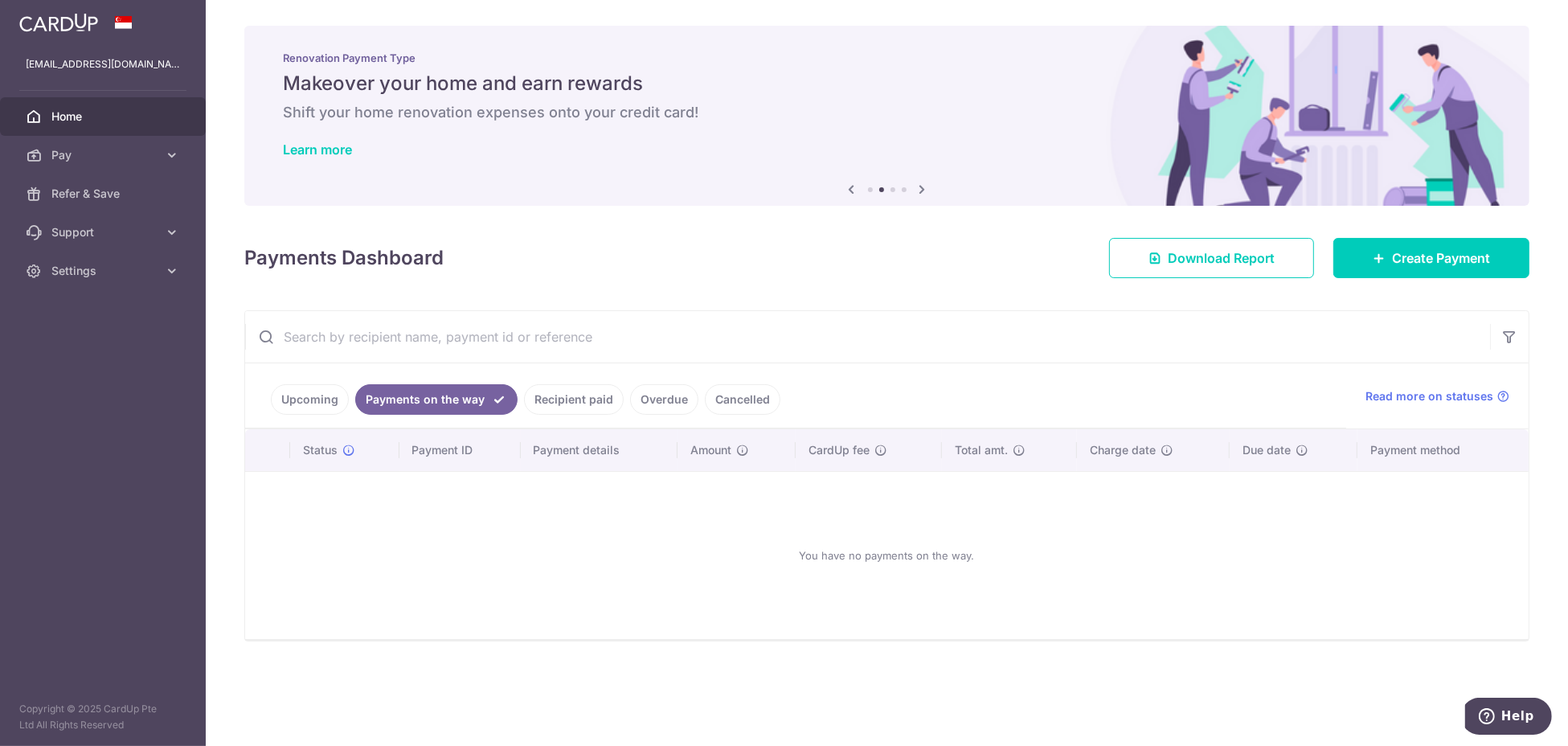
click at [296, 390] on link "Upcoming" at bounding box center [310, 399] width 78 height 31
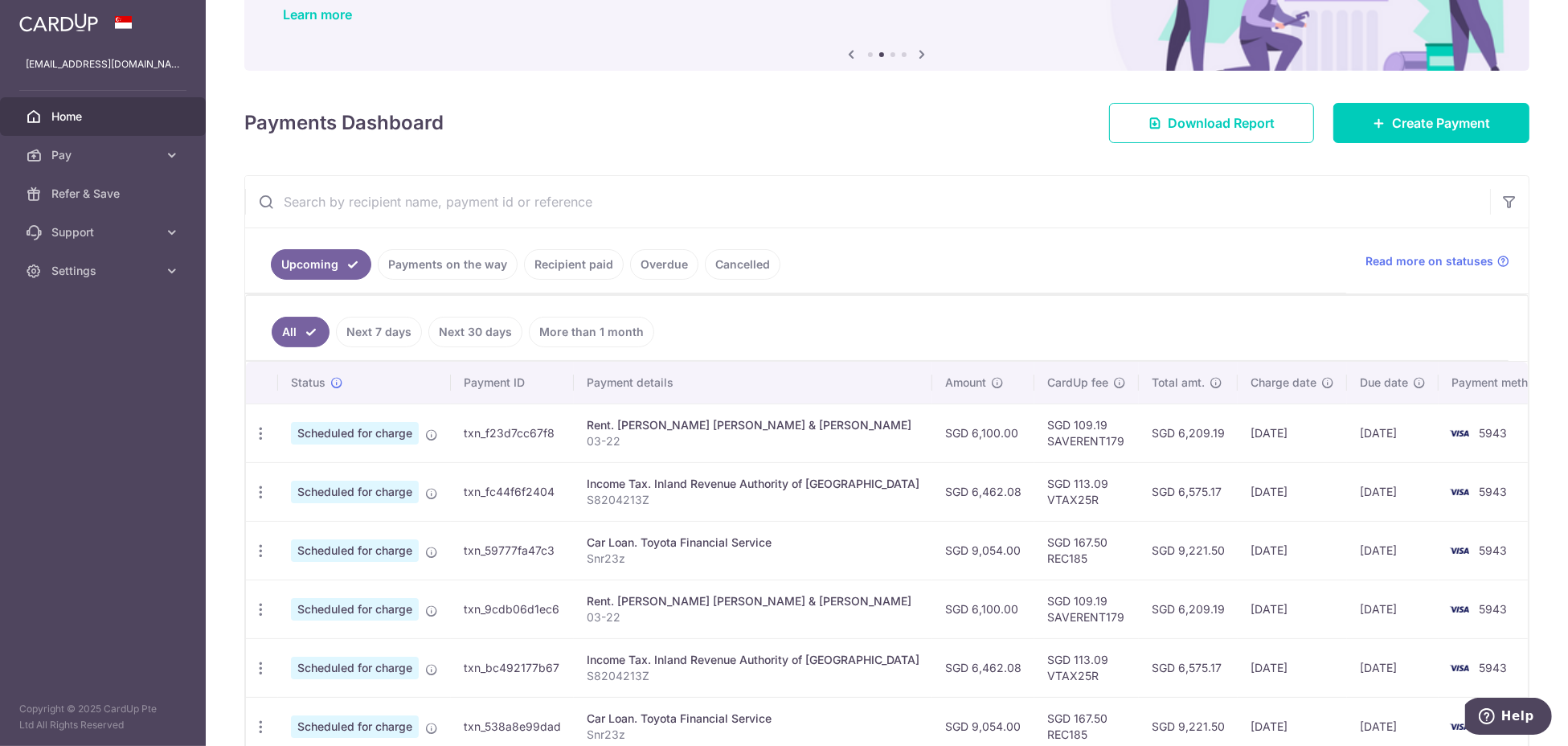
scroll to position [321, 0]
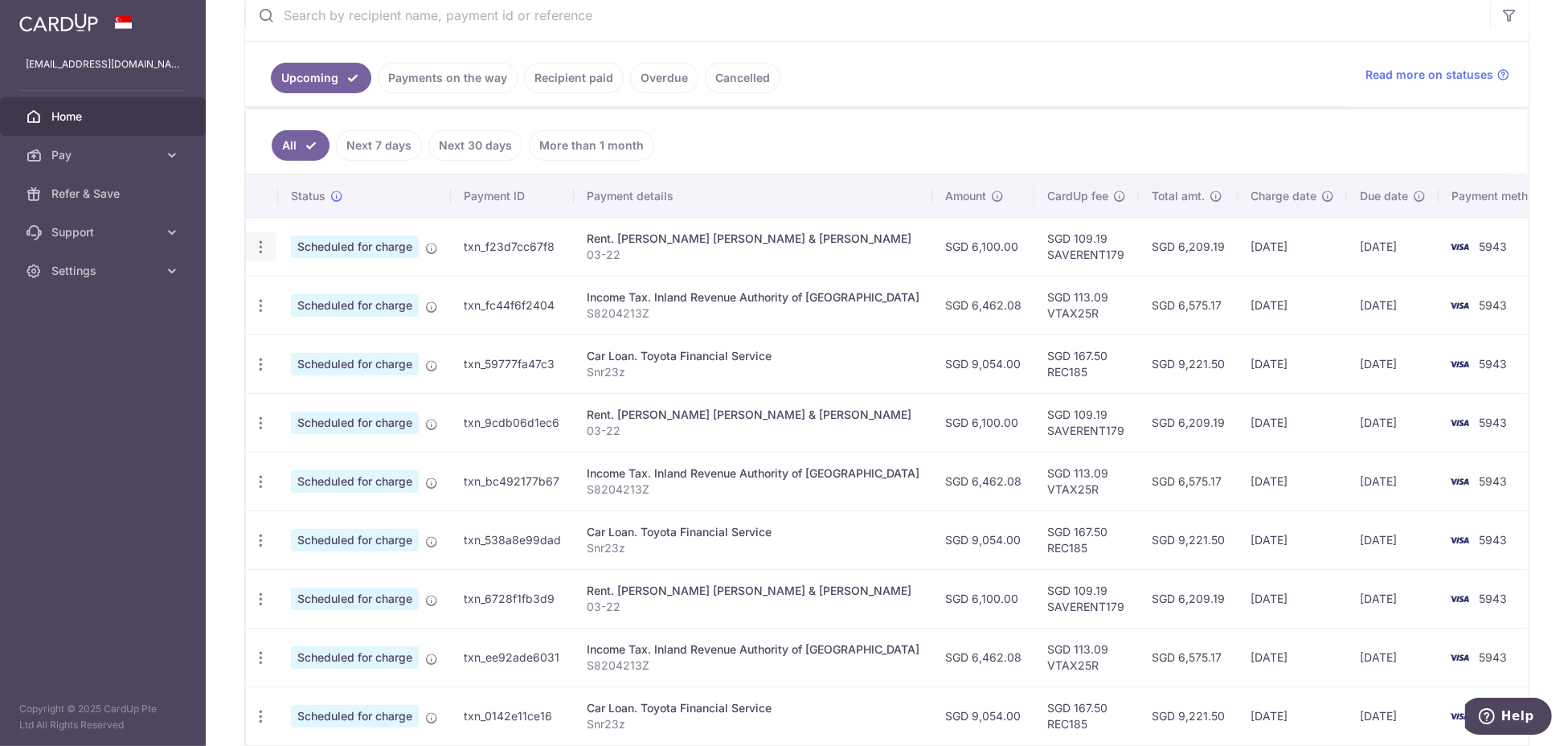
click at [267, 238] on icon "button" at bounding box center [261, 247] width 17 height 17
click at [337, 289] on span "Update payment" at bounding box center [347, 291] width 110 height 19
radio input "true"
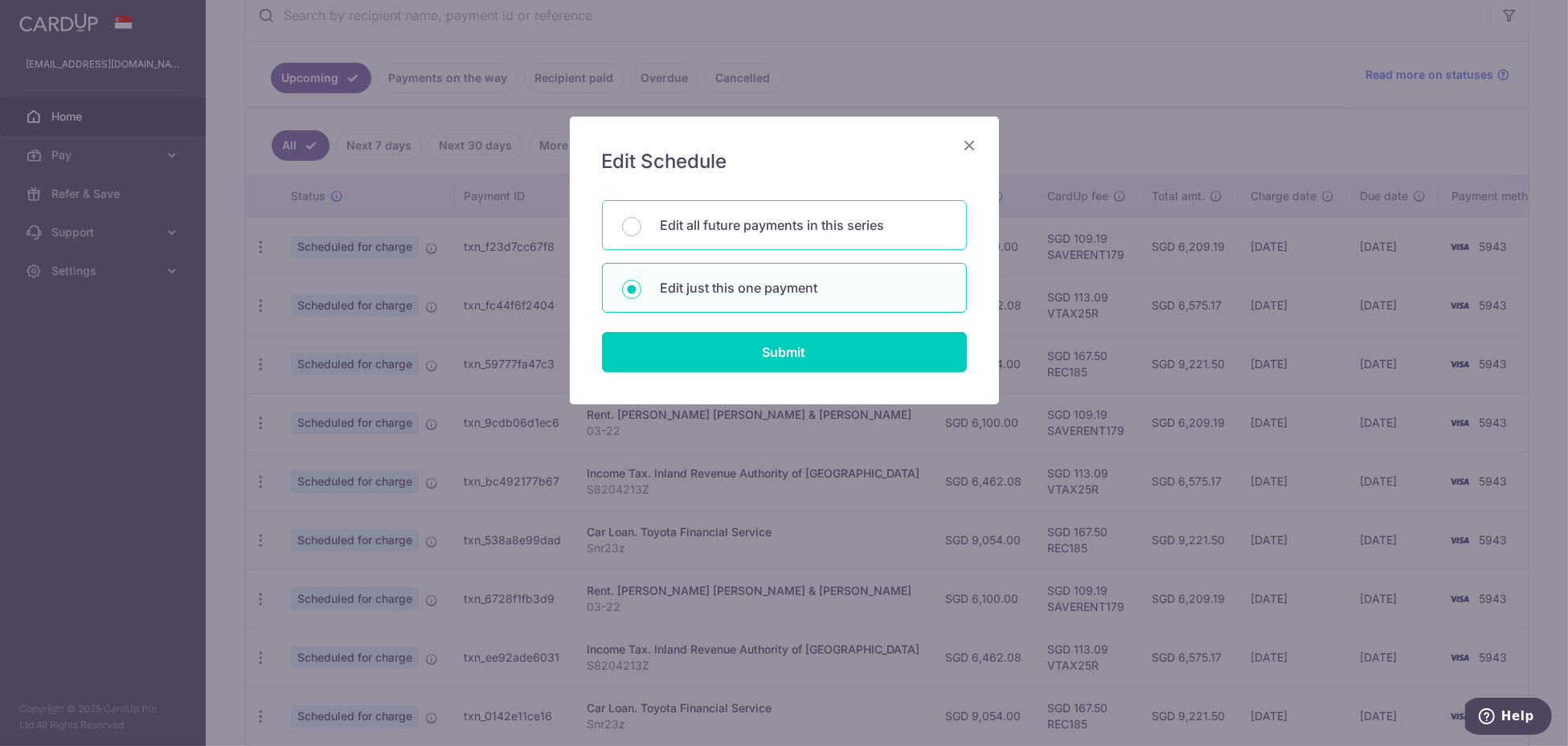
click at [815, 219] on p "Edit all future payments in this series" at bounding box center [804, 224] width 286 height 19
click at [641, 219] on input "Edit all future payments in this series" at bounding box center [632, 226] width 19 height 19
radio input "true"
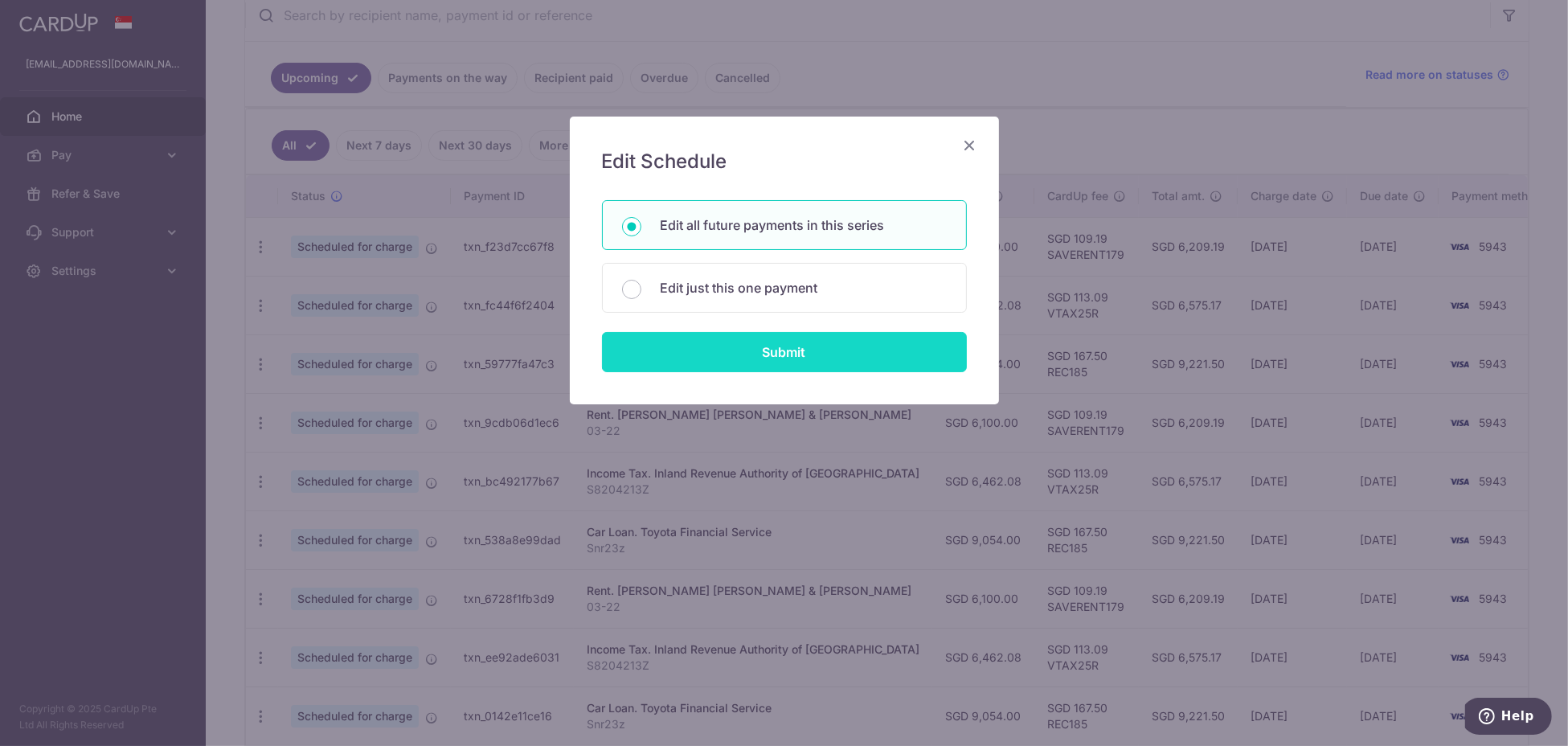
click at [804, 331] on input "Submit" at bounding box center [784, 351] width 365 height 40
radio input "true"
type input "6,100.00"
type input "03-22"
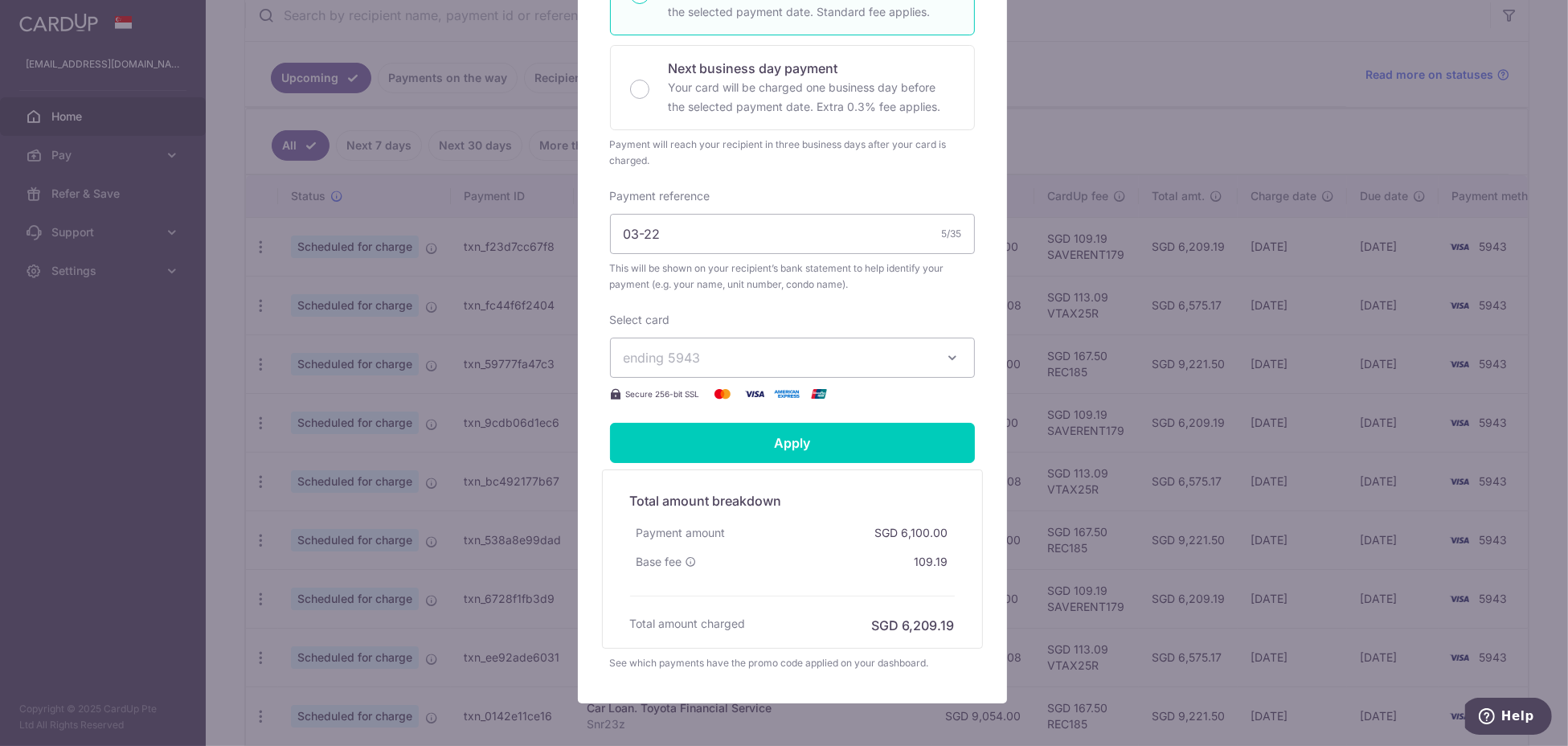
scroll to position [474, 0]
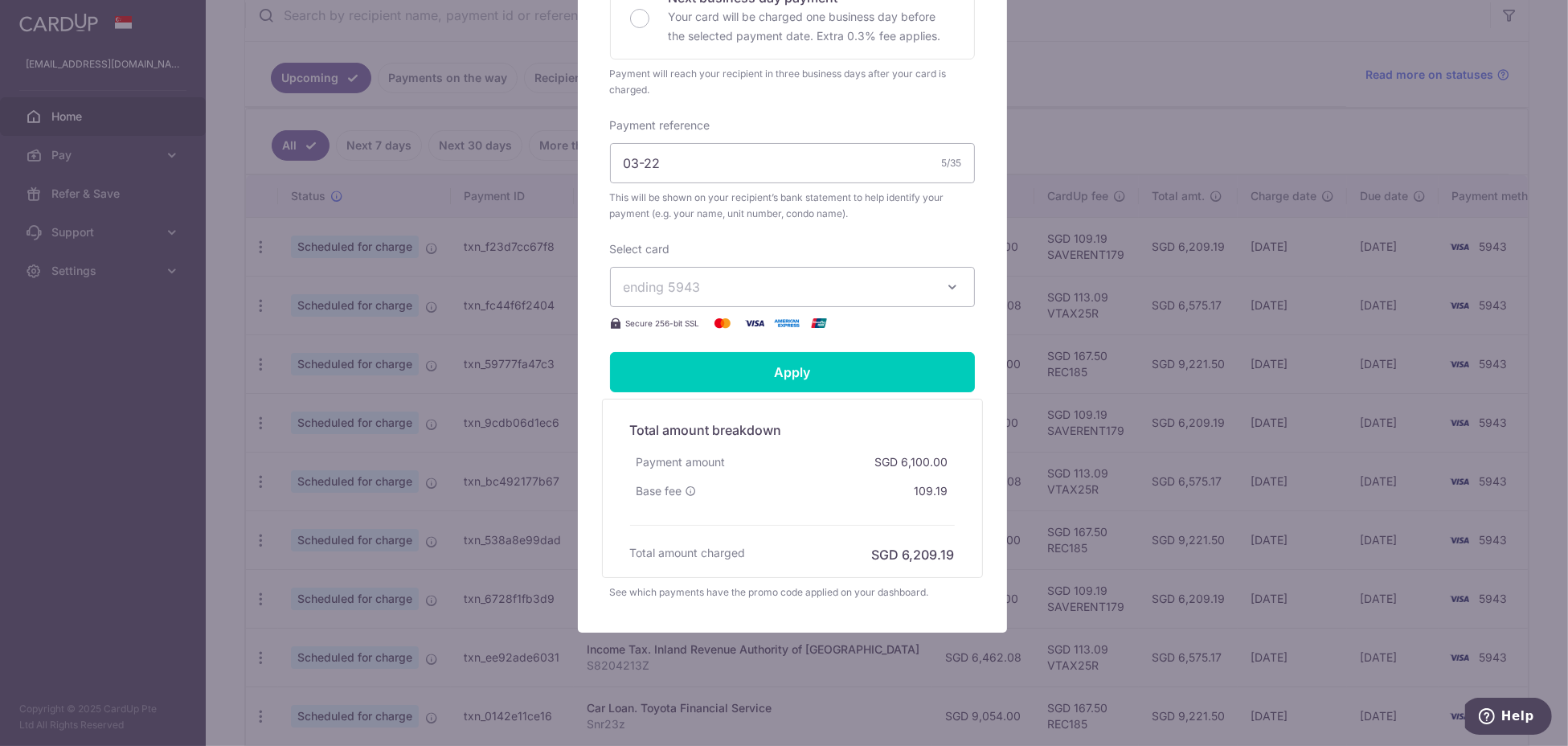
click at [899, 285] on span "ending 5943" at bounding box center [778, 287] width 308 height 19
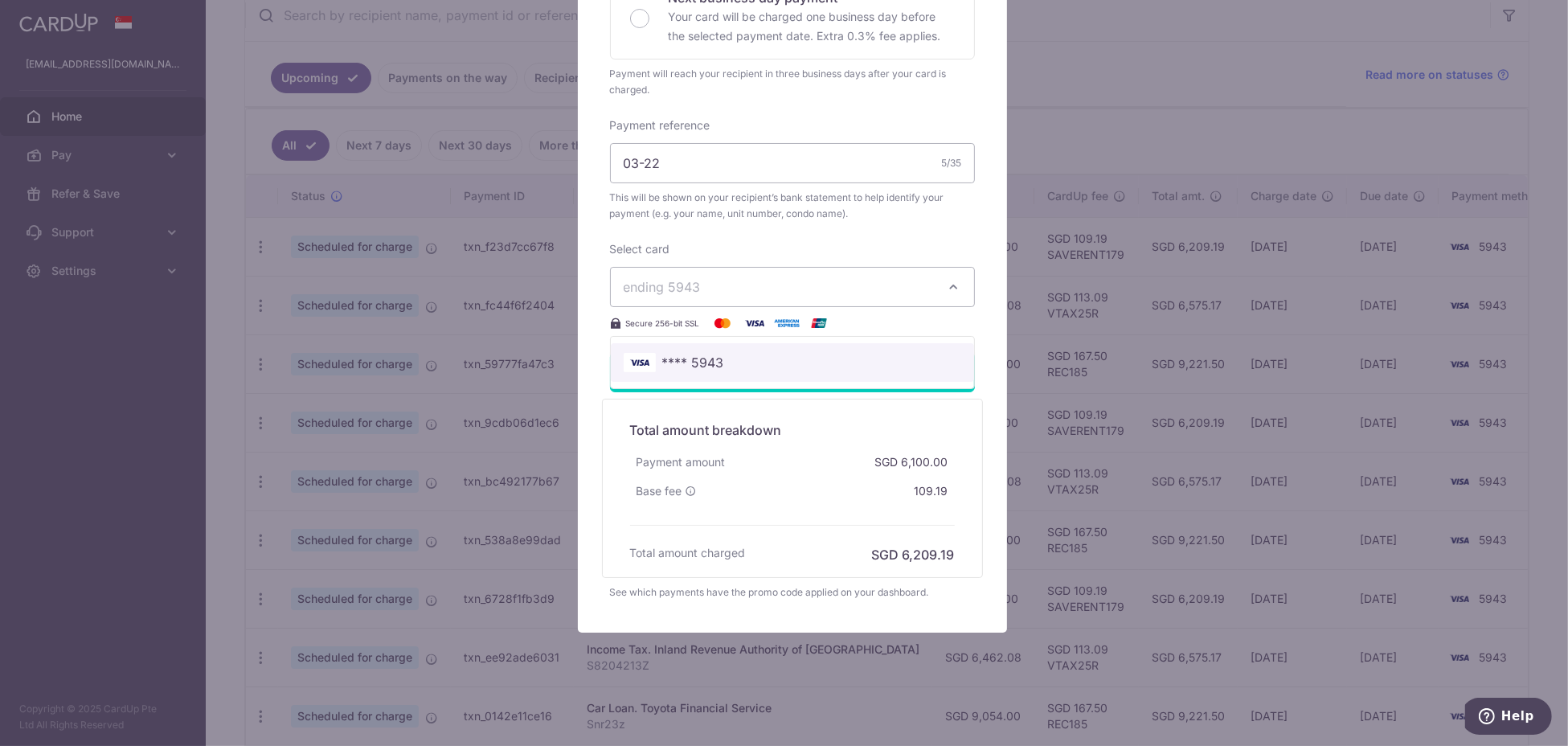
click at [836, 349] on link "**** 5943" at bounding box center [792, 362] width 363 height 38
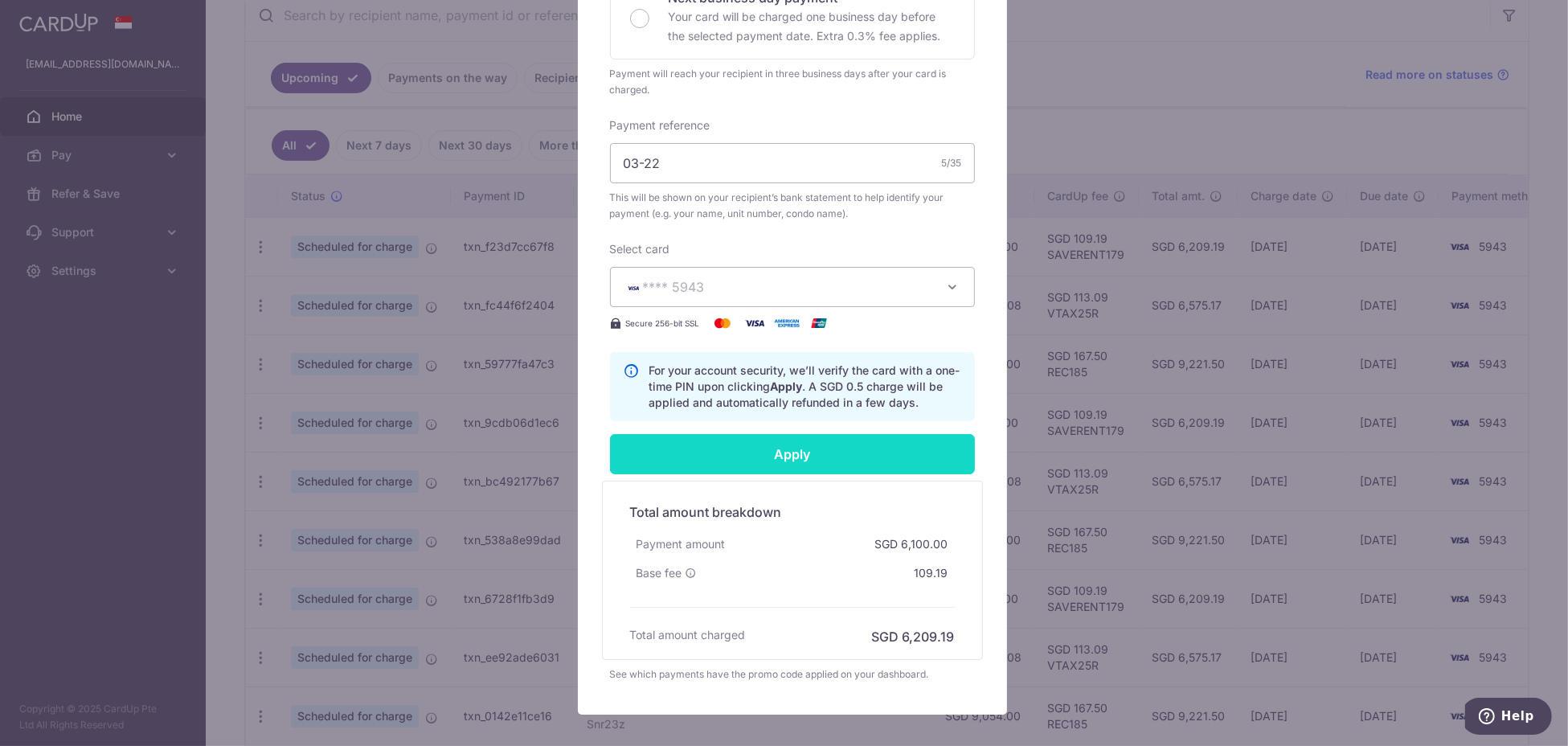
click at [863, 448] on input "Apply" at bounding box center [792, 454] width 365 height 40
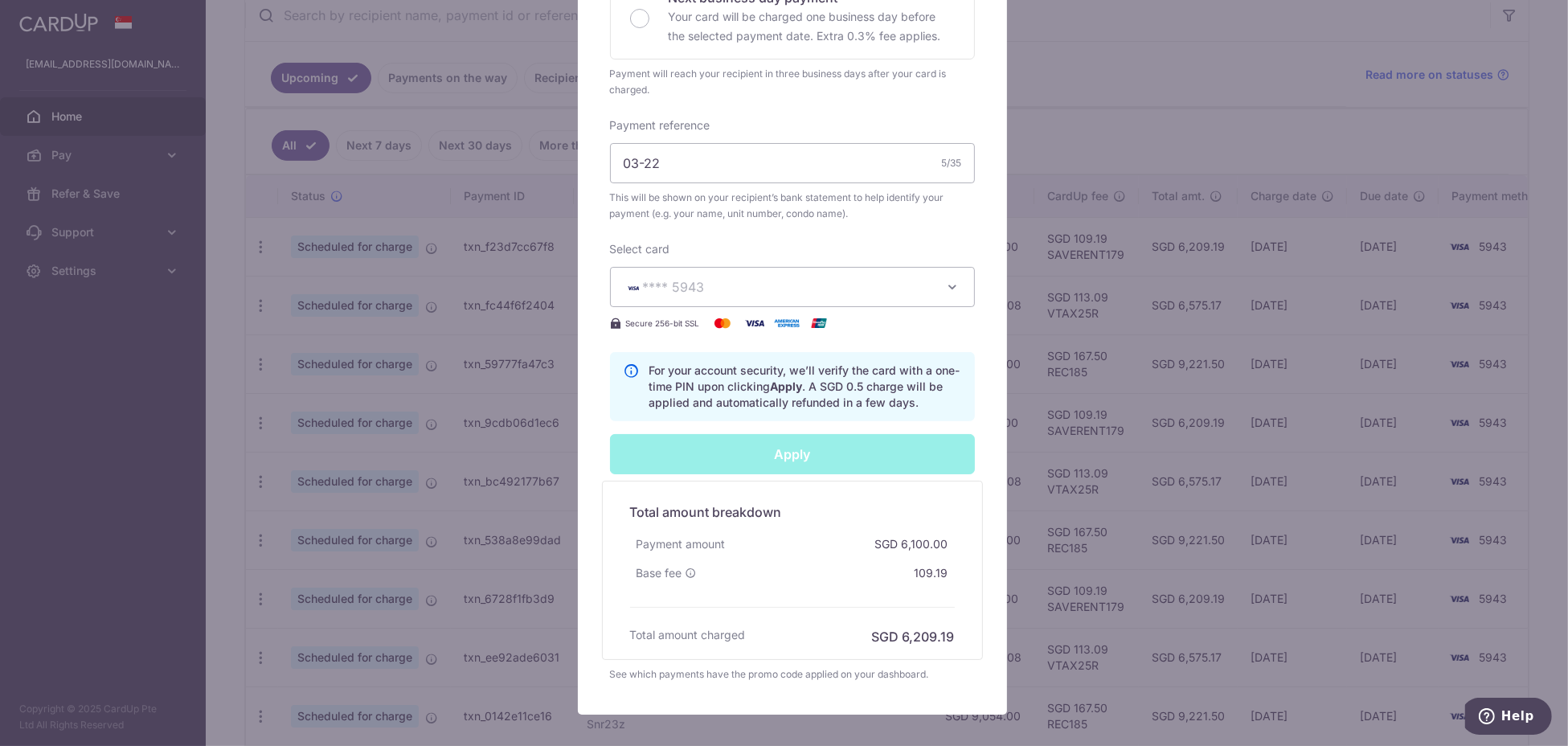
type input "Successfully Applied"
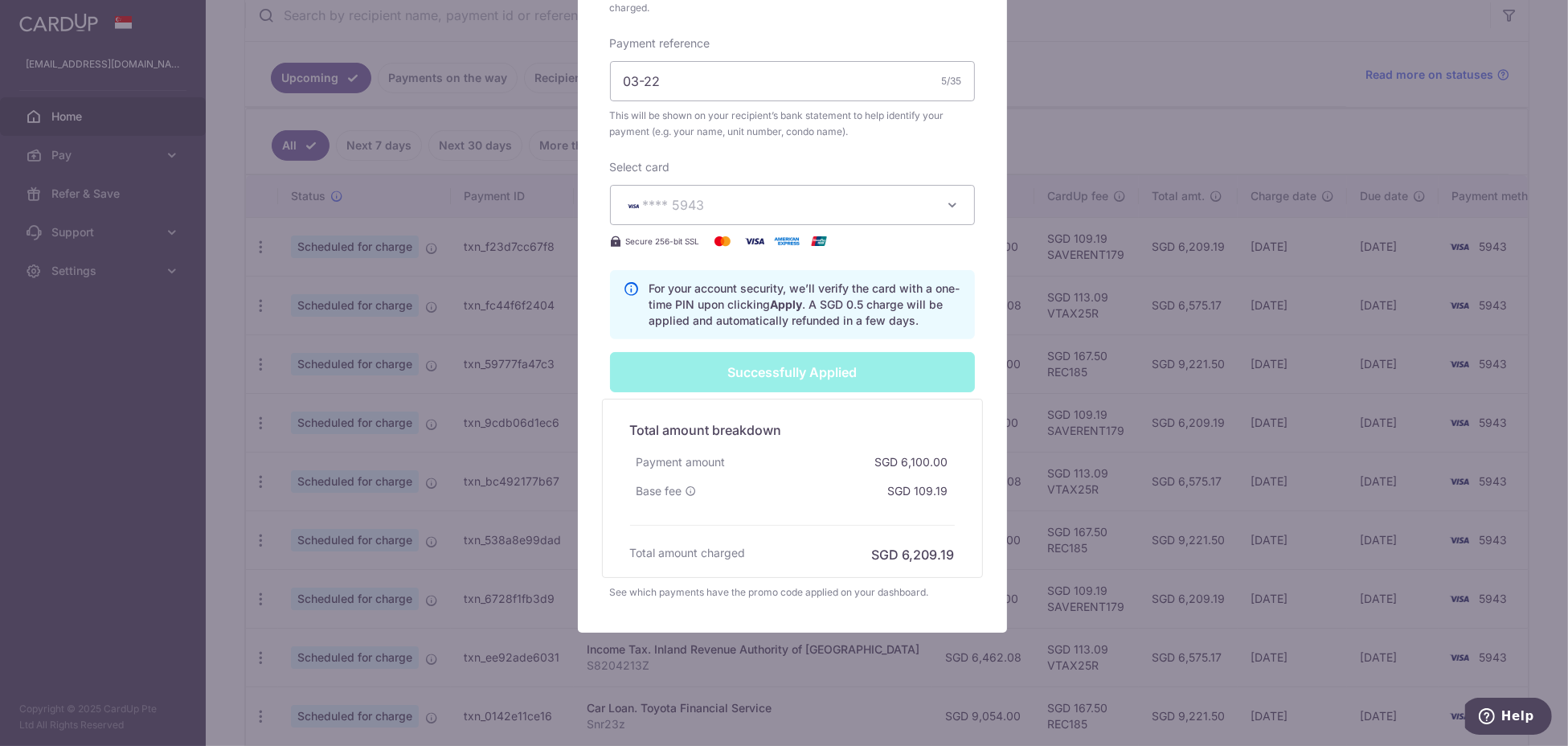
scroll to position [397, 0]
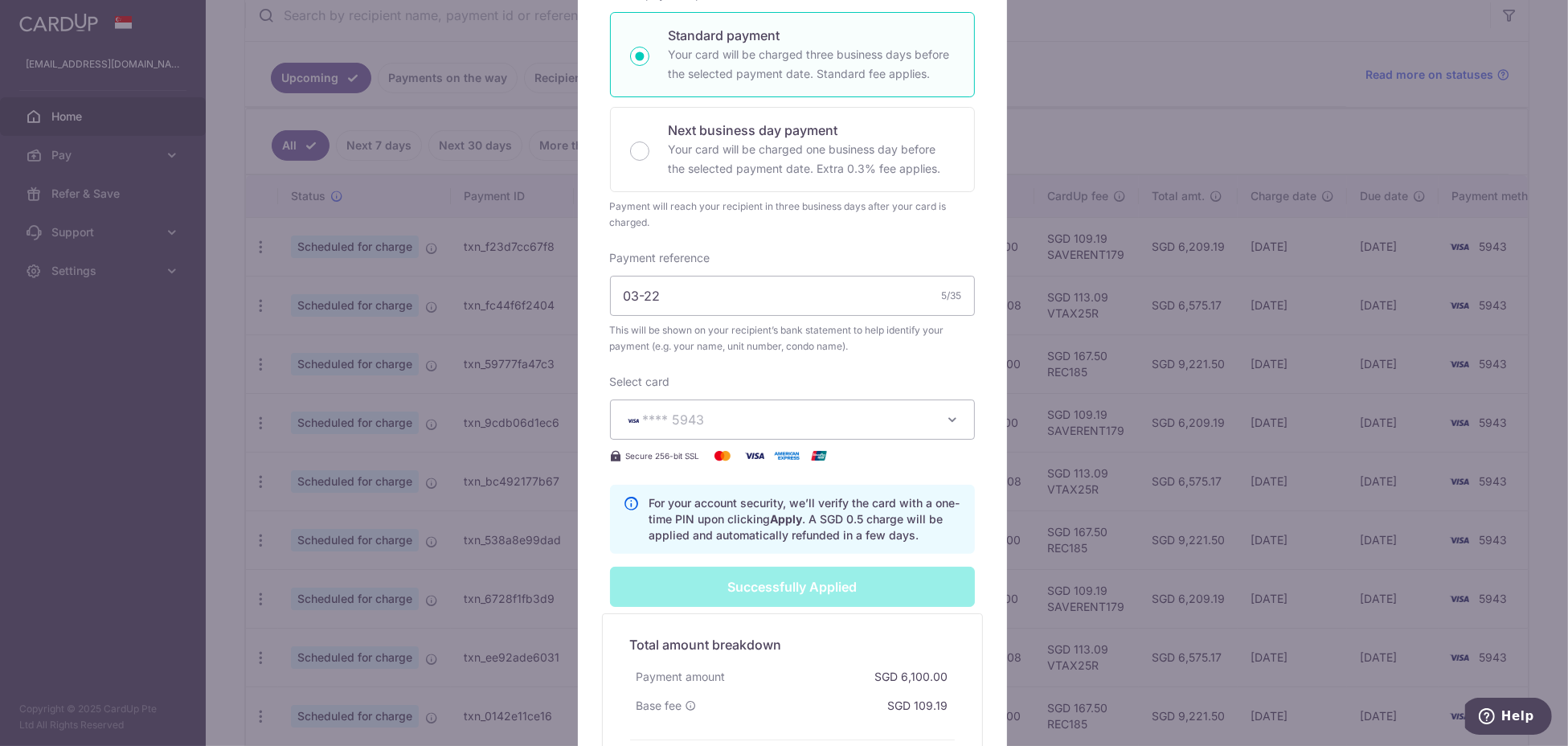
click at [701, 516] on p "For your account security, we’ll verify the card with a one-time PIN upon click…" at bounding box center [805, 519] width 312 height 48
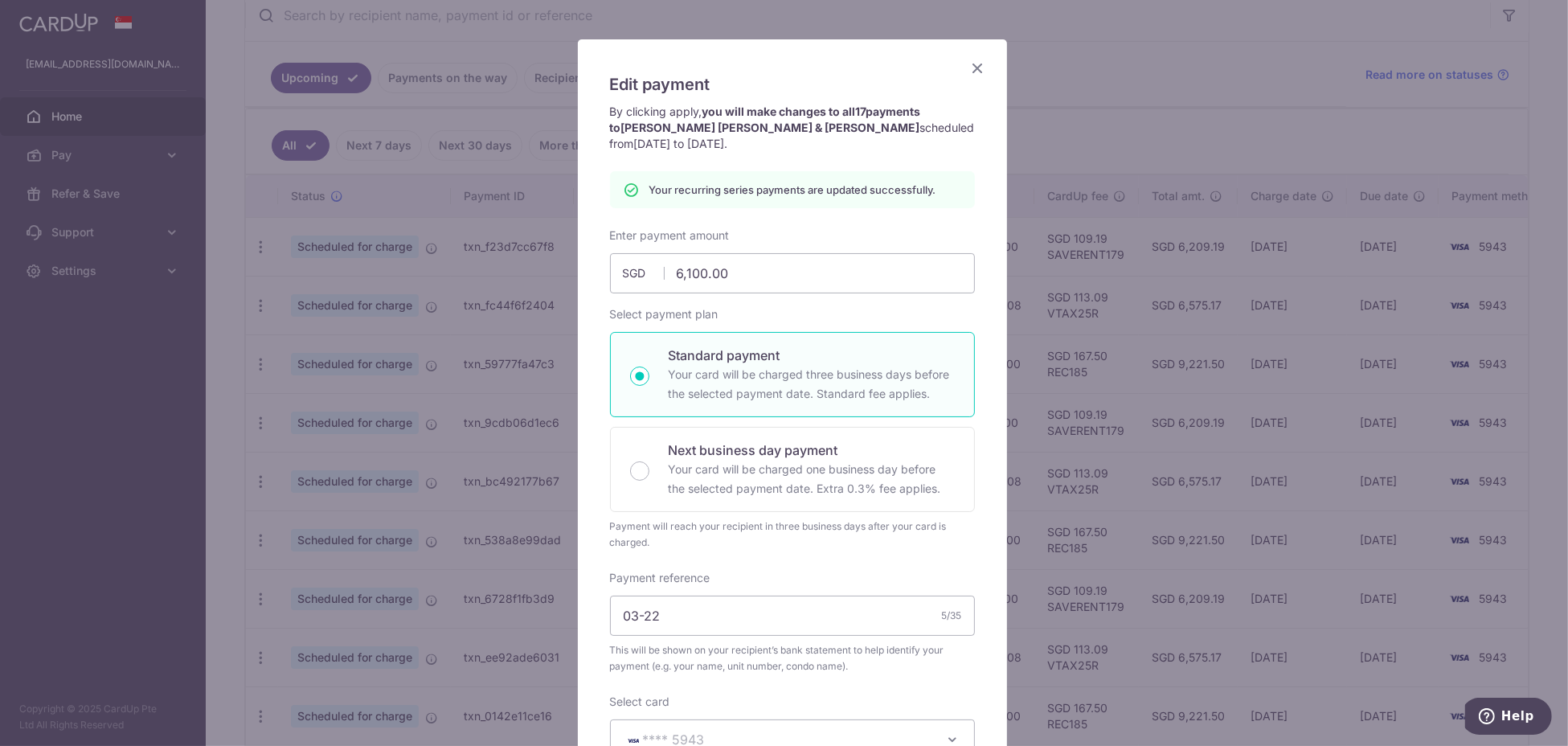
scroll to position [76, 0]
click at [969, 67] on icon "Close" at bounding box center [978, 70] width 19 height 20
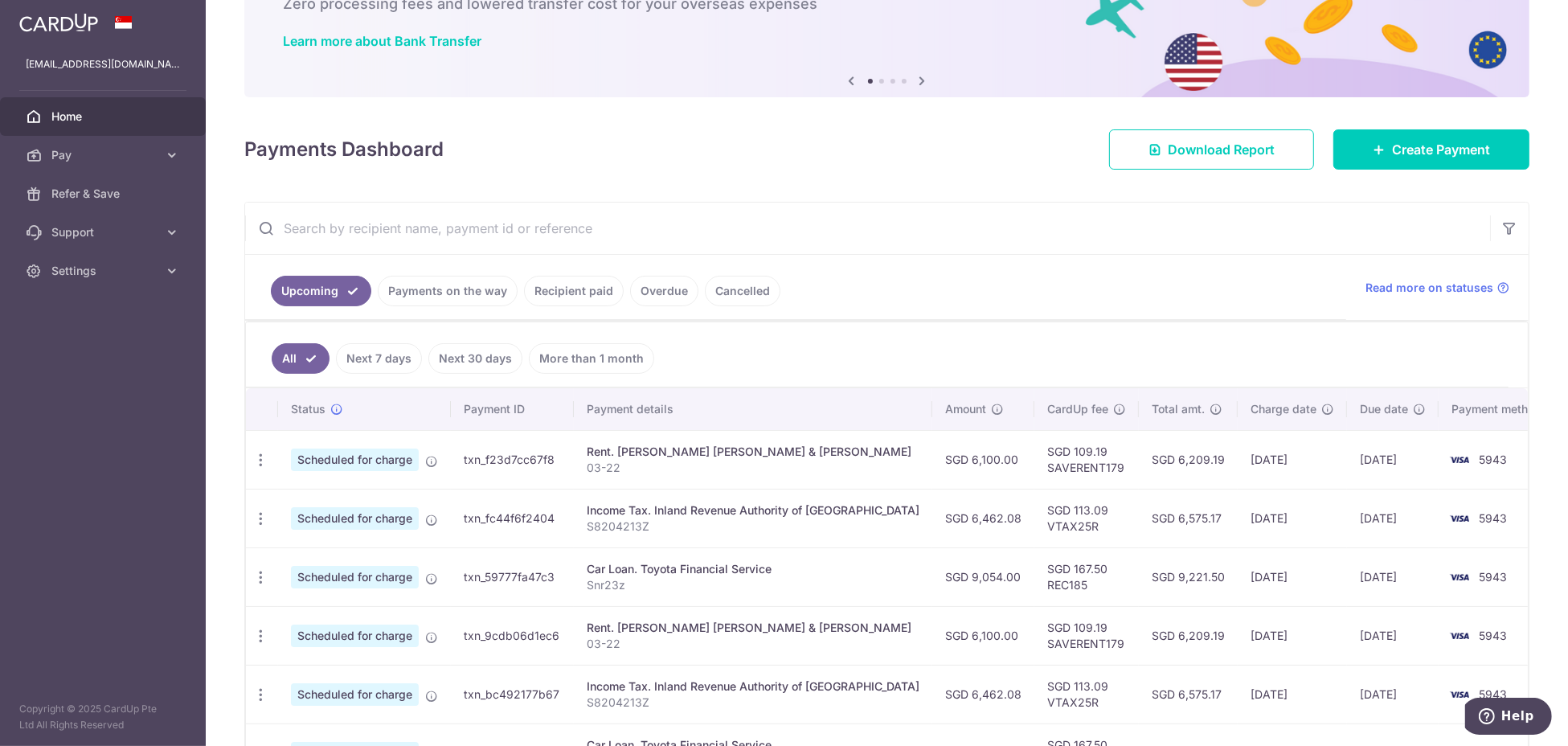
scroll to position [213, 0]
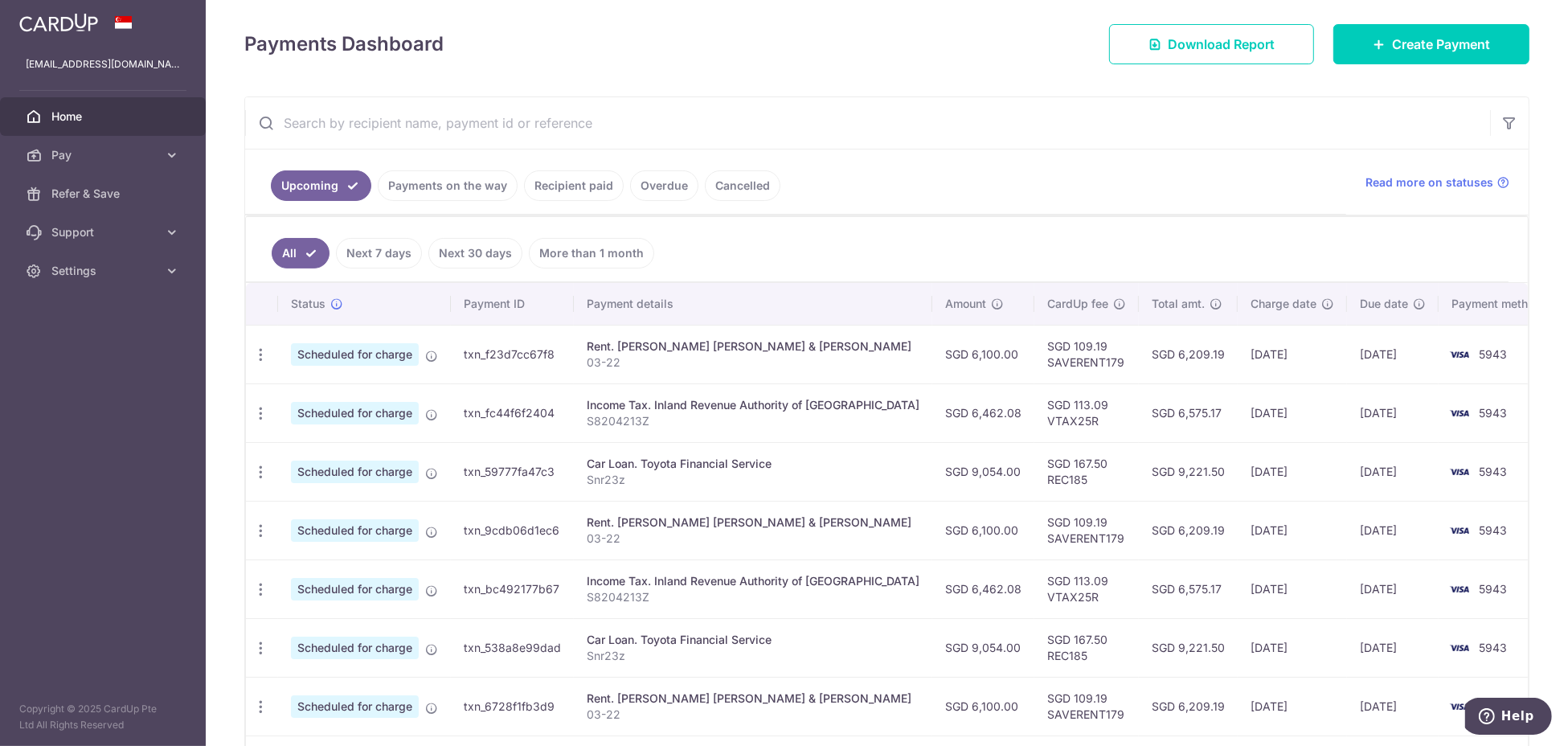
click at [375, 246] on link "Next 7 days" at bounding box center [379, 253] width 86 height 31
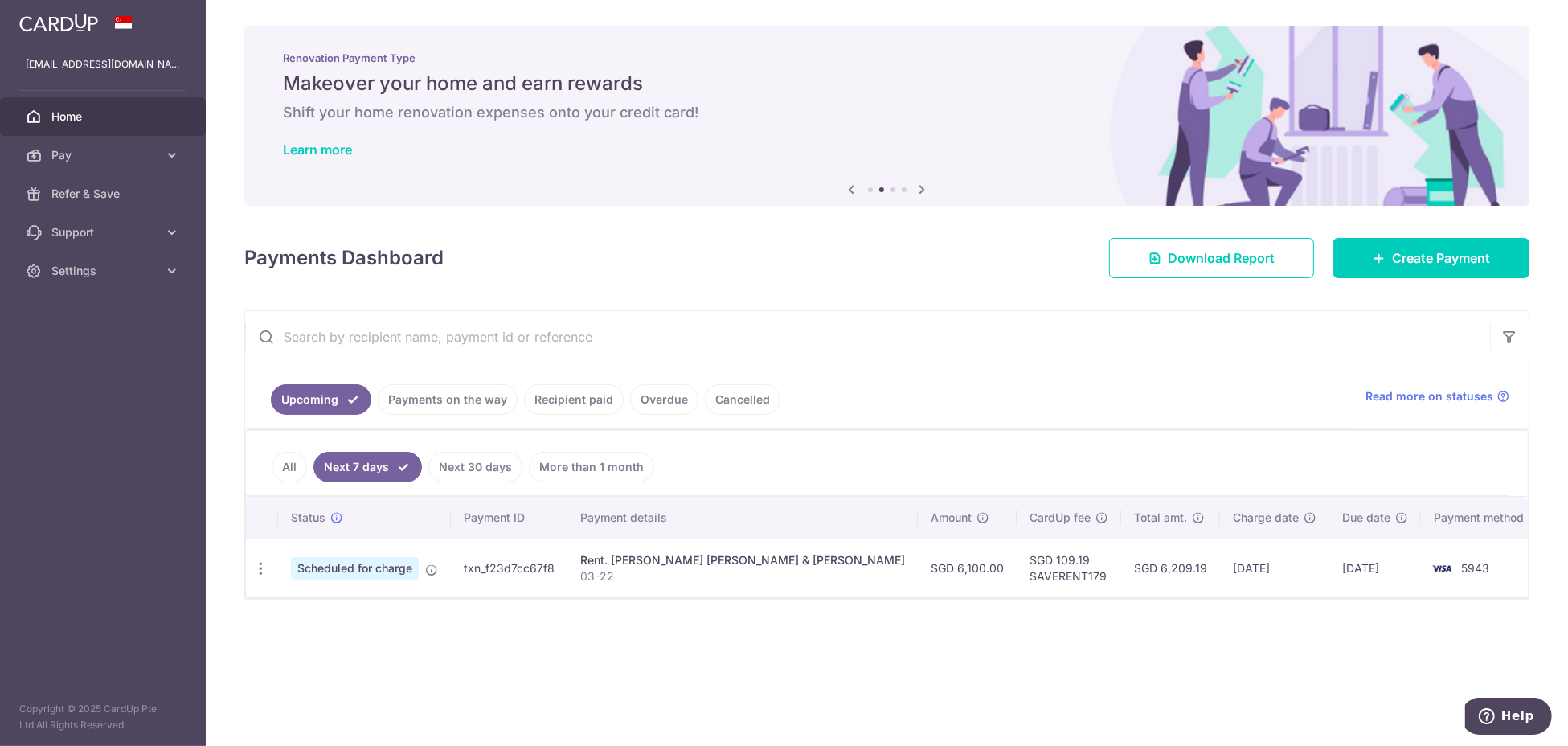
click at [483, 472] on link "Next 30 days" at bounding box center [475, 467] width 94 height 31
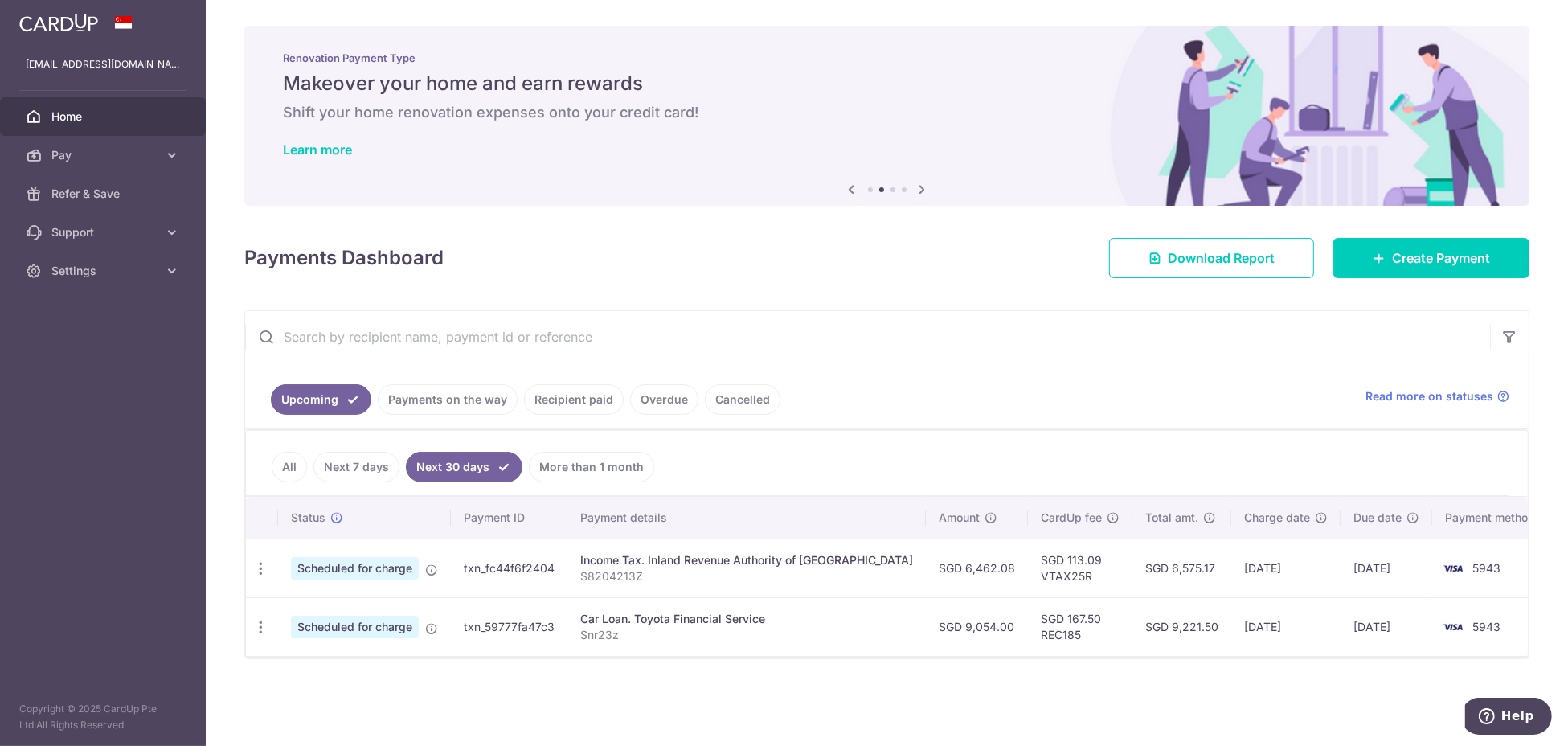
click at [588, 463] on link "More than 1 month" at bounding box center [591, 467] width 125 height 31
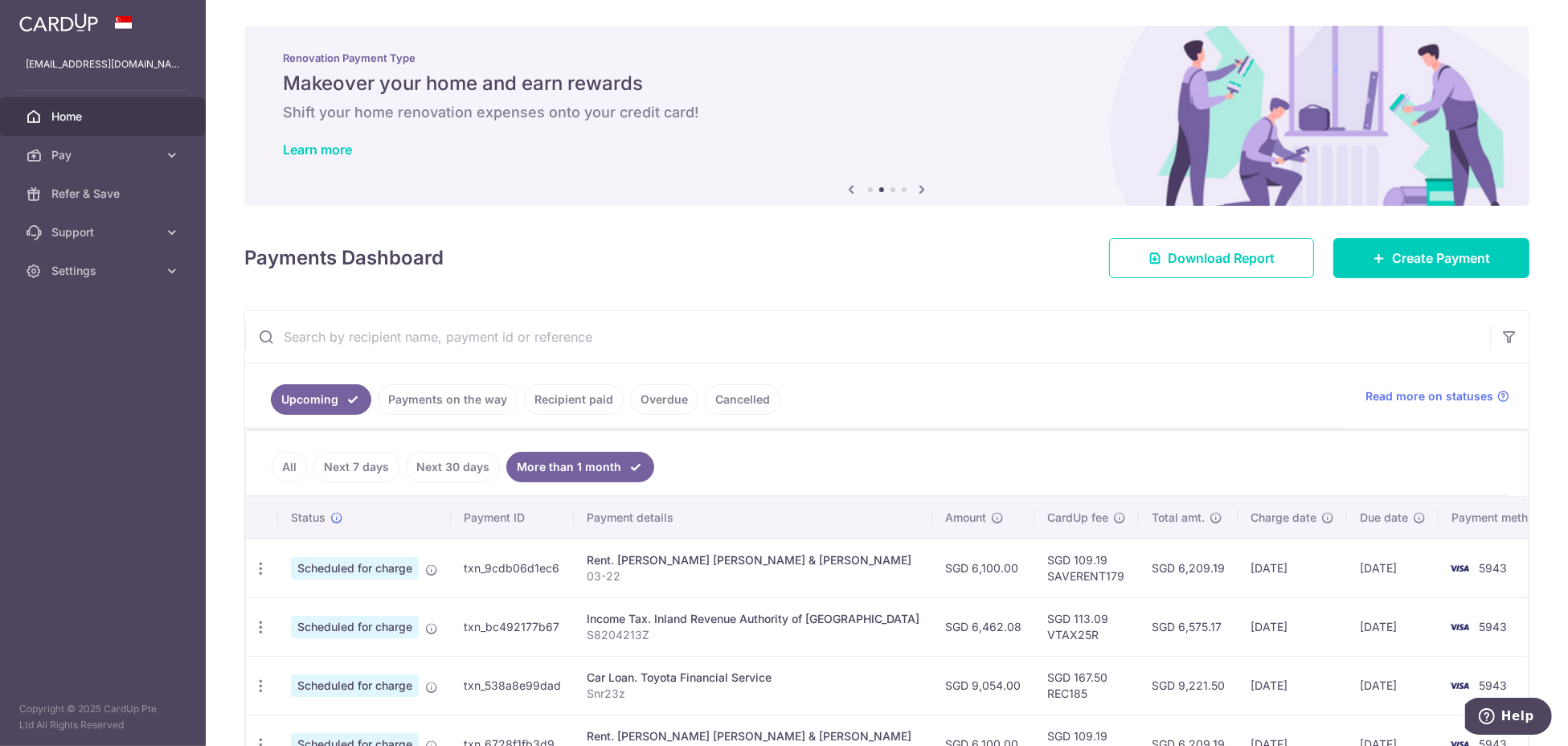
click at [295, 464] on link "All" at bounding box center [289, 467] width 36 height 31
